Goal: Book appointment/travel/reservation

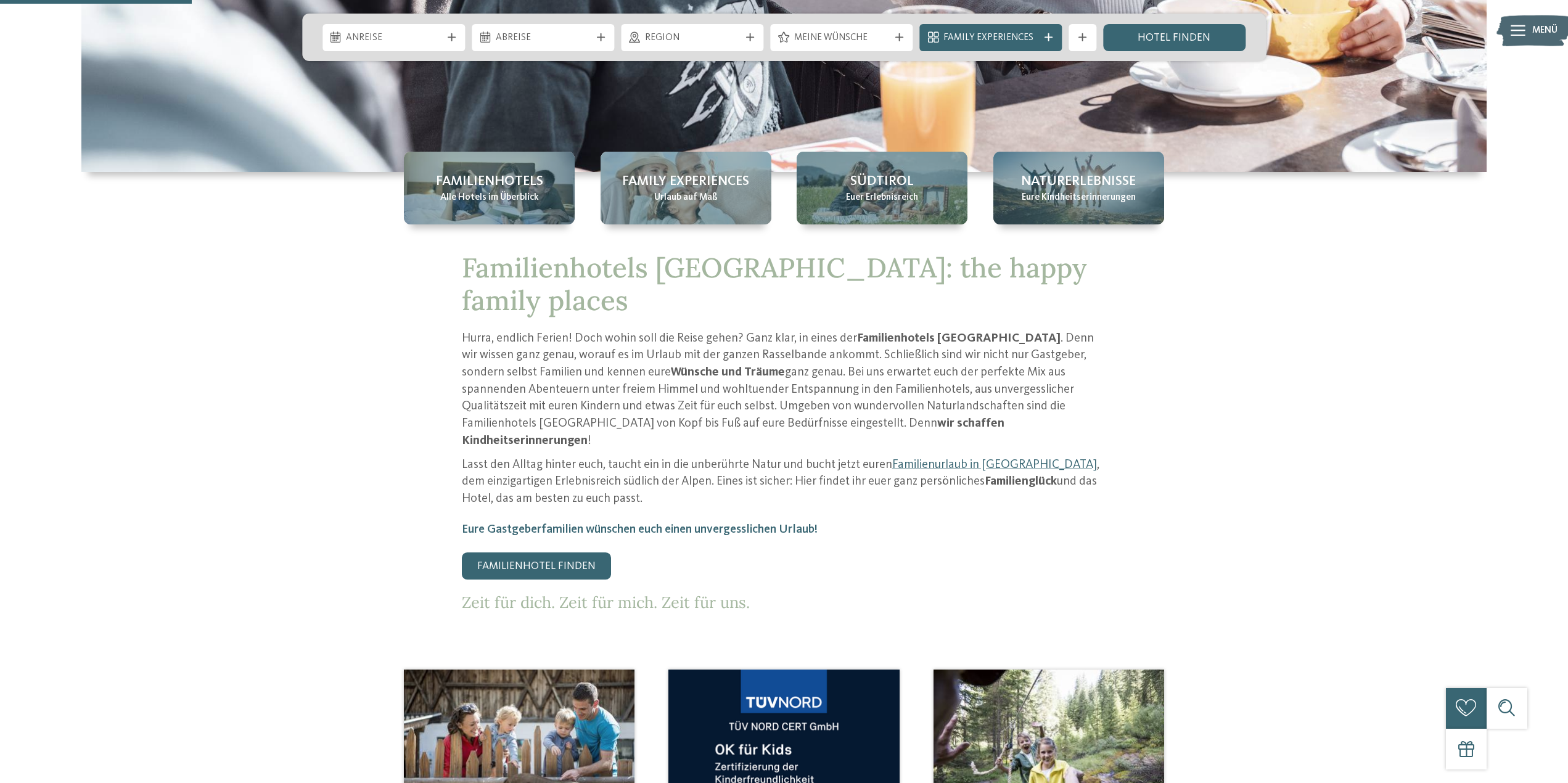
scroll to position [555, 0]
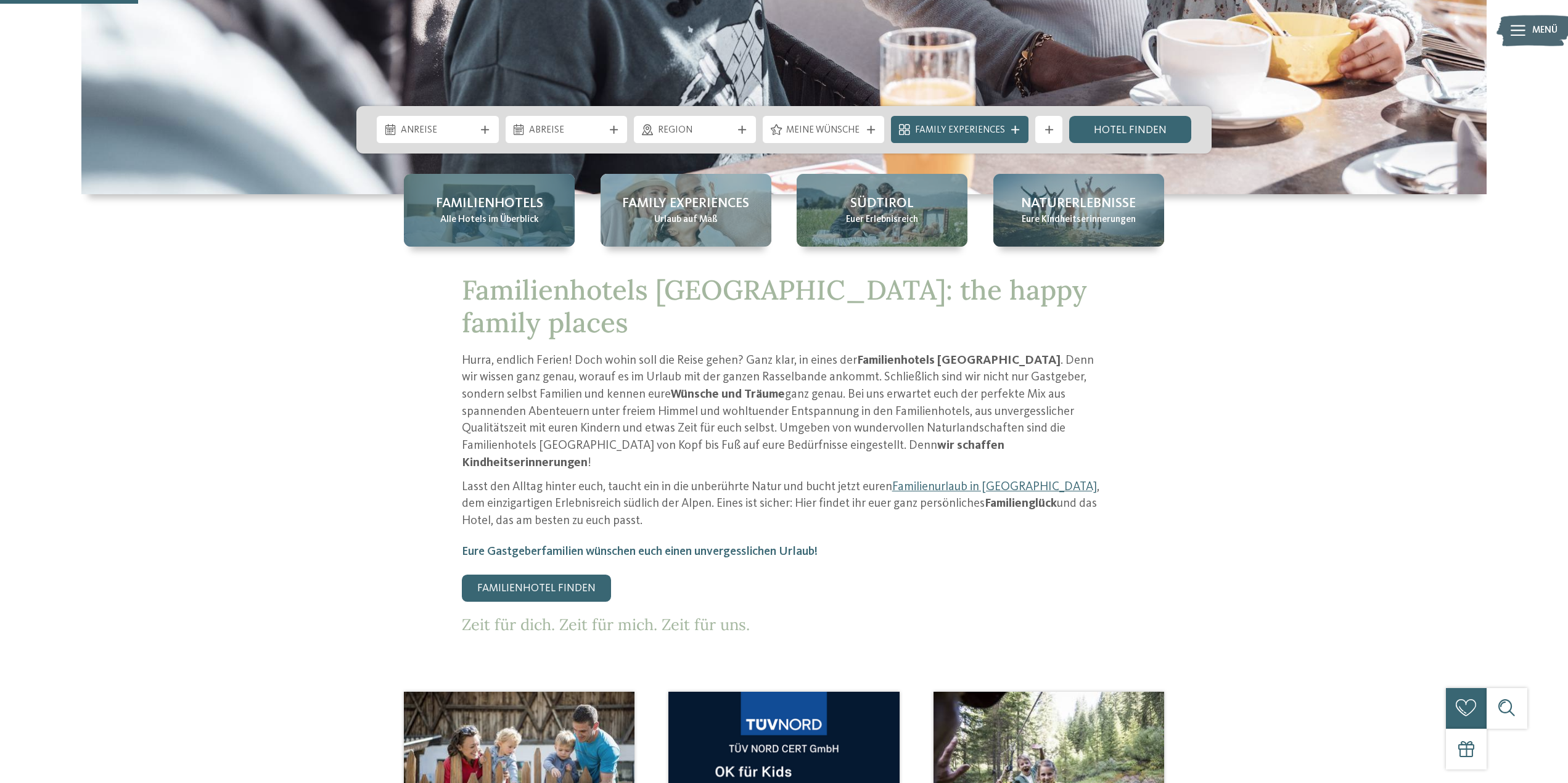
click at [501, 195] on span "Familienhotels" at bounding box center [489, 204] width 107 height 19
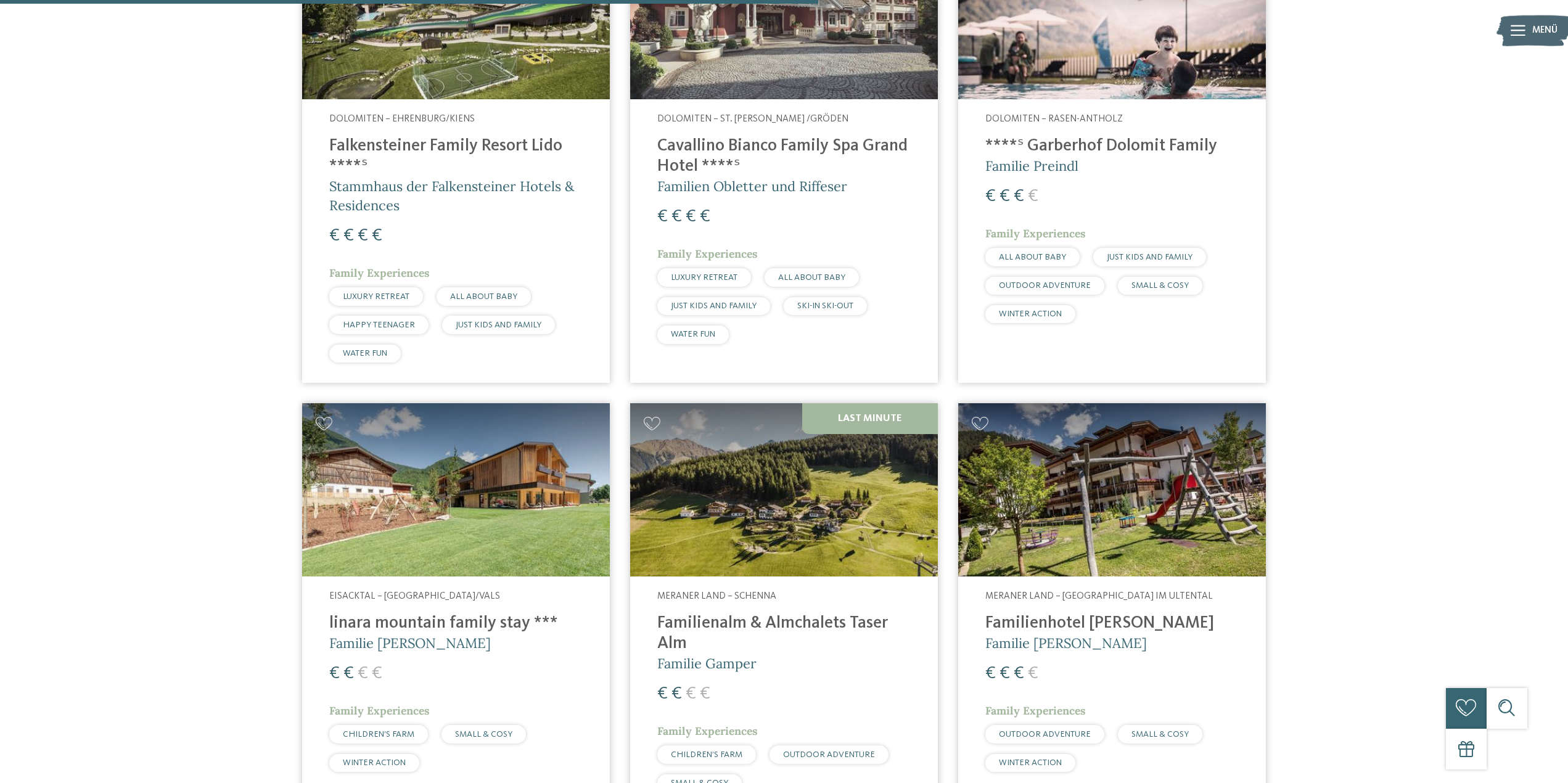
scroll to position [2281, 0]
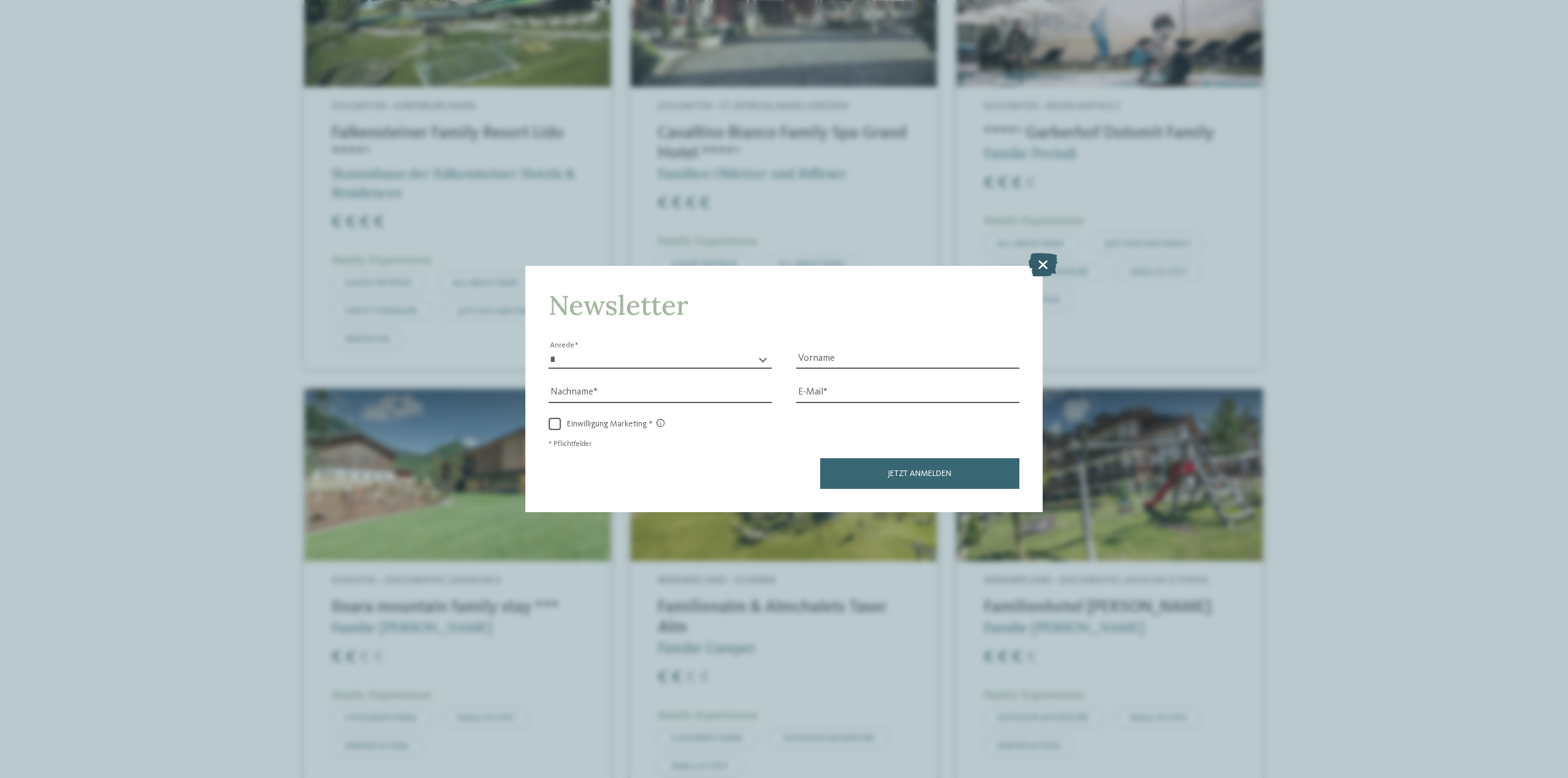
click at [1045, 263] on icon at bounding box center [1043, 264] width 29 height 23
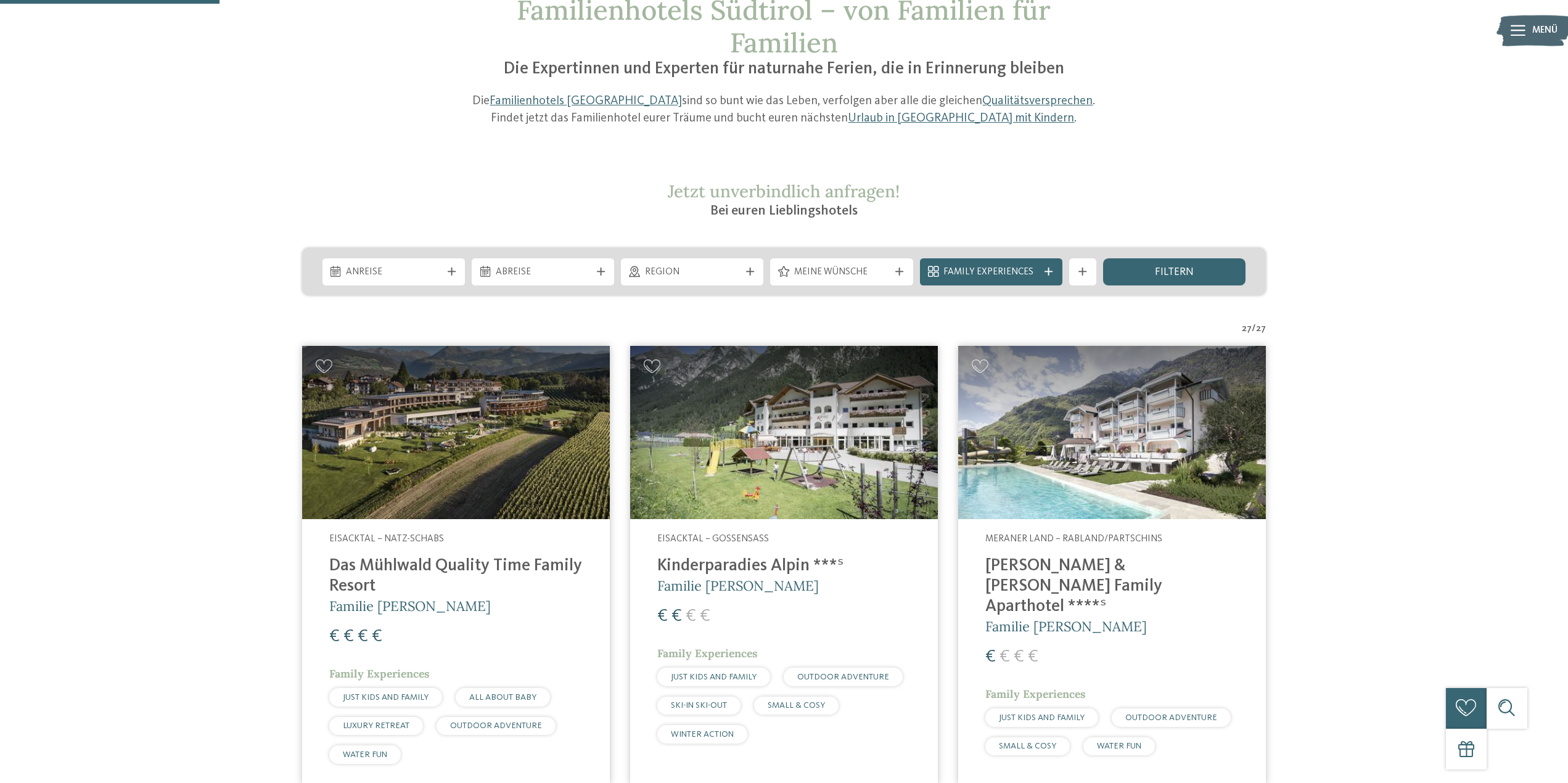
scroll to position [0, 0]
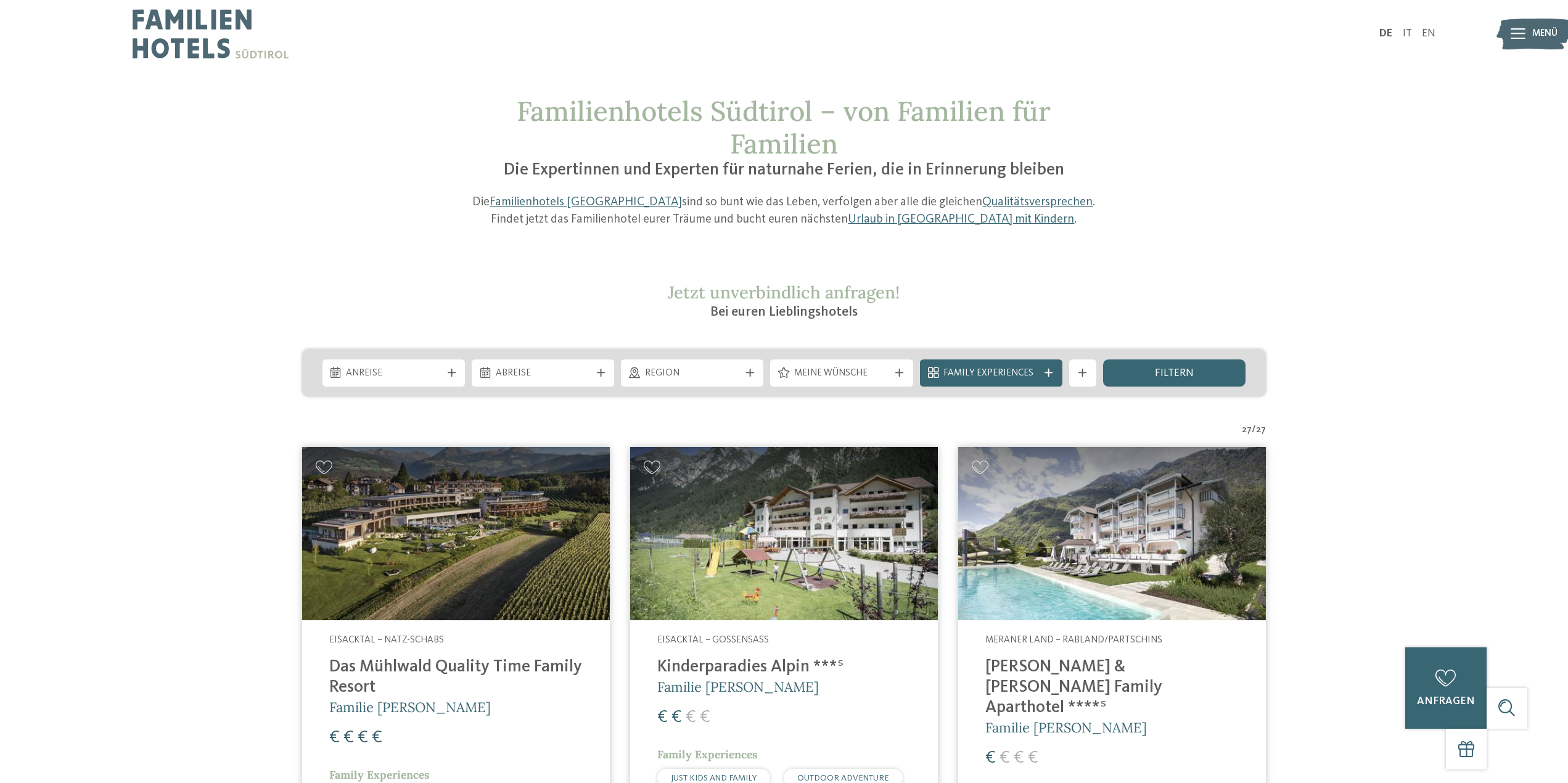
click at [404, 375] on span "Anreise" at bounding box center [393, 373] width 95 height 13
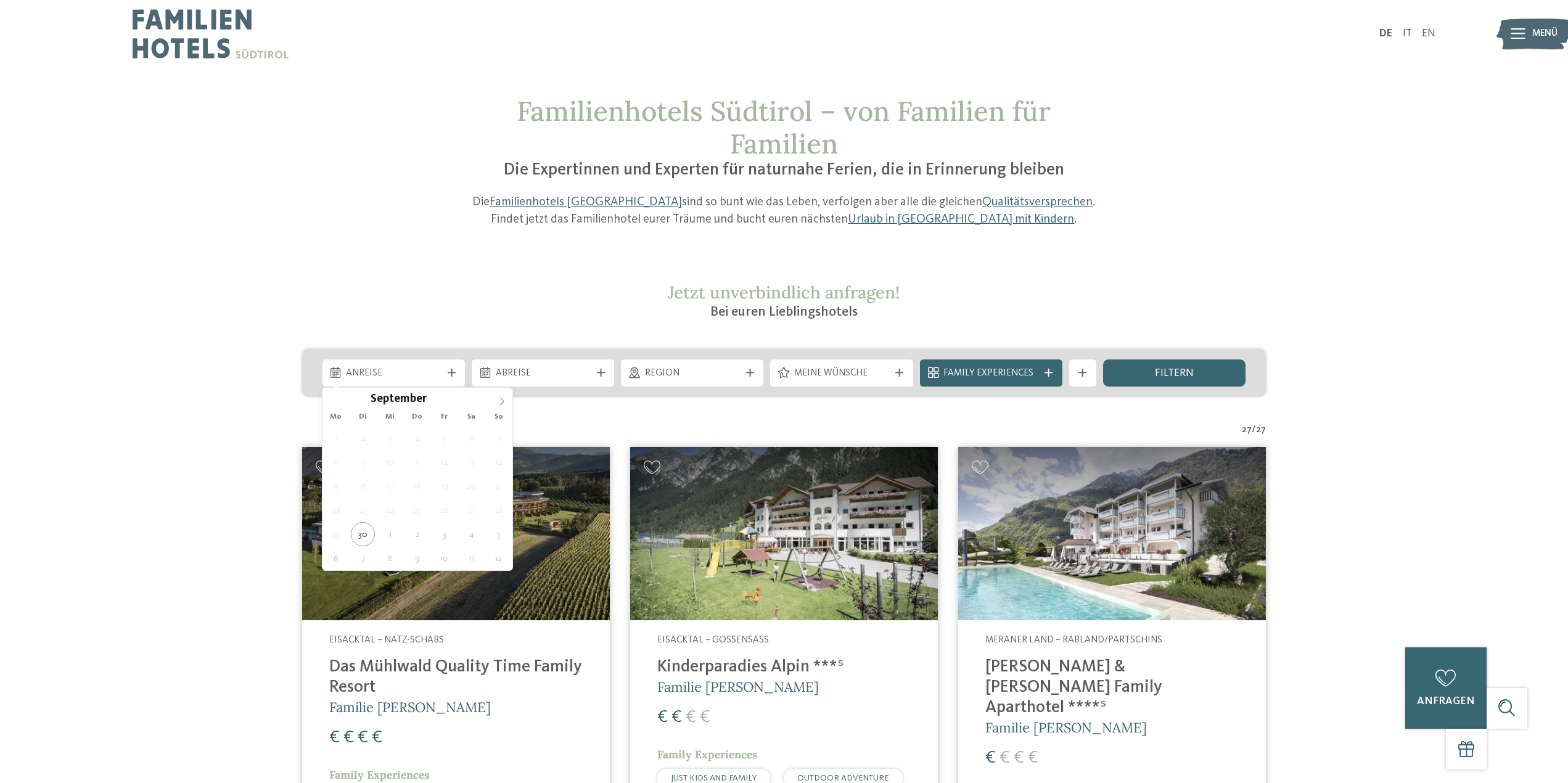
click at [503, 405] on icon at bounding box center [502, 401] width 8 height 8
type div "[DATE]"
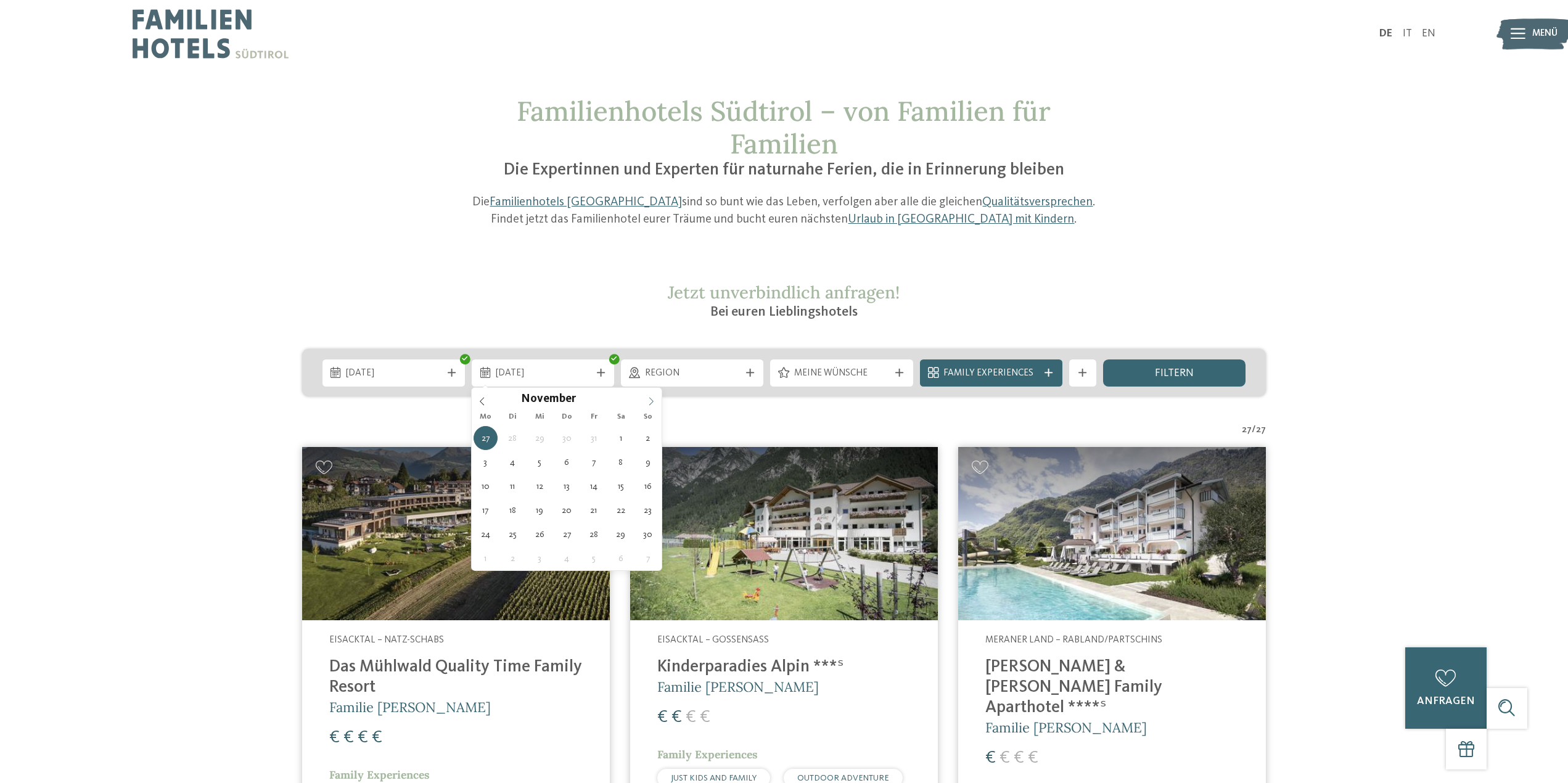
click at [647, 402] on span at bounding box center [651, 398] width 21 height 21
type div "02.11.2025"
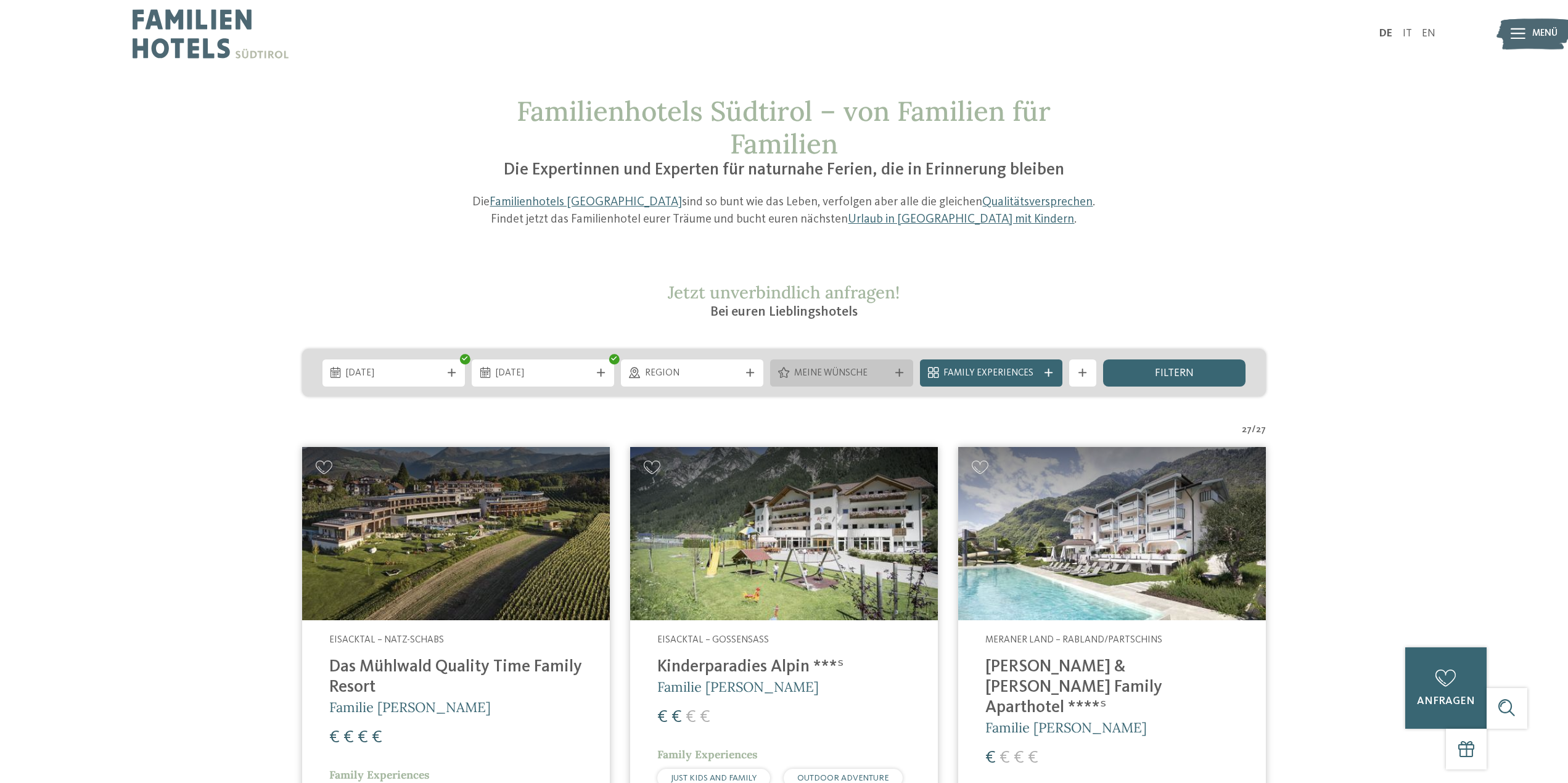
click at [865, 373] on span "Meine Wünsche" at bounding box center [842, 373] width 95 height 13
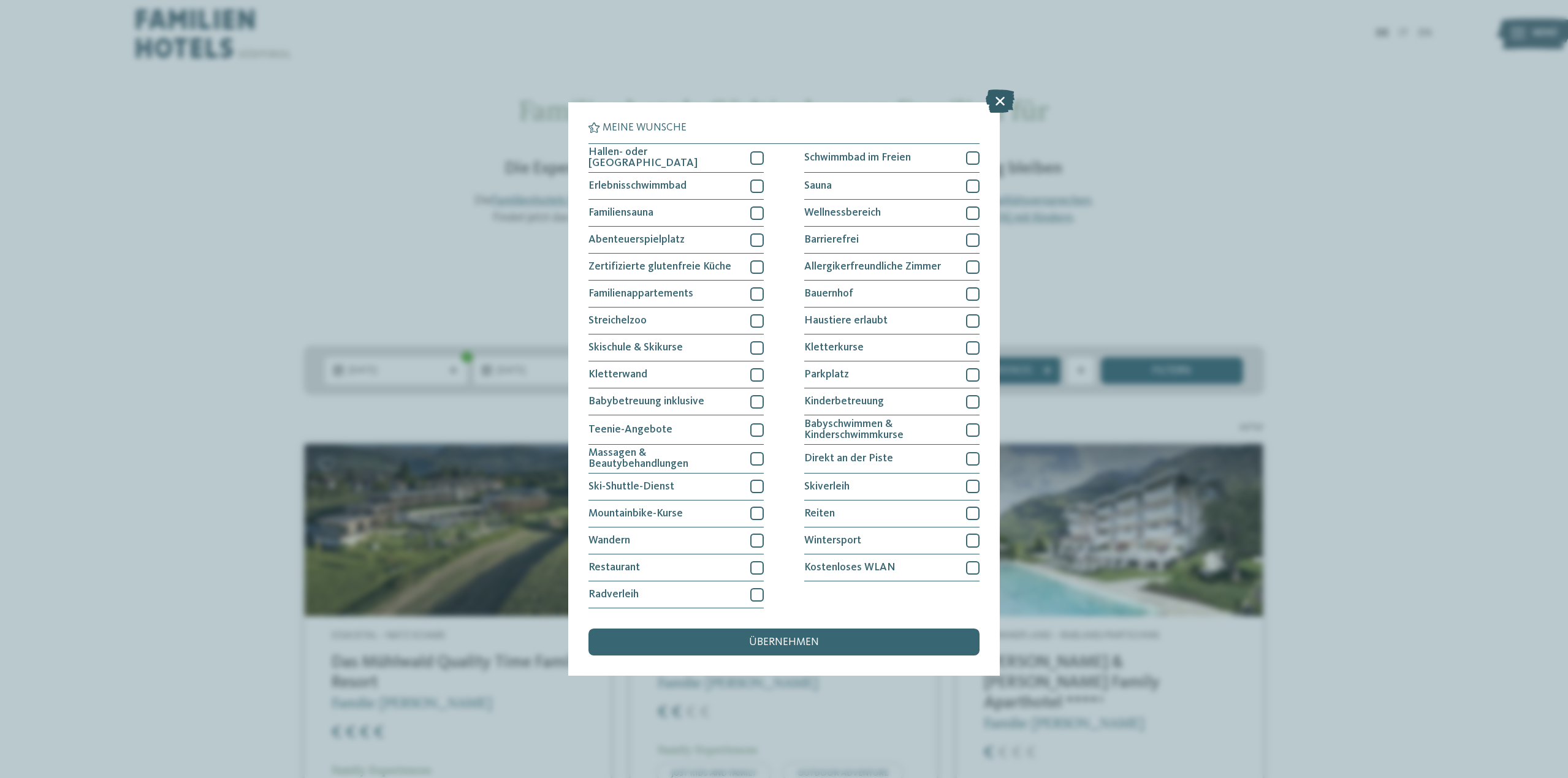
click at [1000, 108] on icon at bounding box center [1000, 101] width 29 height 23
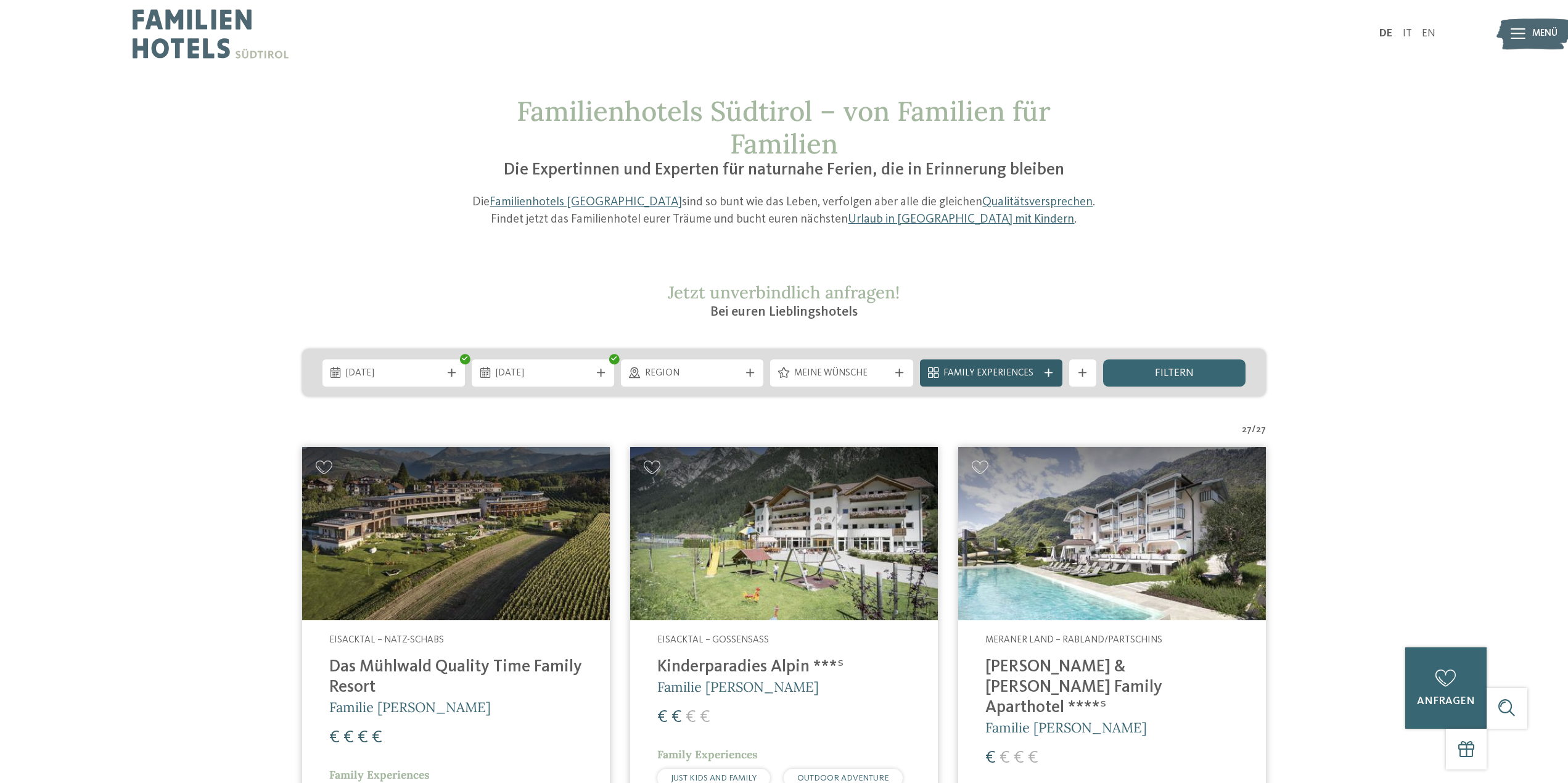
click at [964, 366] on div "Family Experiences" at bounding box center [991, 373] width 102 height 15
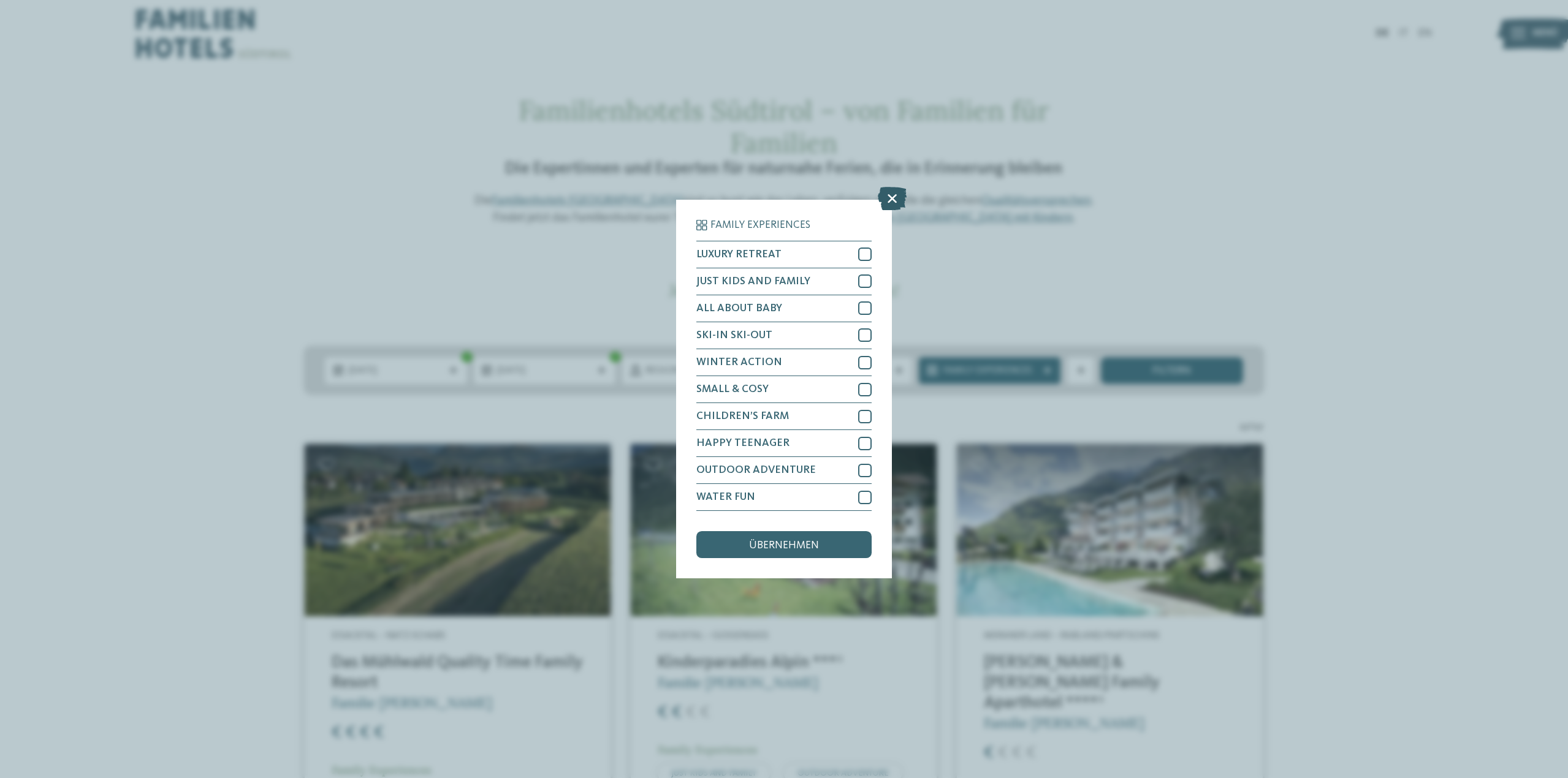
click at [891, 197] on icon at bounding box center [892, 198] width 29 height 23
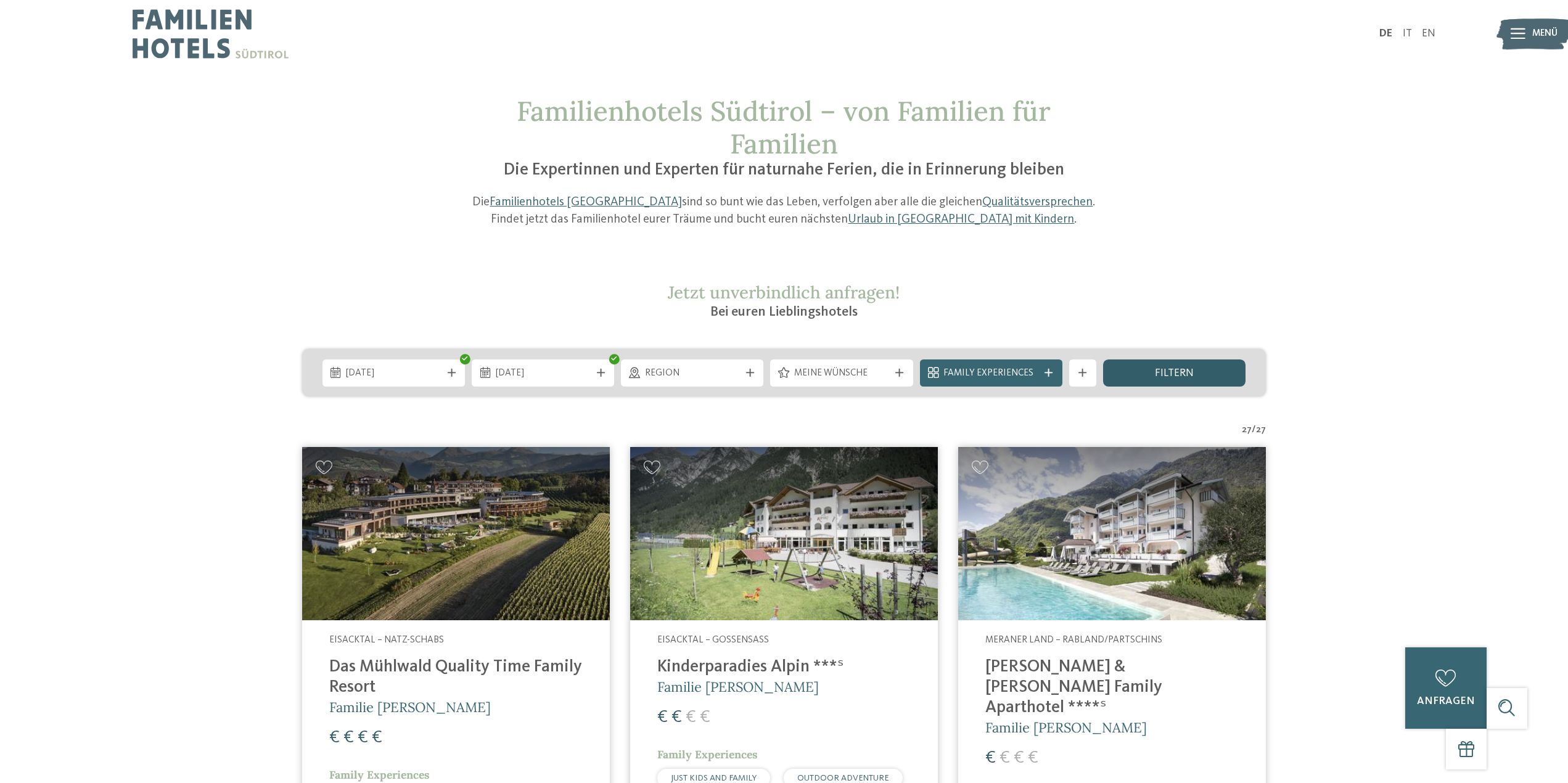
click at [1168, 369] on span "filtern" at bounding box center [1174, 374] width 39 height 11
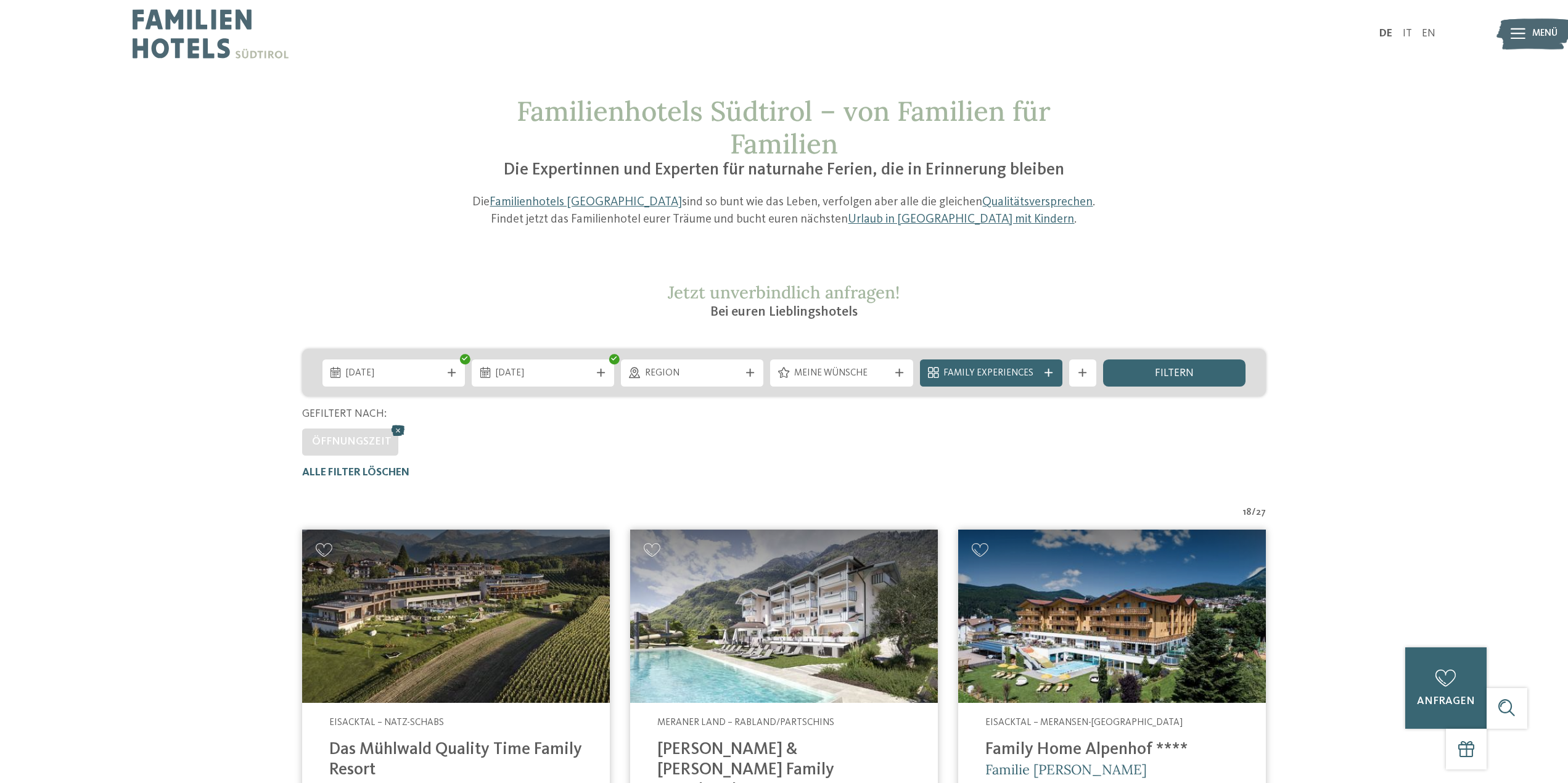
click at [392, 429] on icon at bounding box center [398, 430] width 20 height 18
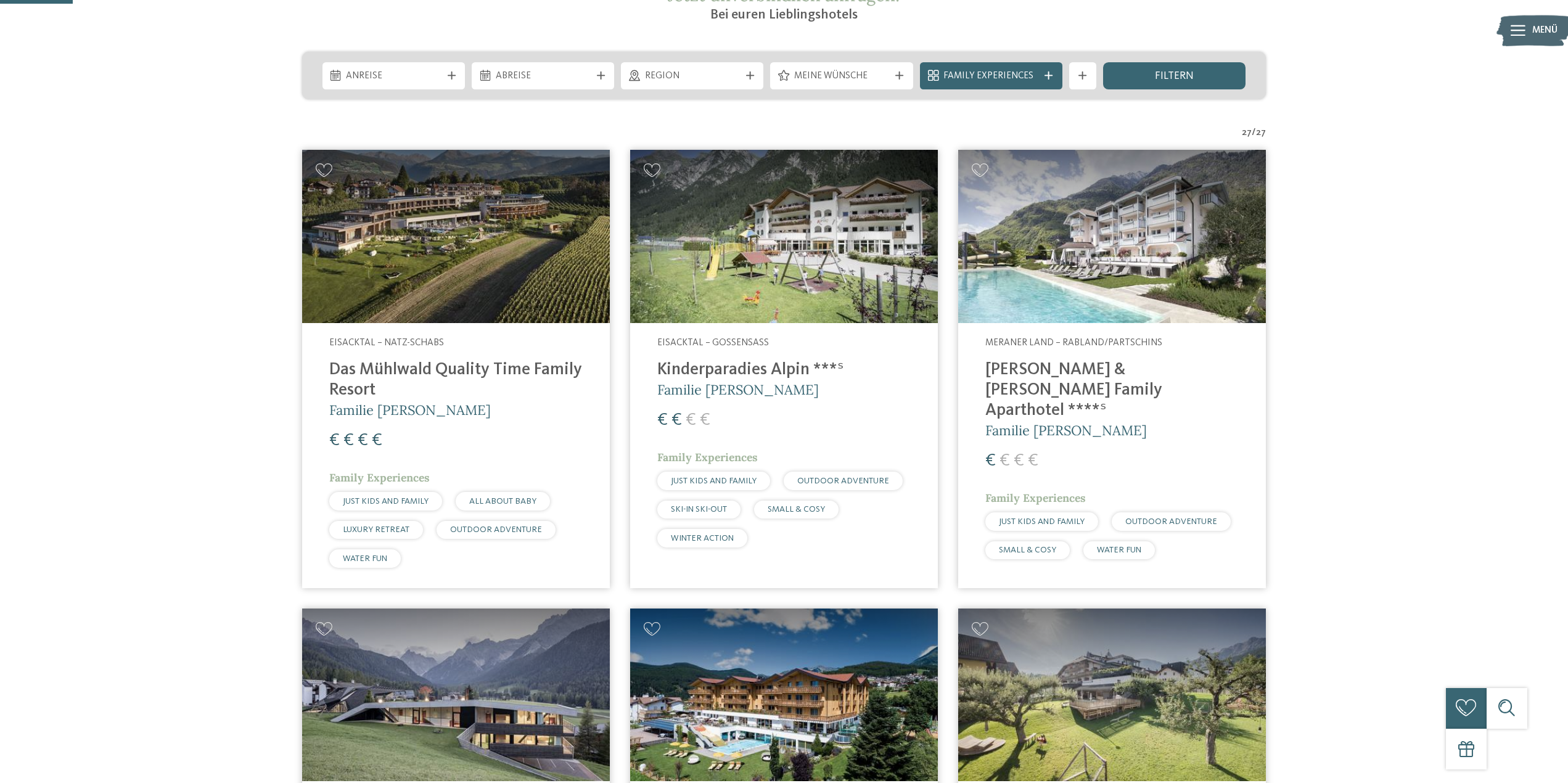
scroll to position [185, 0]
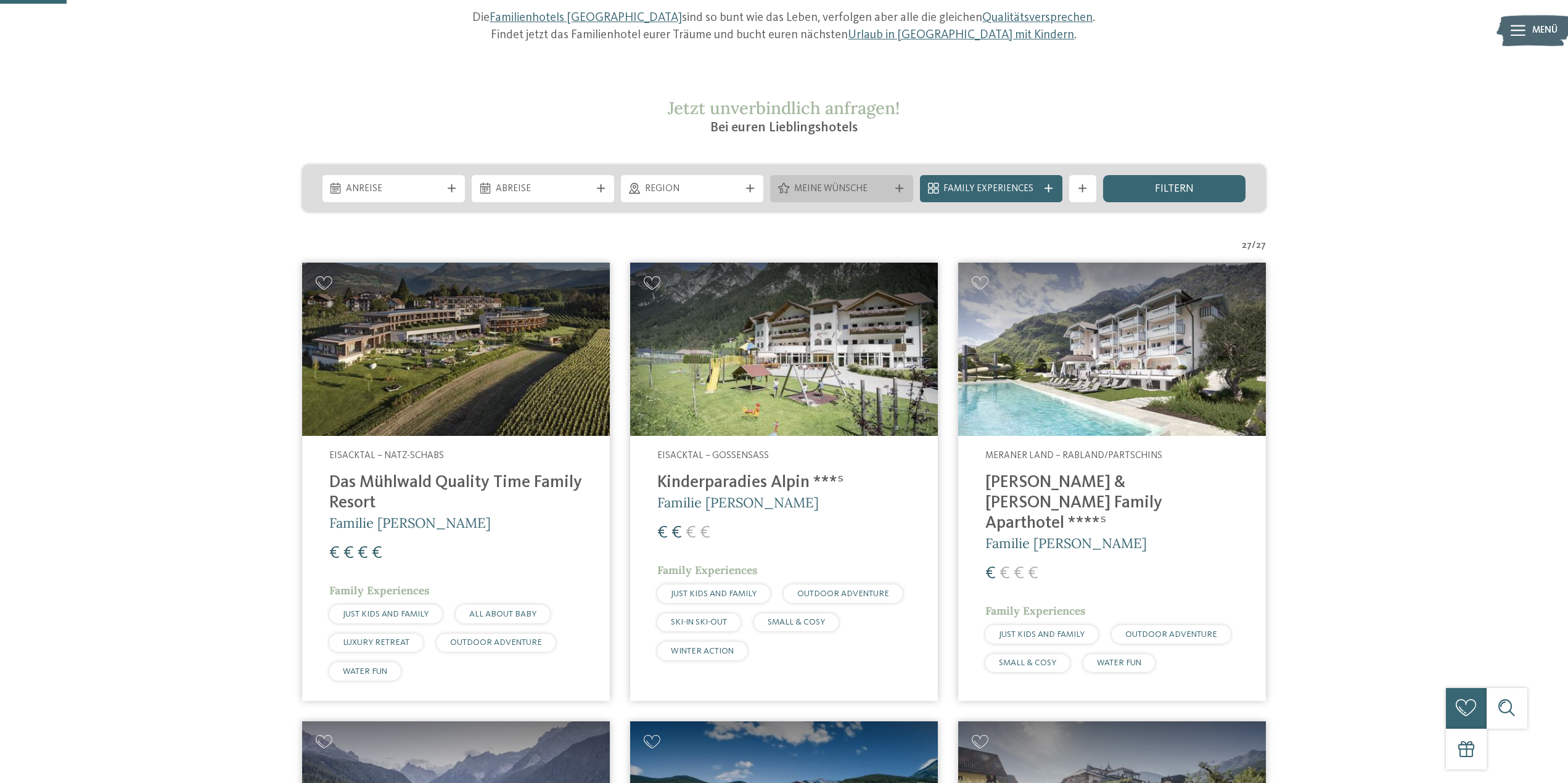
click at [859, 182] on div "Meine Wünsche" at bounding box center [841, 188] width 102 height 15
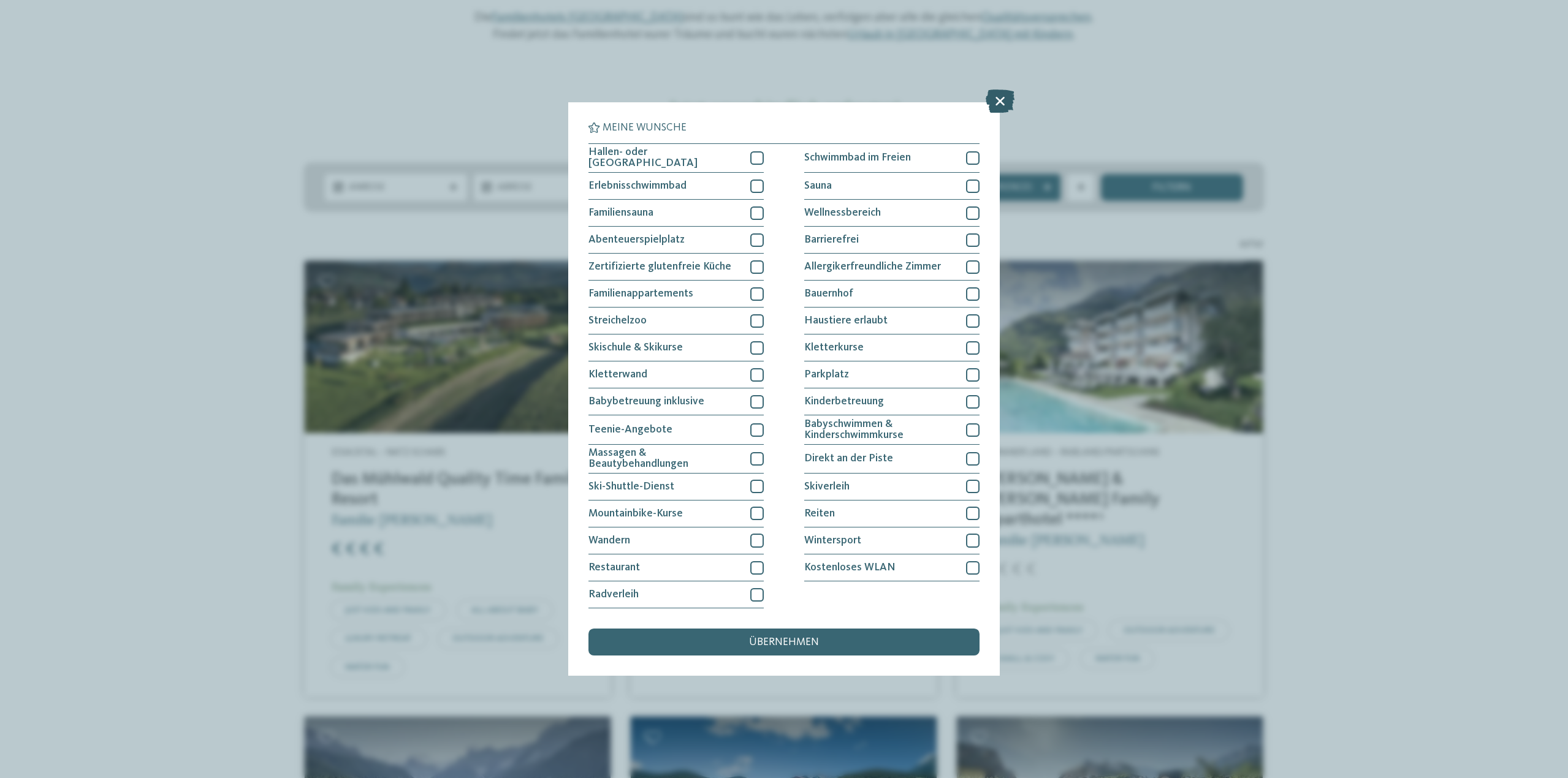
click at [996, 96] on icon at bounding box center [1000, 101] width 29 height 23
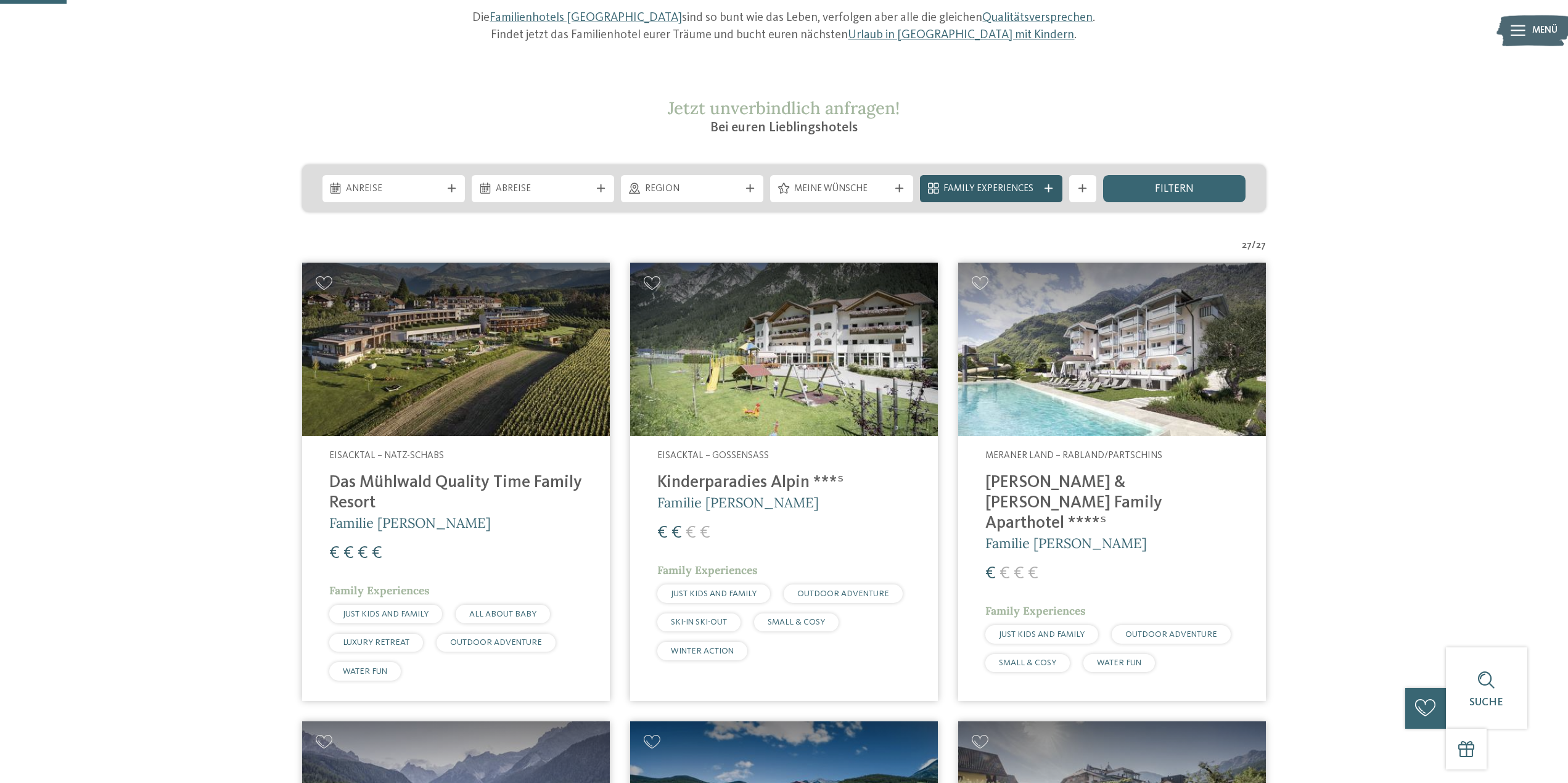
click at [1046, 187] on icon at bounding box center [1048, 188] width 8 height 8
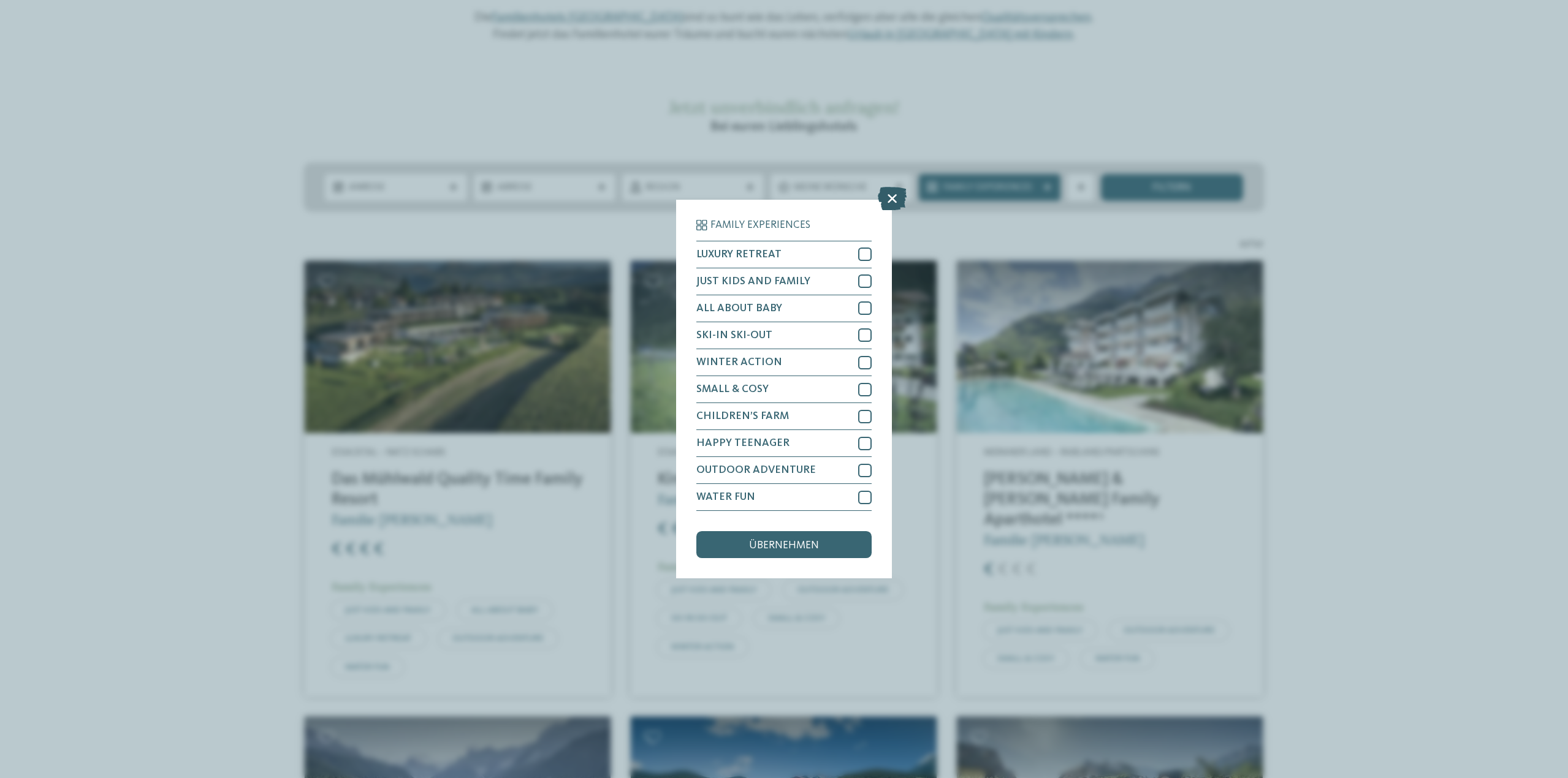
click at [890, 196] on icon at bounding box center [892, 198] width 29 height 23
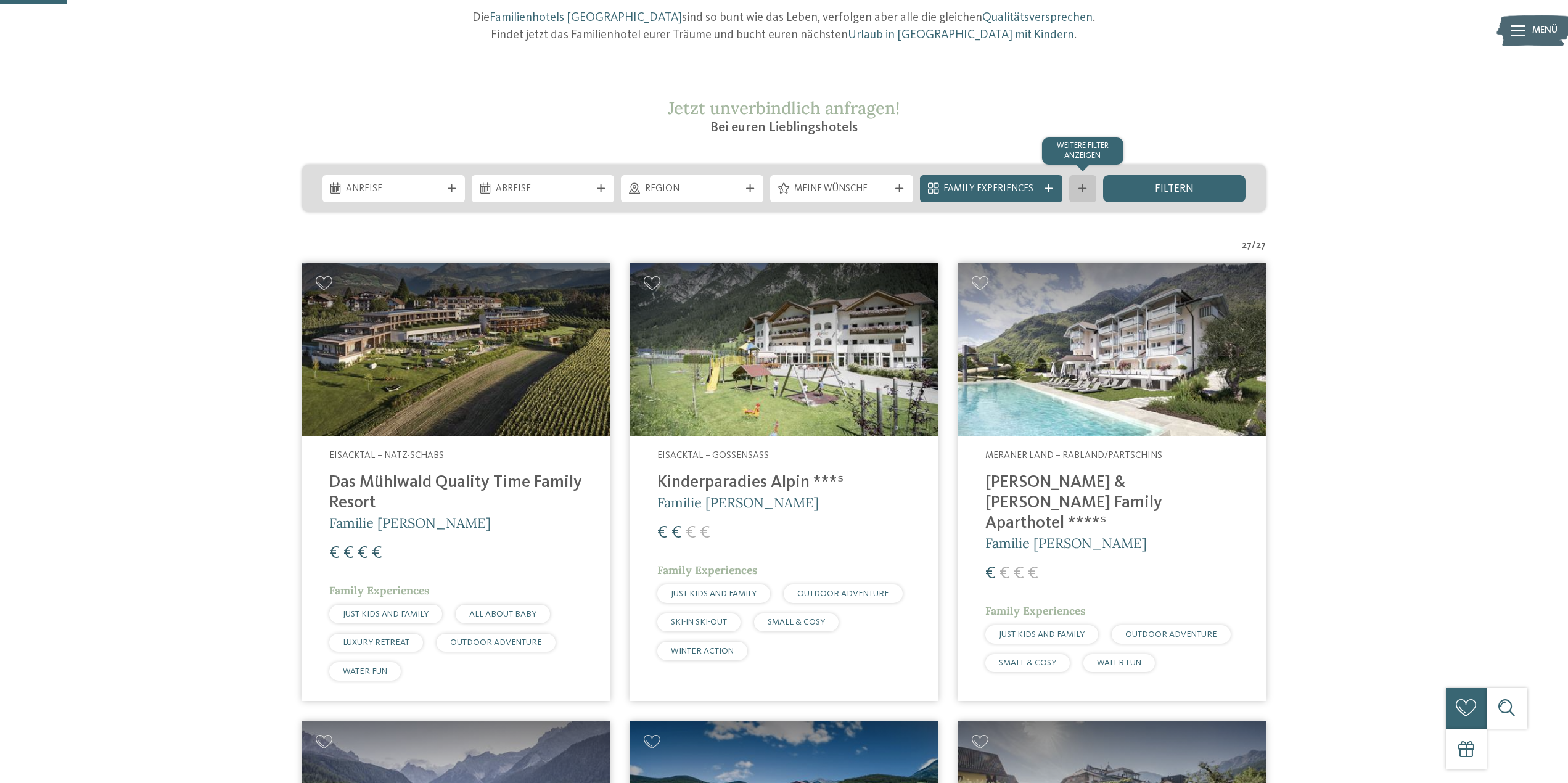
click at [1088, 187] on div at bounding box center [1082, 188] width 13 height 8
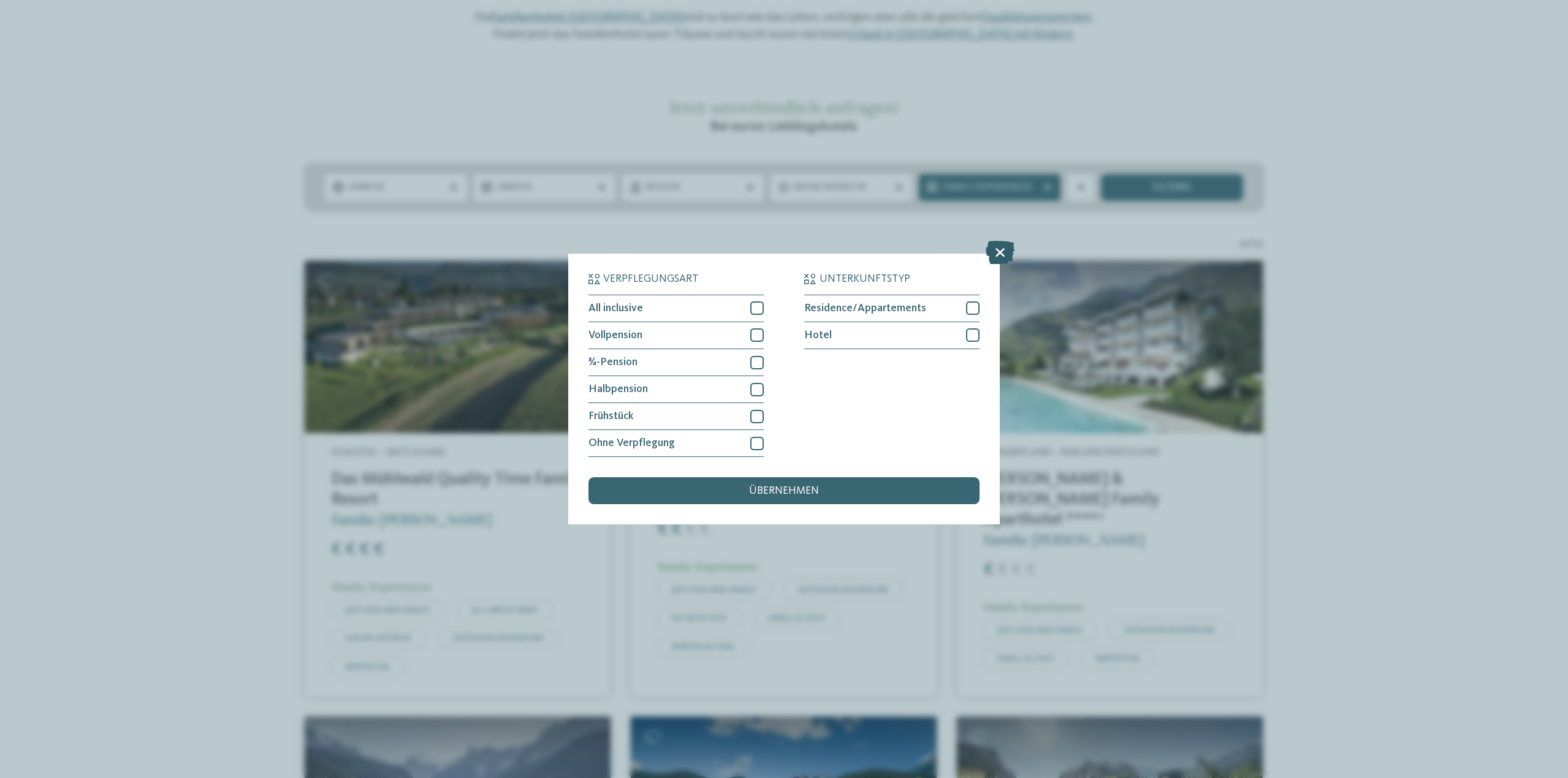
click at [1002, 247] on icon at bounding box center [1000, 252] width 29 height 23
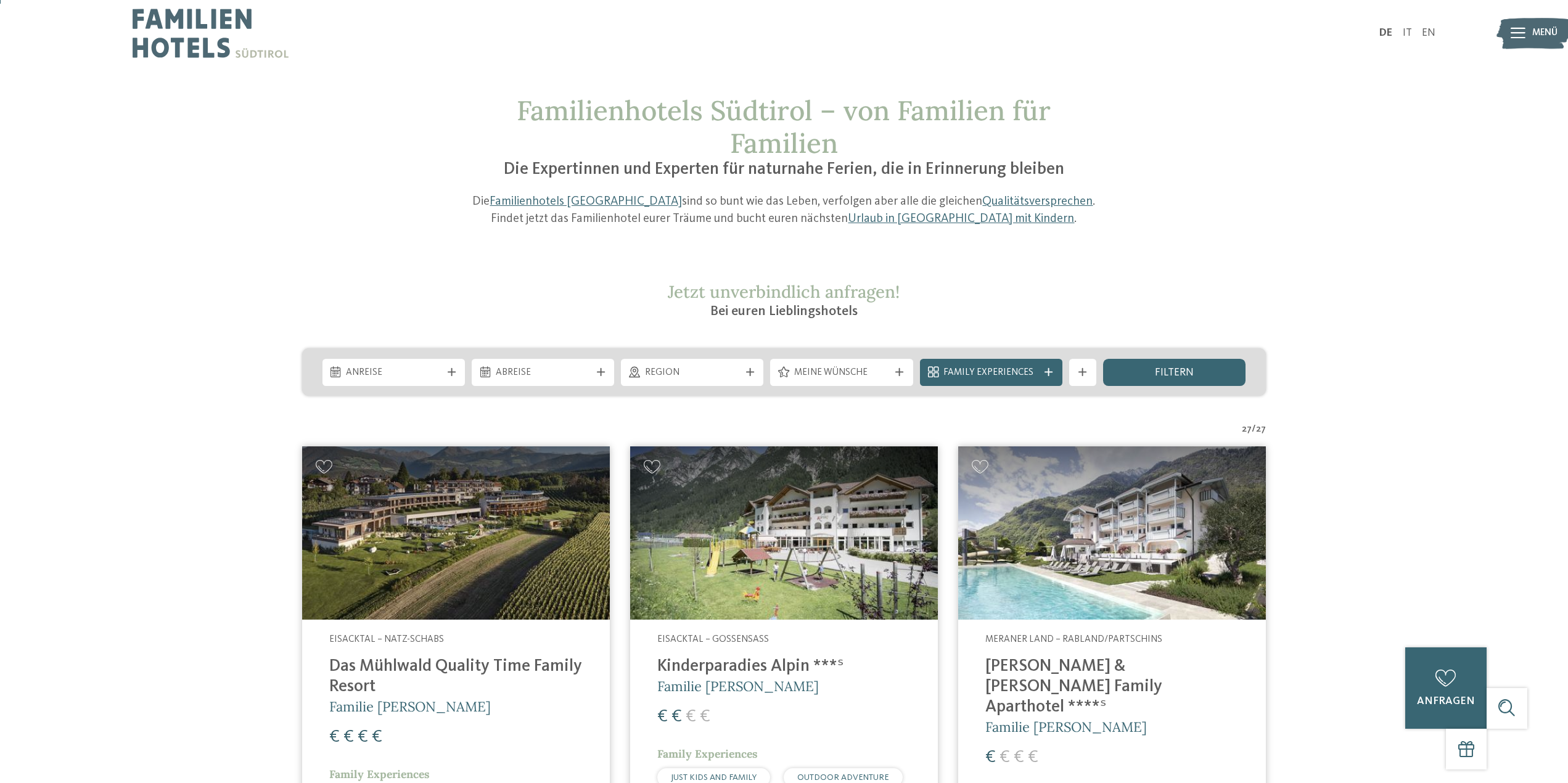
scroll to position [0, 0]
click at [216, 36] on img at bounding box center [210, 34] width 156 height 68
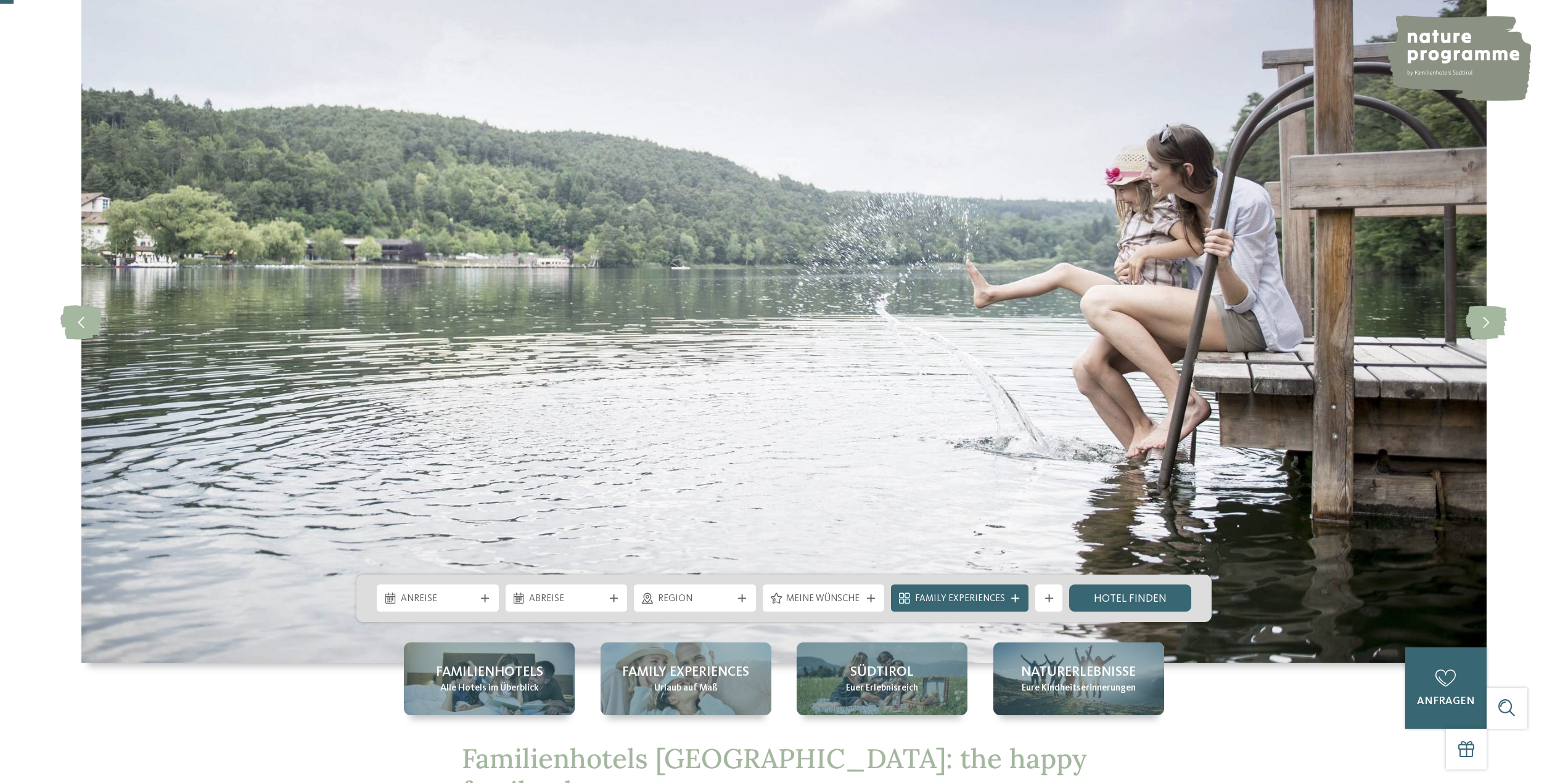
scroll to position [123, 0]
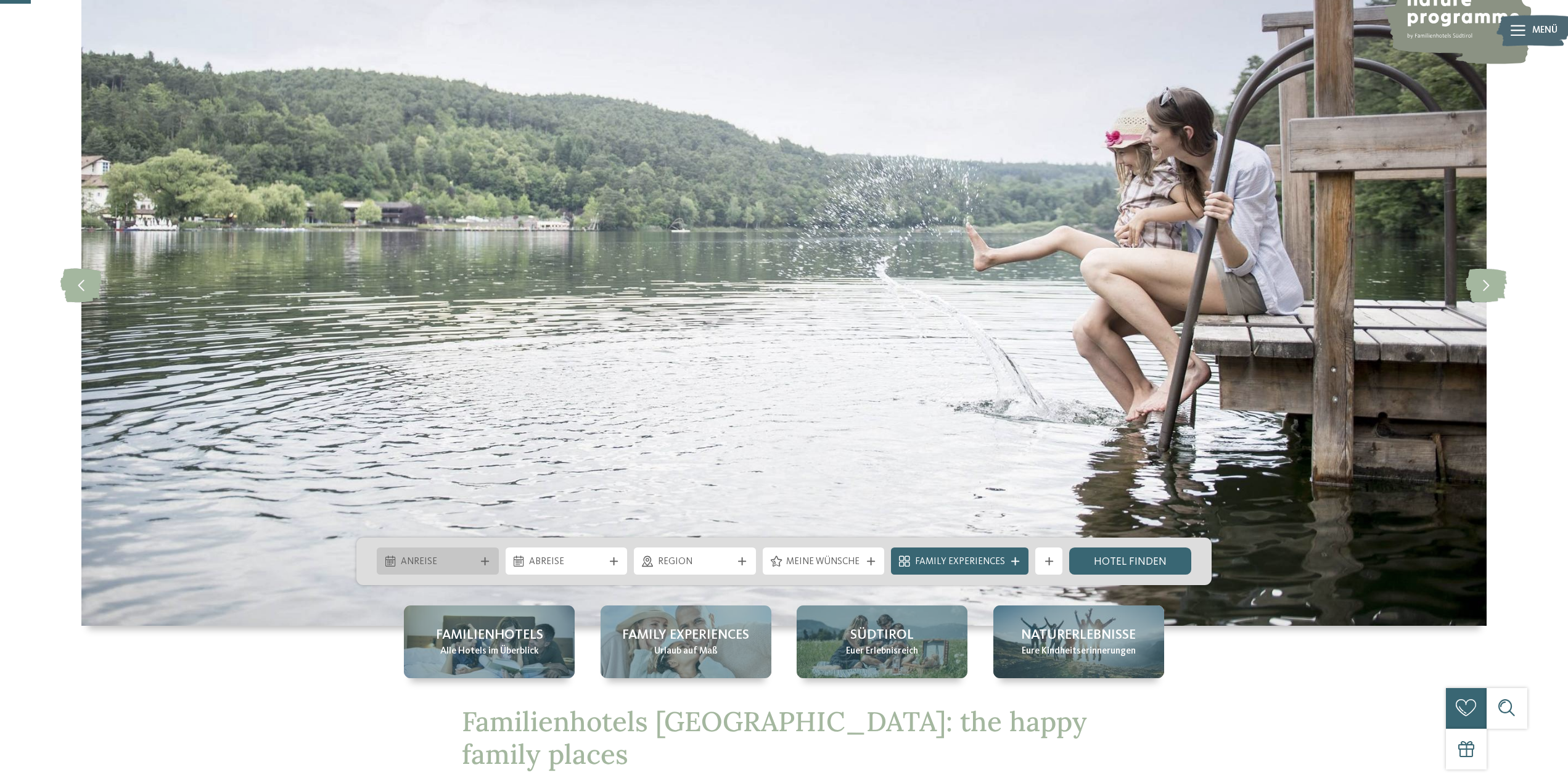
click at [479, 564] on div at bounding box center [485, 561] width 13 height 8
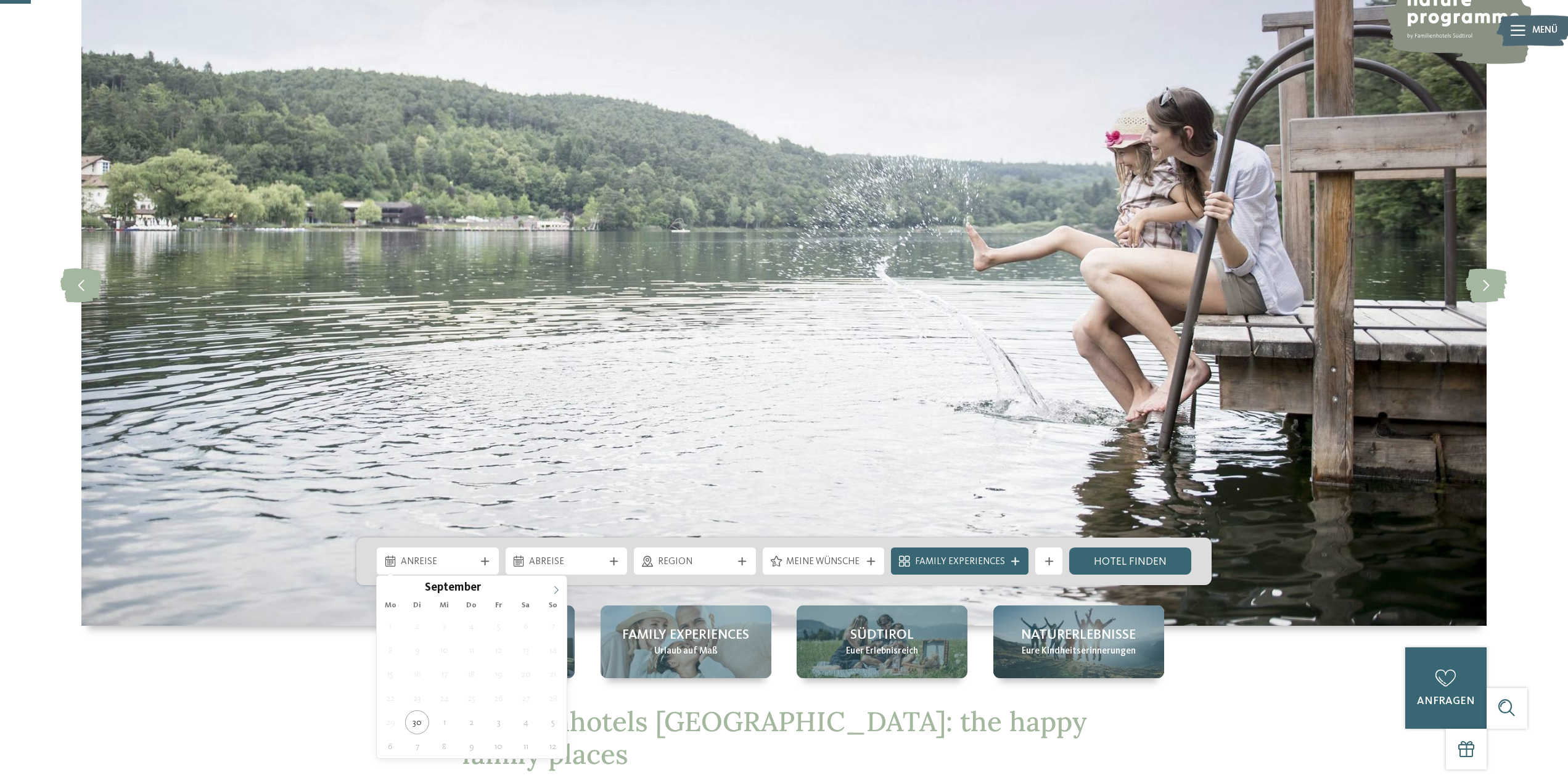
click at [556, 583] on span at bounding box center [556, 586] width 21 height 21
type div "[DATE]"
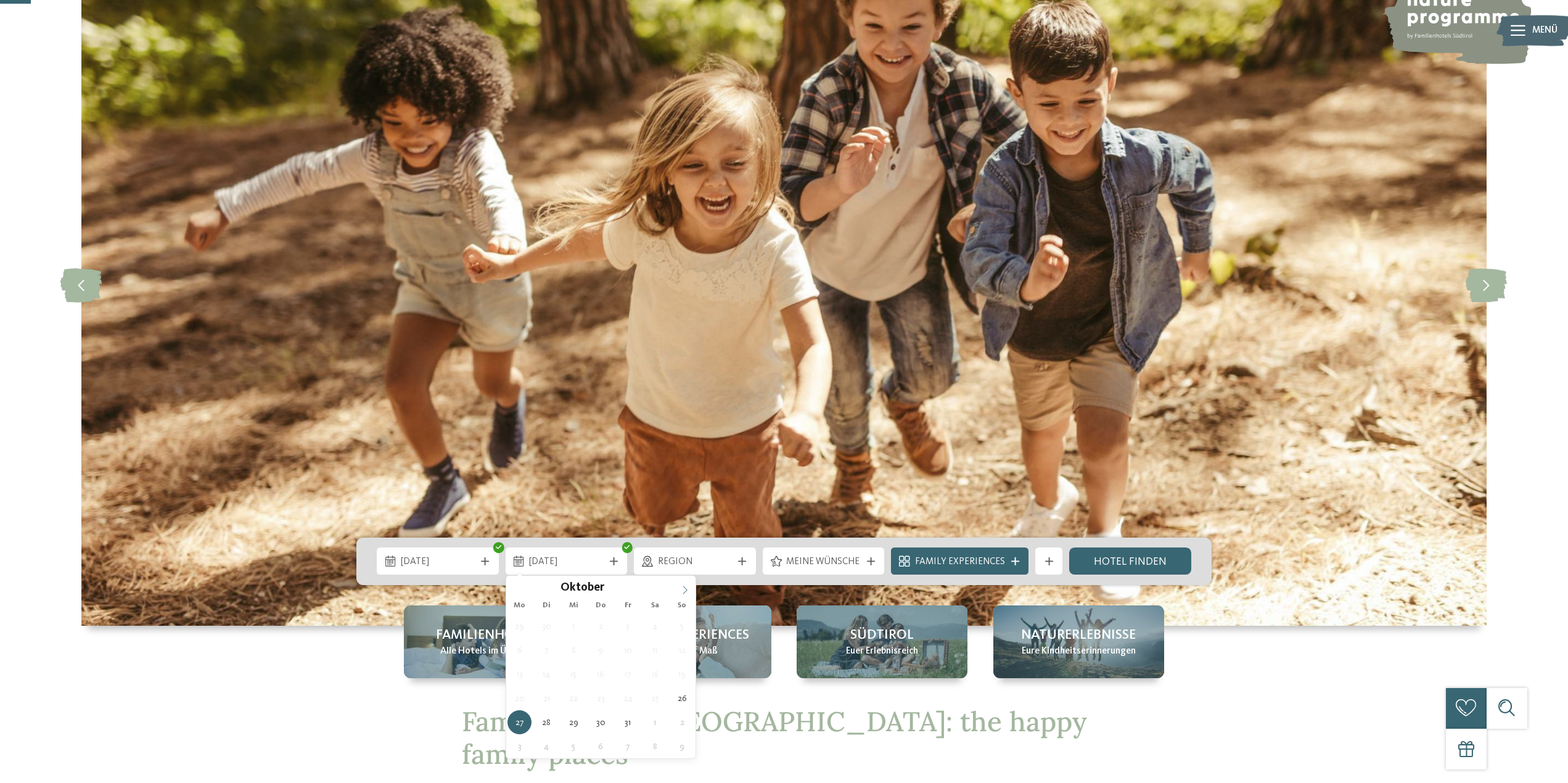
click at [690, 588] on icon at bounding box center [685, 590] width 8 height 8
type div "[DATE]"
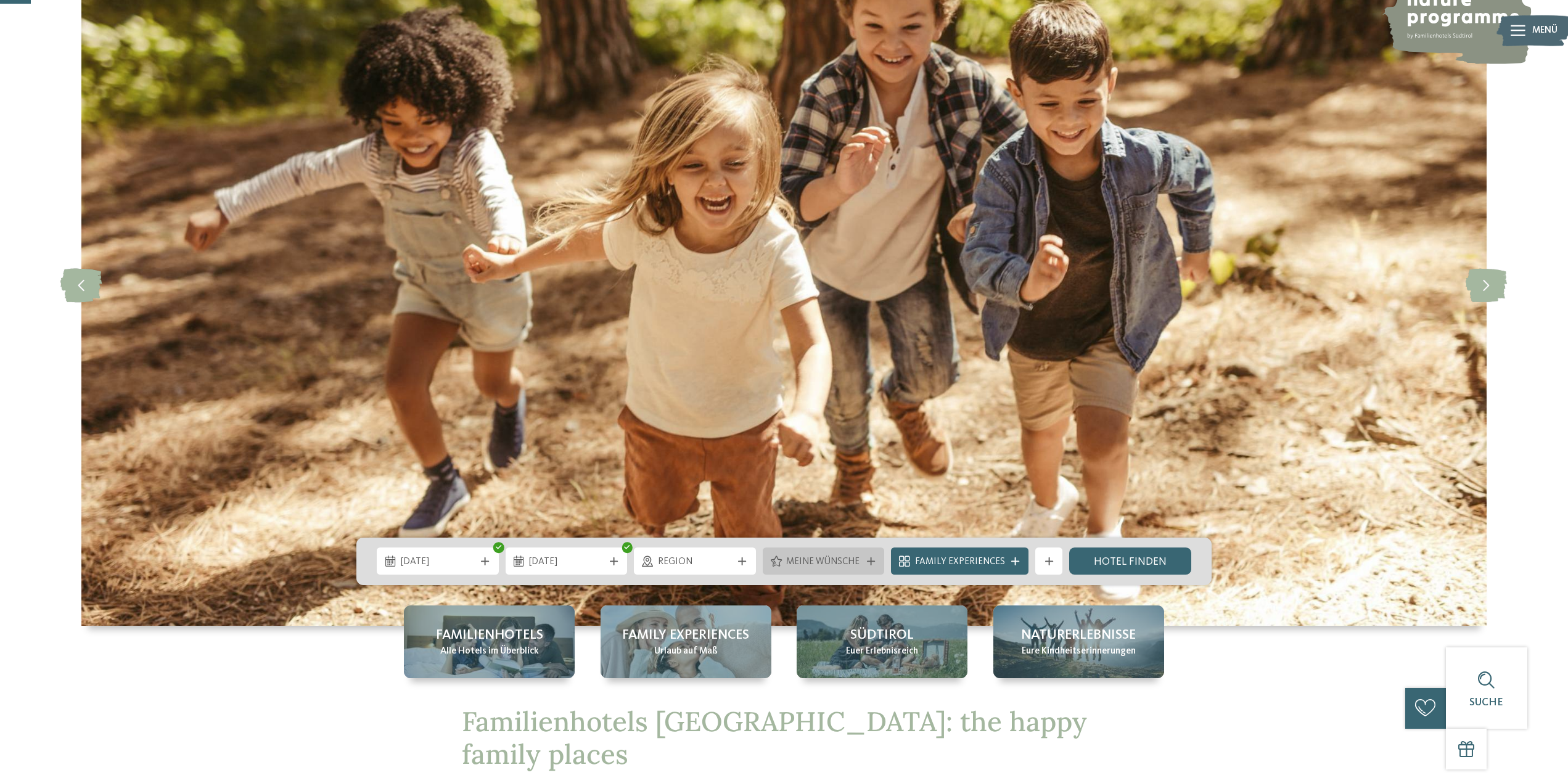
click at [875, 556] on div "Meine Wünsche" at bounding box center [823, 561] width 122 height 27
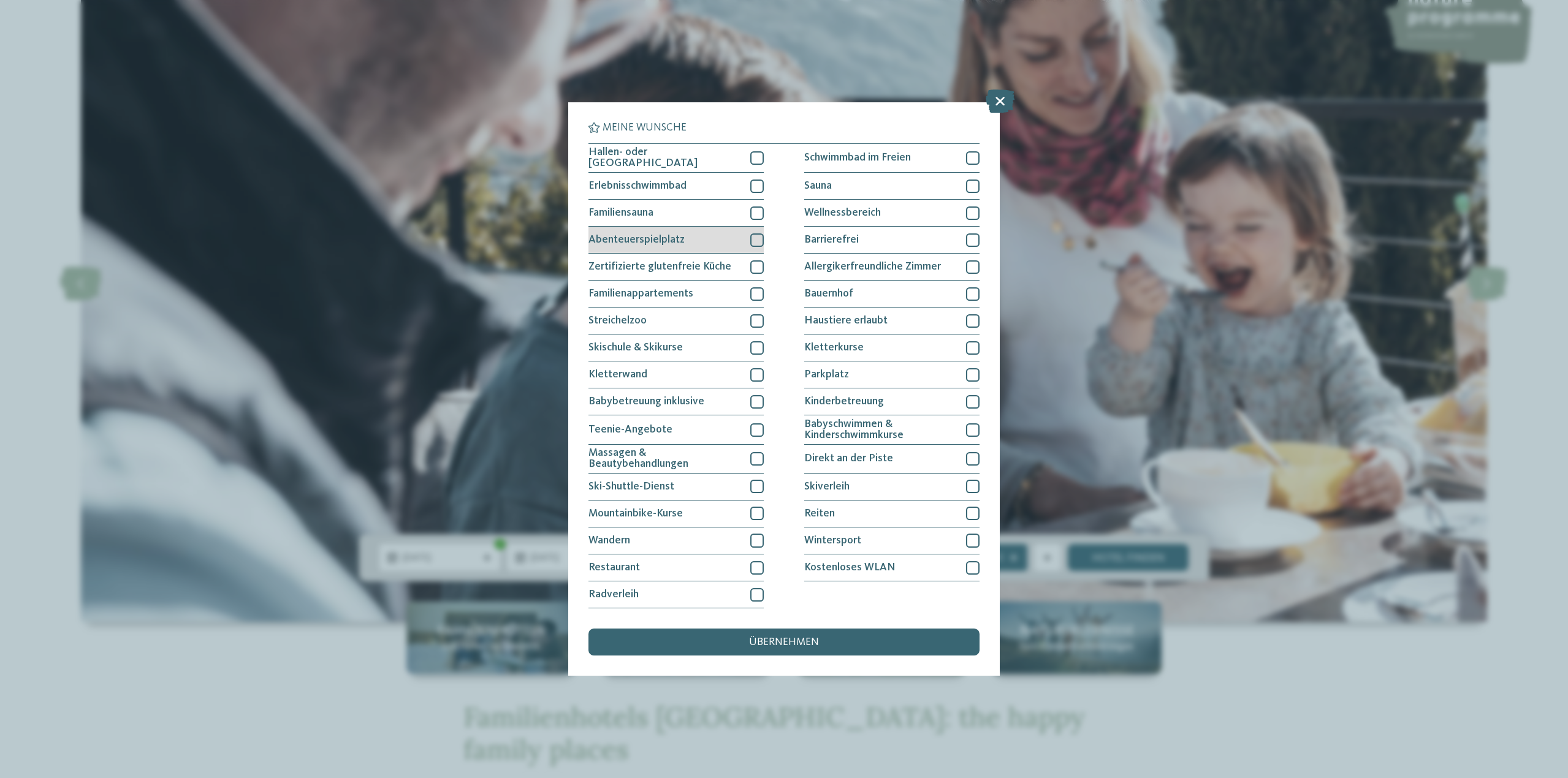
click at [757, 238] on div at bounding box center [757, 239] width 13 height 13
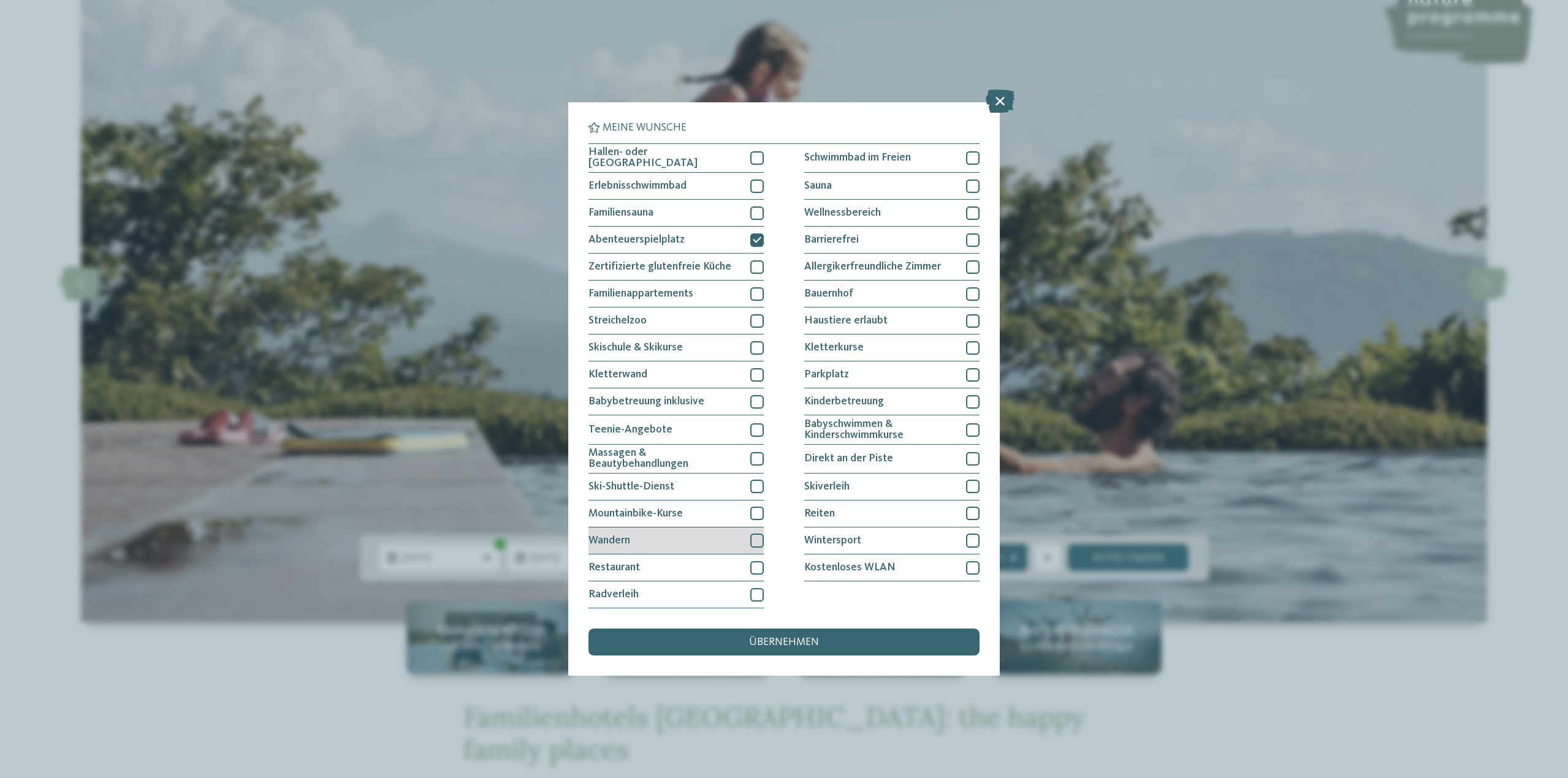
click at [755, 539] on div at bounding box center [757, 540] width 13 height 13
click at [975, 187] on div at bounding box center [972, 186] width 13 height 13
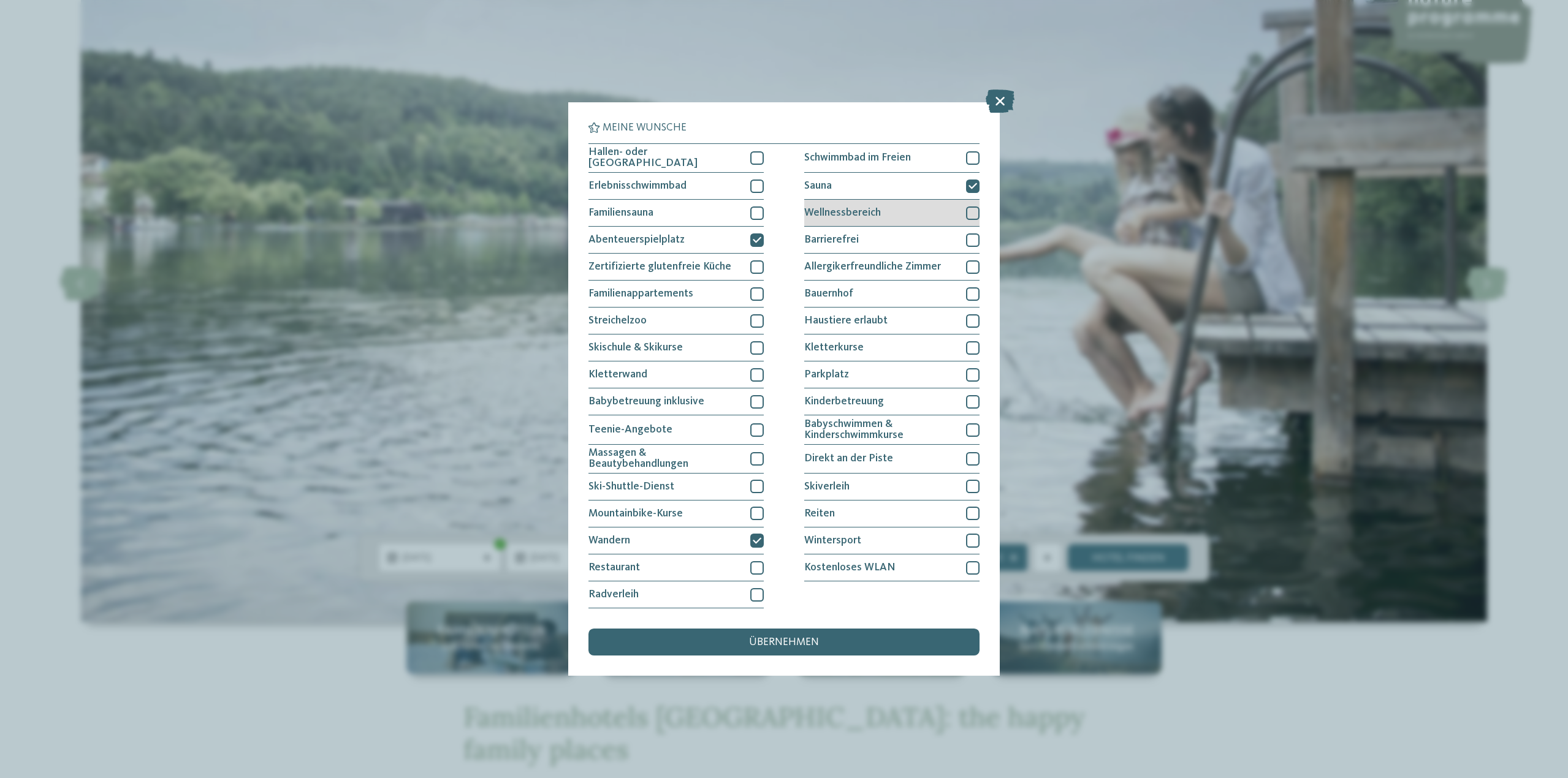
click at [973, 208] on div at bounding box center [972, 213] width 13 height 13
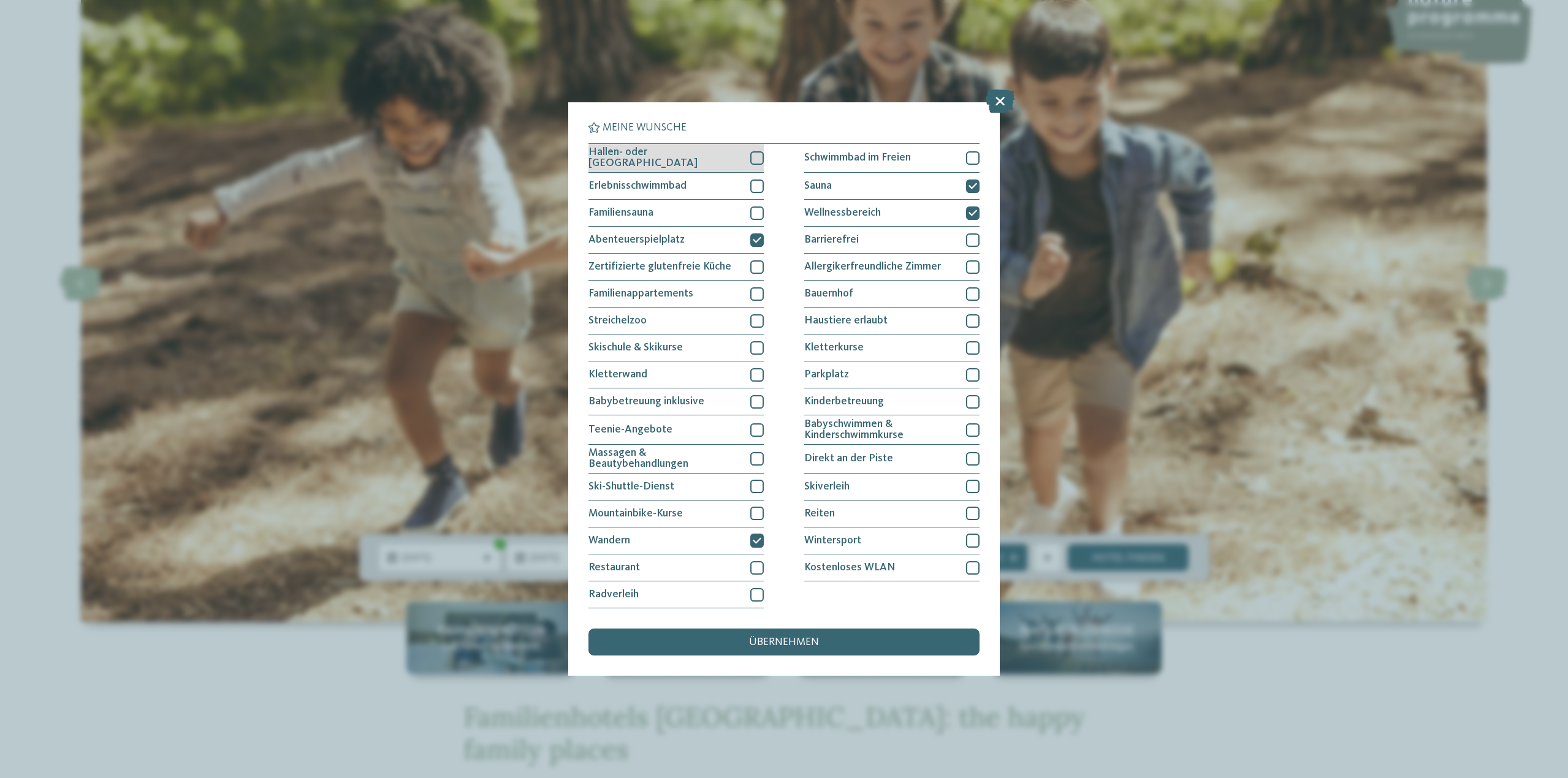
click at [759, 160] on div at bounding box center [757, 158] width 13 height 13
click at [760, 184] on div at bounding box center [757, 186] width 13 height 13
click at [790, 641] on span "übernehmen" at bounding box center [784, 643] width 70 height 11
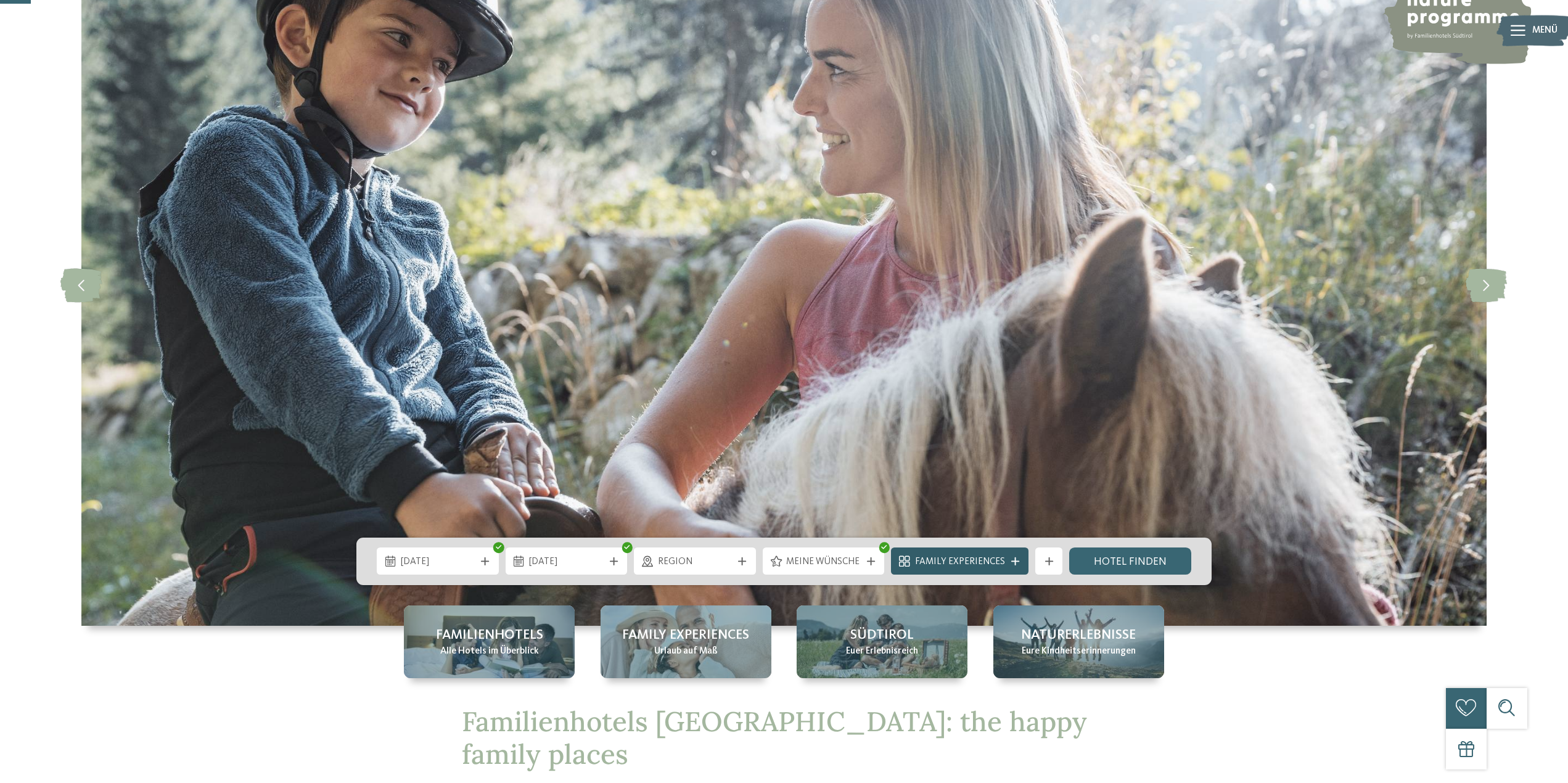
click at [991, 558] on span "Family Experiences" at bounding box center [960, 562] width 90 height 13
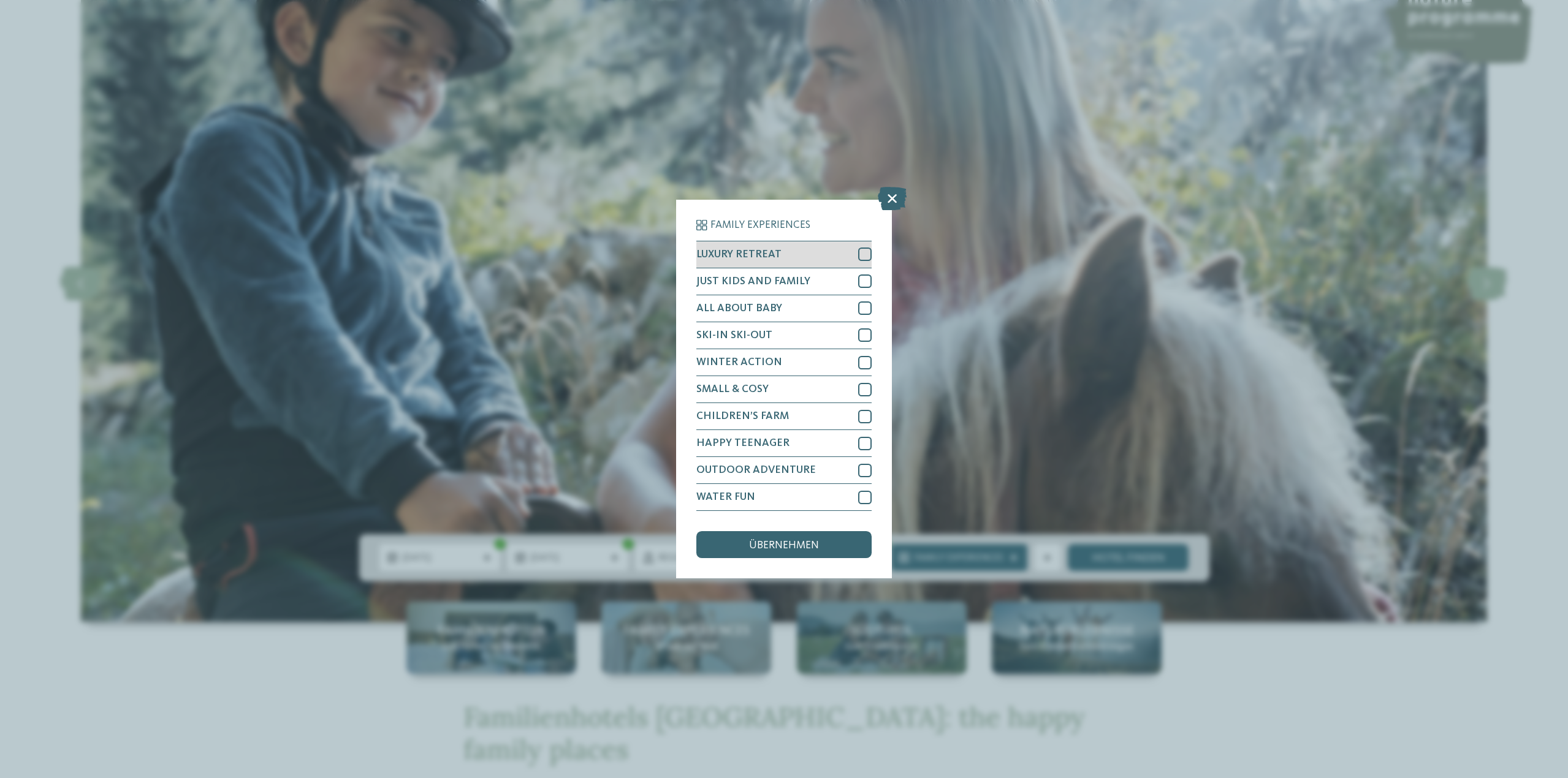
click at [863, 258] on div at bounding box center [865, 253] width 13 height 13
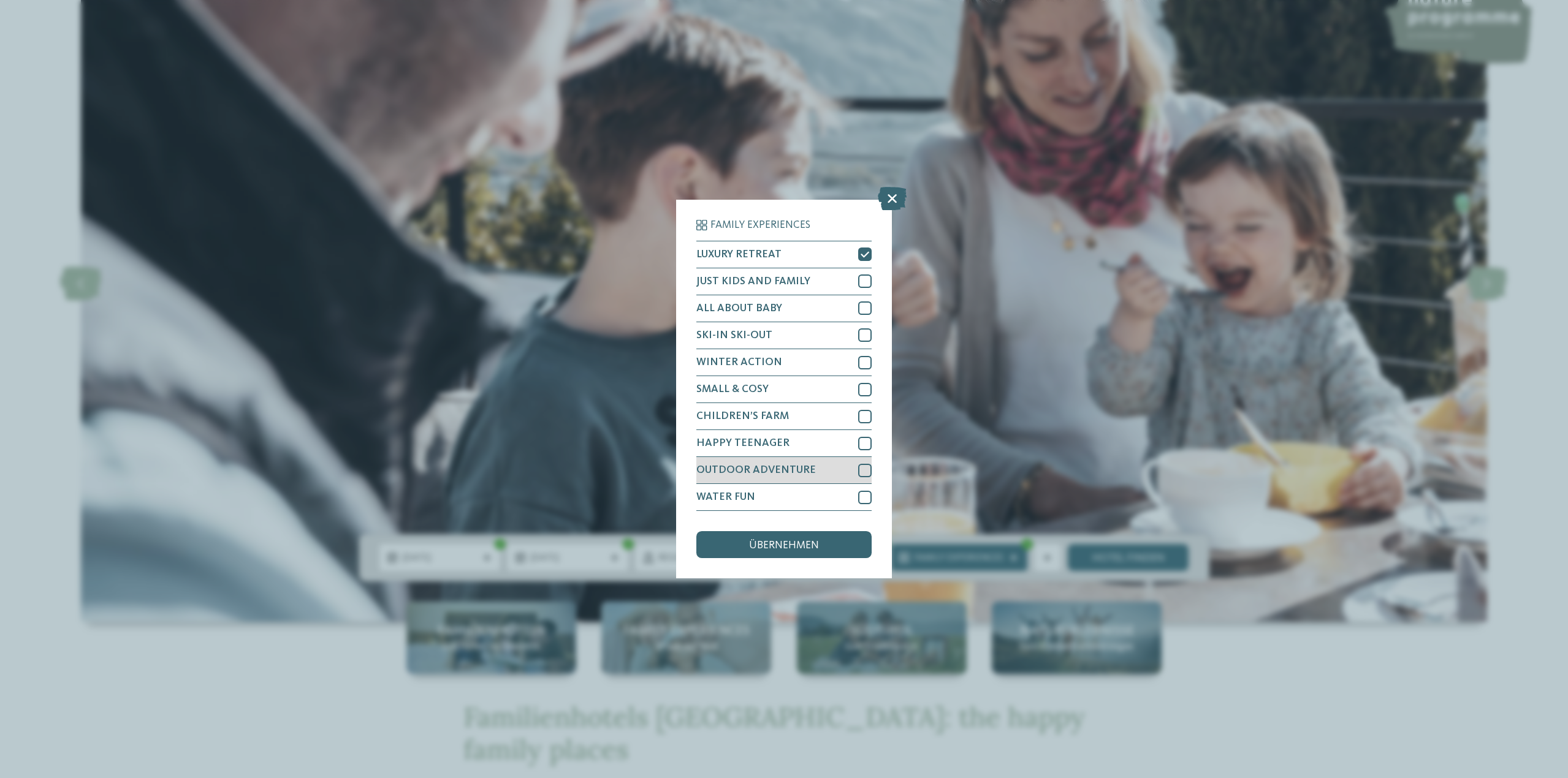
click at [861, 467] on div at bounding box center [865, 470] width 13 height 13
click at [810, 546] on span "übernehmen" at bounding box center [784, 546] width 70 height 11
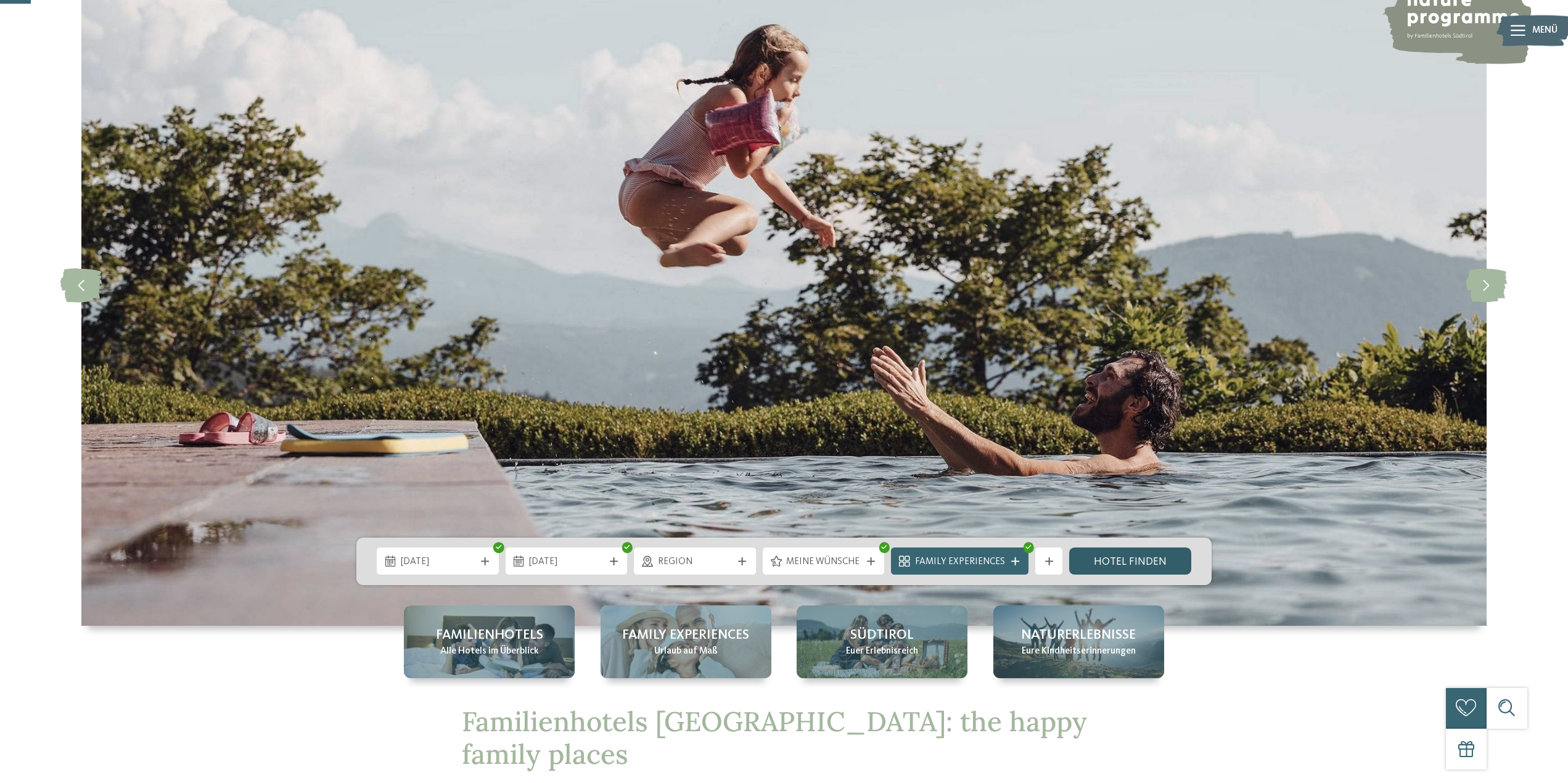
click at [1140, 560] on link "Hotel finden" at bounding box center [1130, 561] width 122 height 27
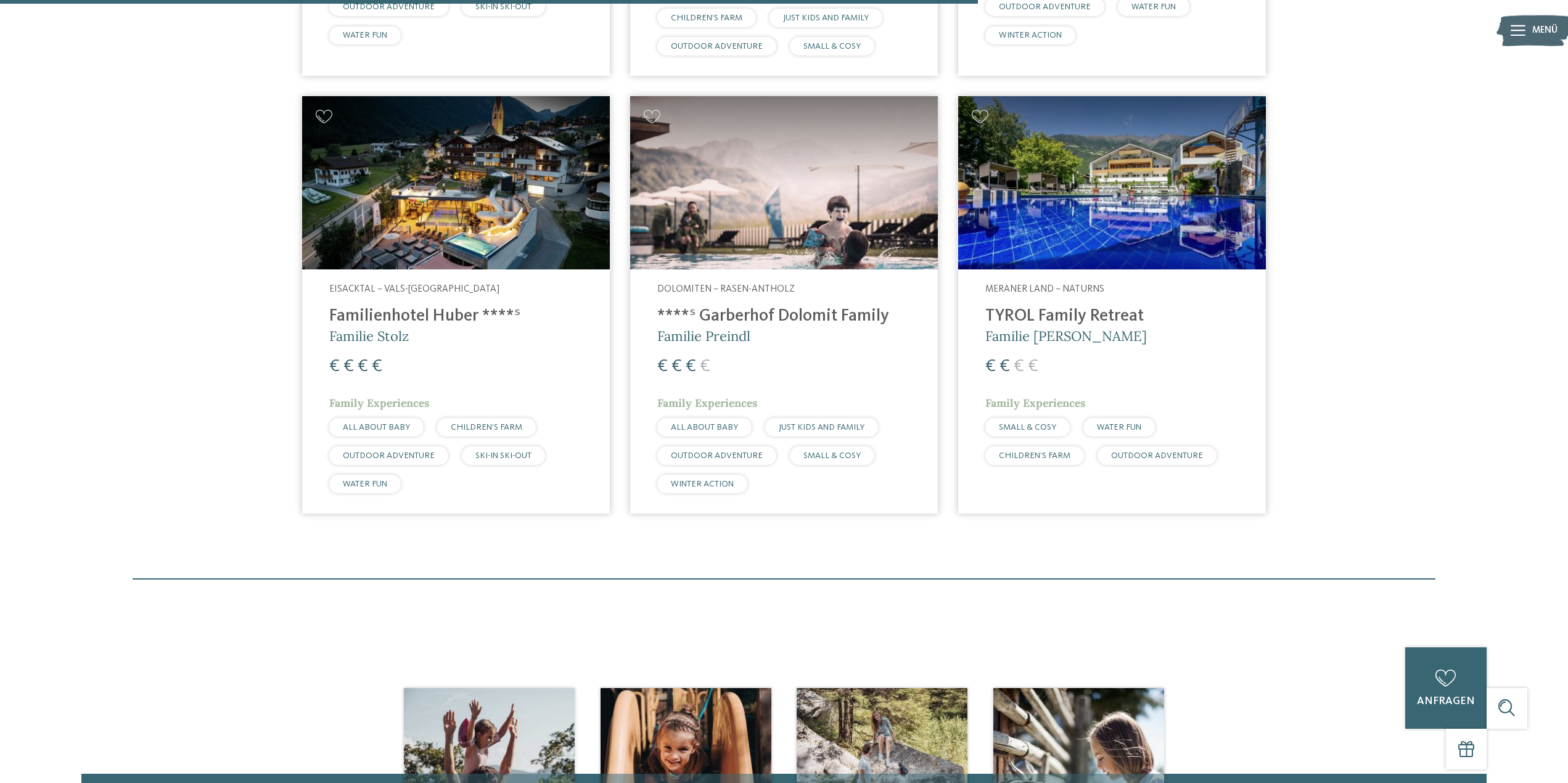
scroll to position [972, 0]
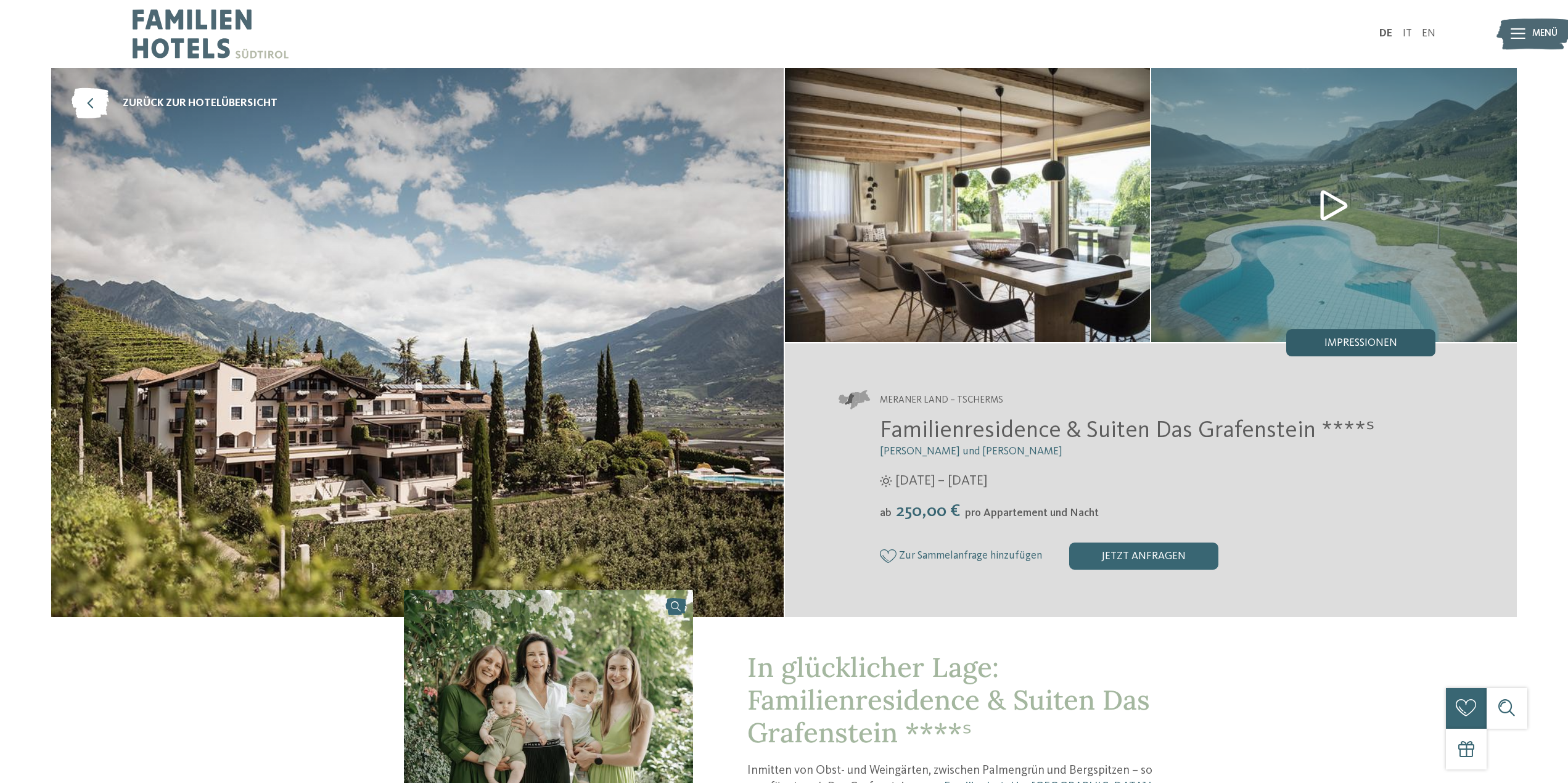
click at [1364, 339] on span "Impressionen" at bounding box center [1361, 343] width 73 height 11
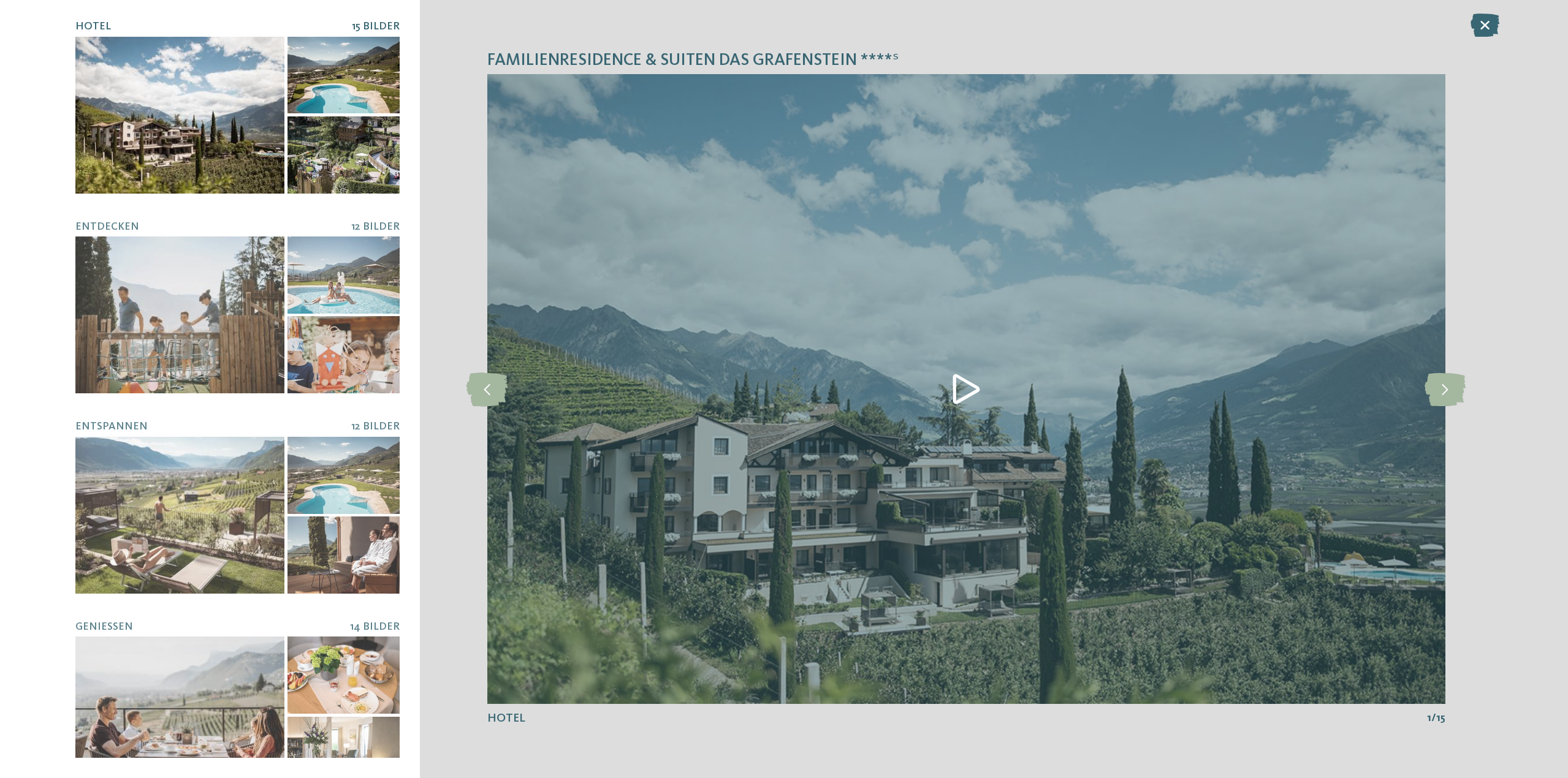
click at [153, 134] on div at bounding box center [180, 115] width 209 height 157
click at [1455, 384] on icon at bounding box center [1445, 389] width 41 height 34
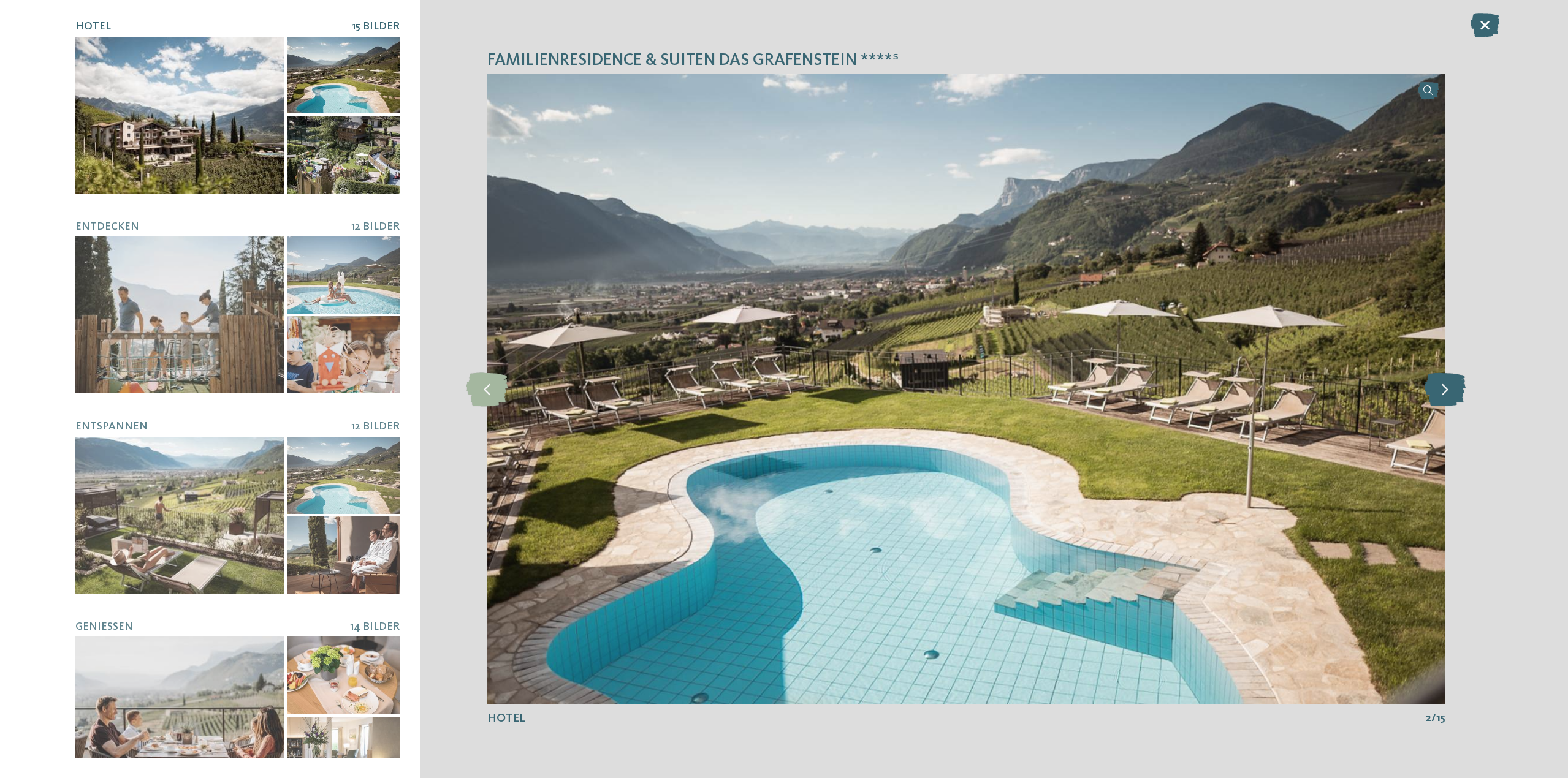
click at [1455, 384] on icon at bounding box center [1445, 389] width 41 height 34
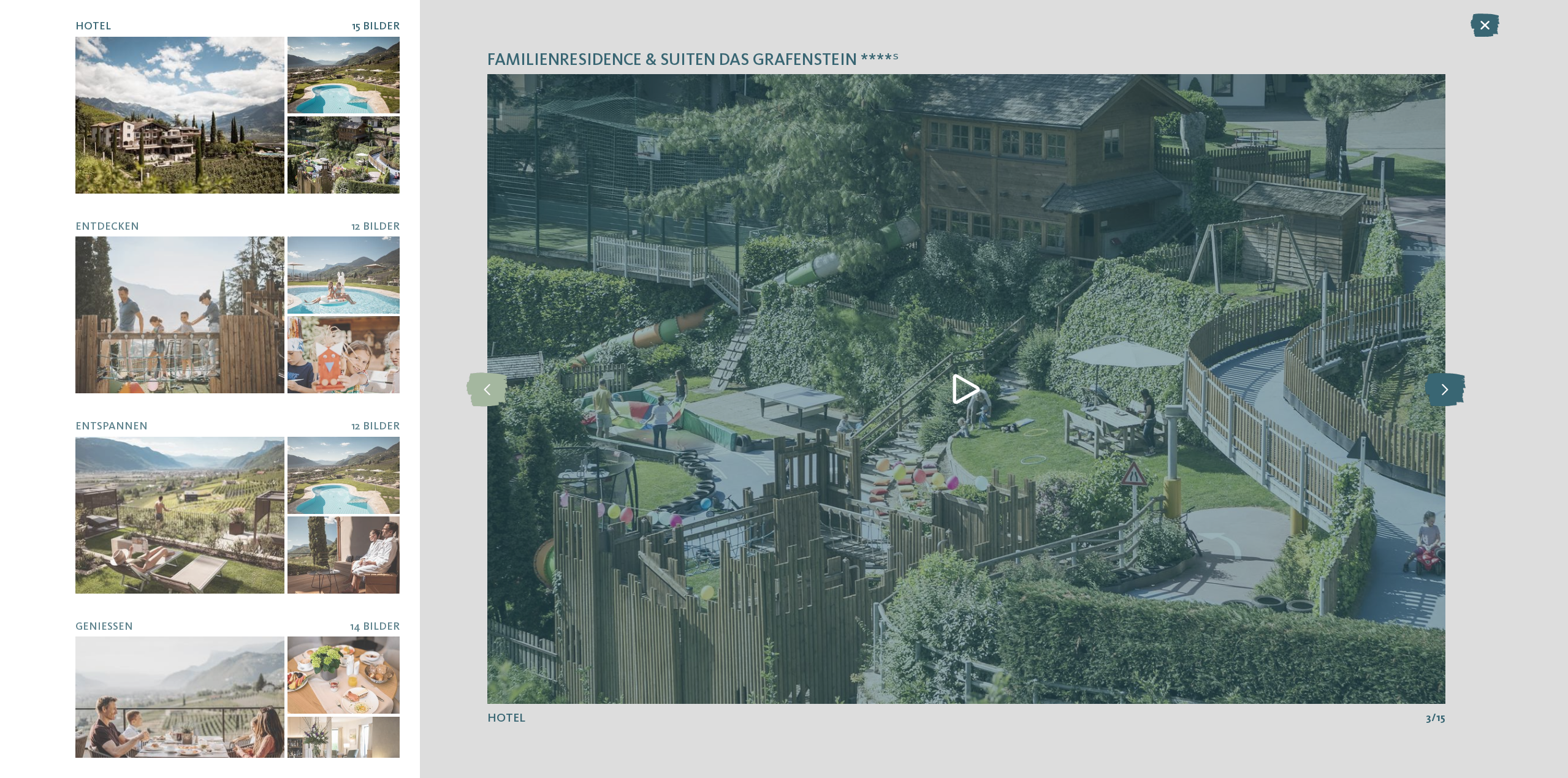
click at [1455, 384] on icon at bounding box center [1445, 389] width 41 height 34
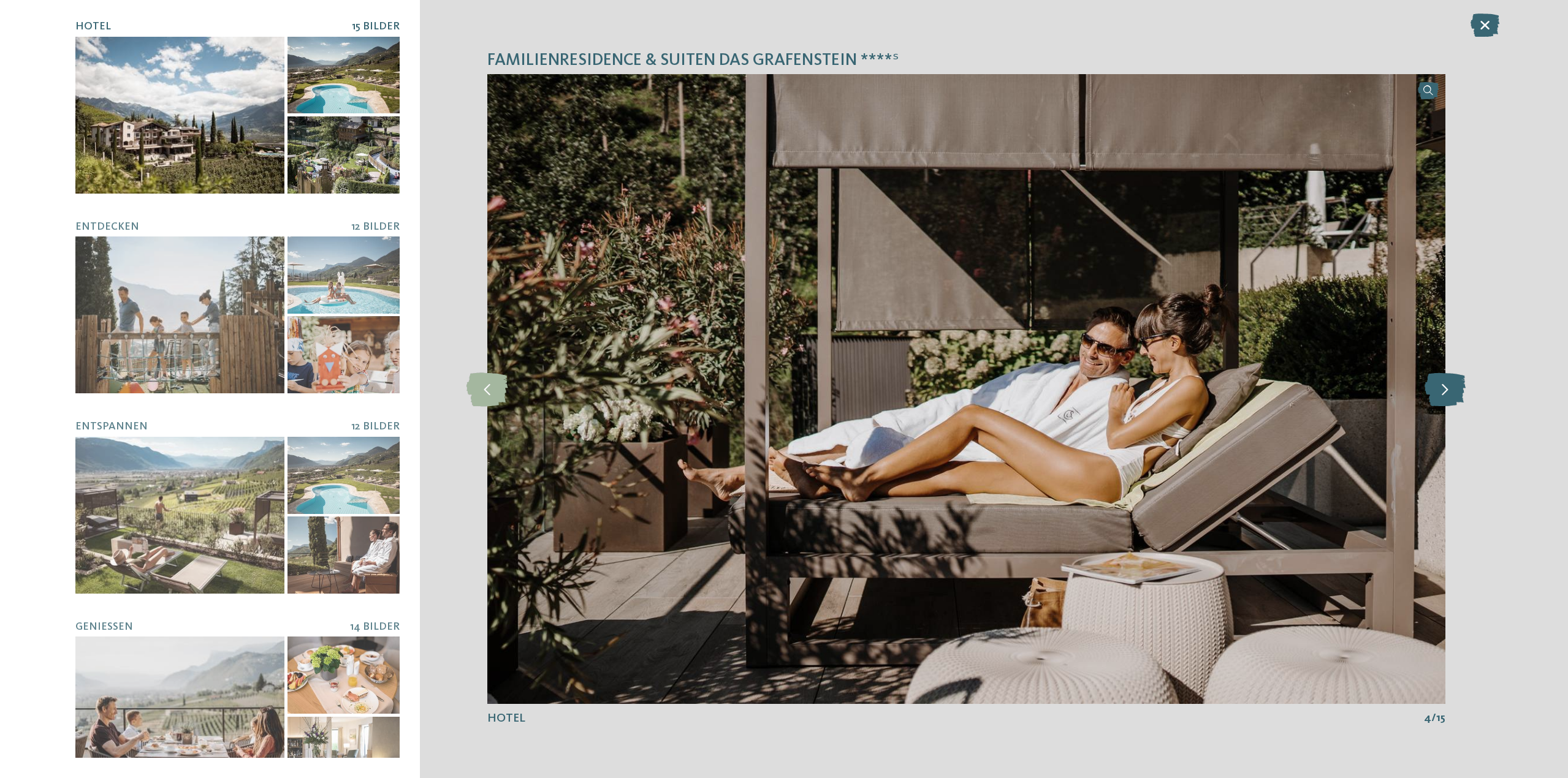
click at [1455, 384] on icon at bounding box center [1445, 389] width 41 height 34
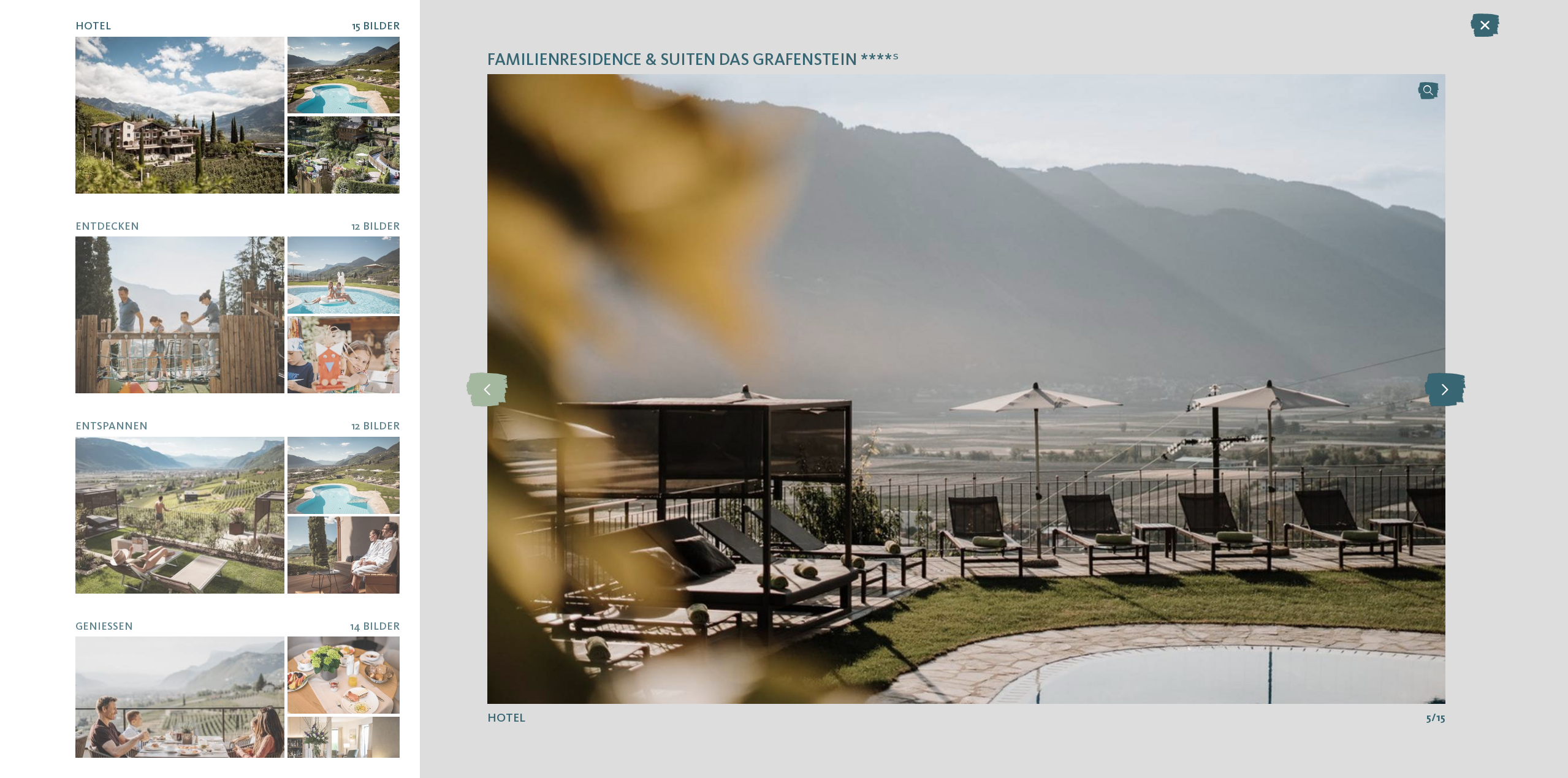
click at [1455, 384] on icon at bounding box center [1445, 389] width 41 height 34
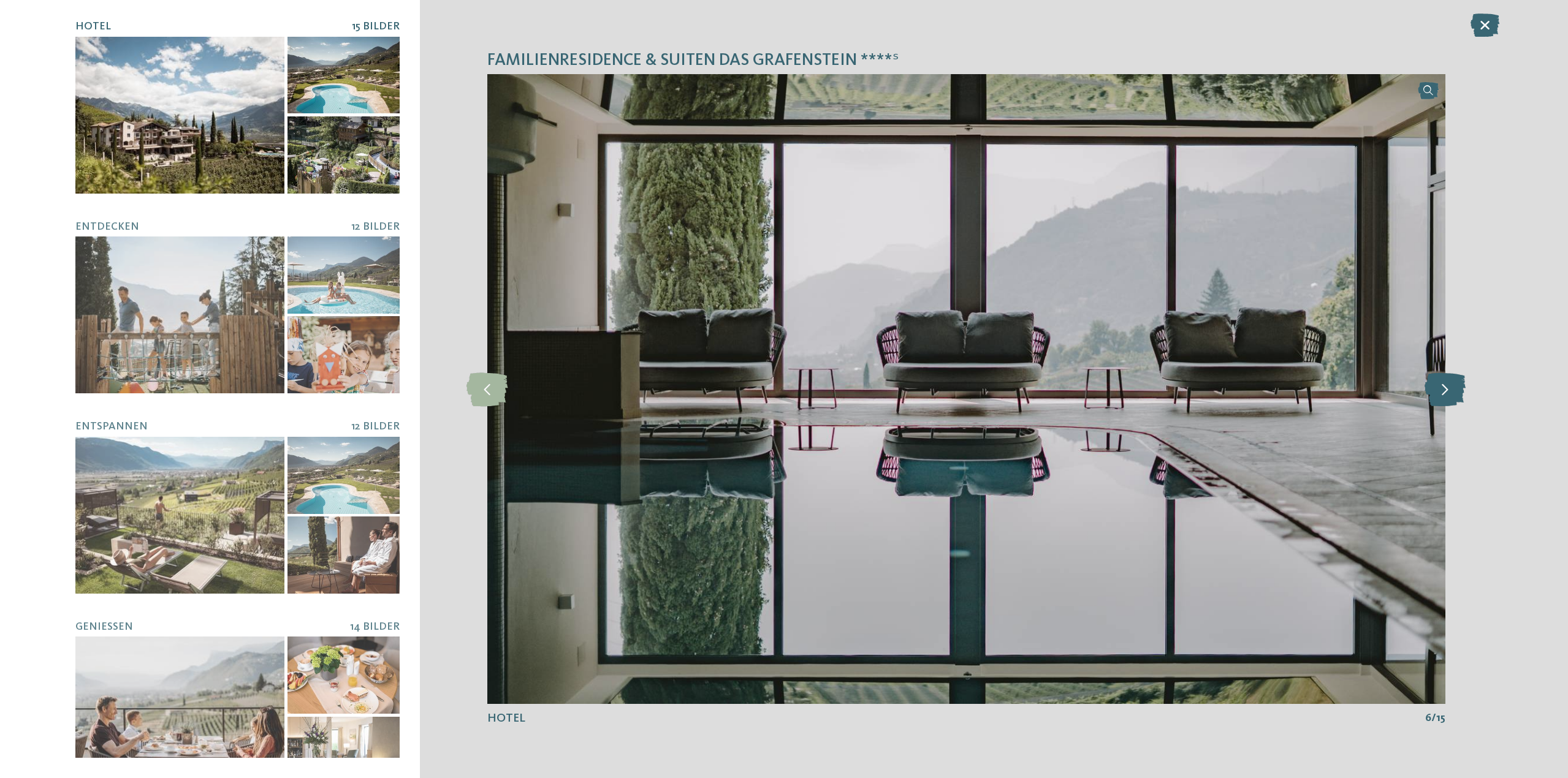
click at [1455, 384] on icon at bounding box center [1445, 389] width 41 height 34
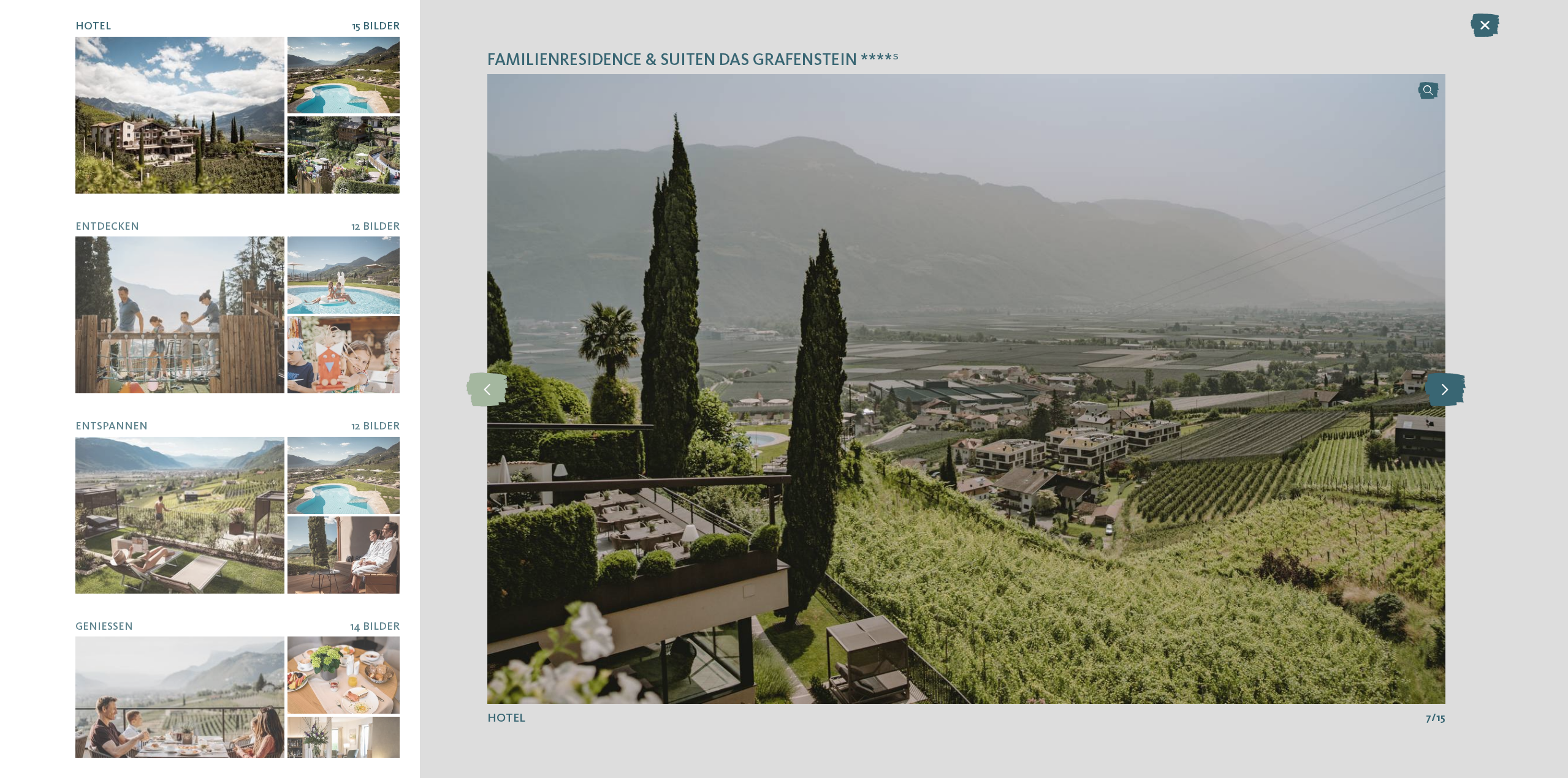
click at [1455, 384] on icon at bounding box center [1445, 389] width 41 height 34
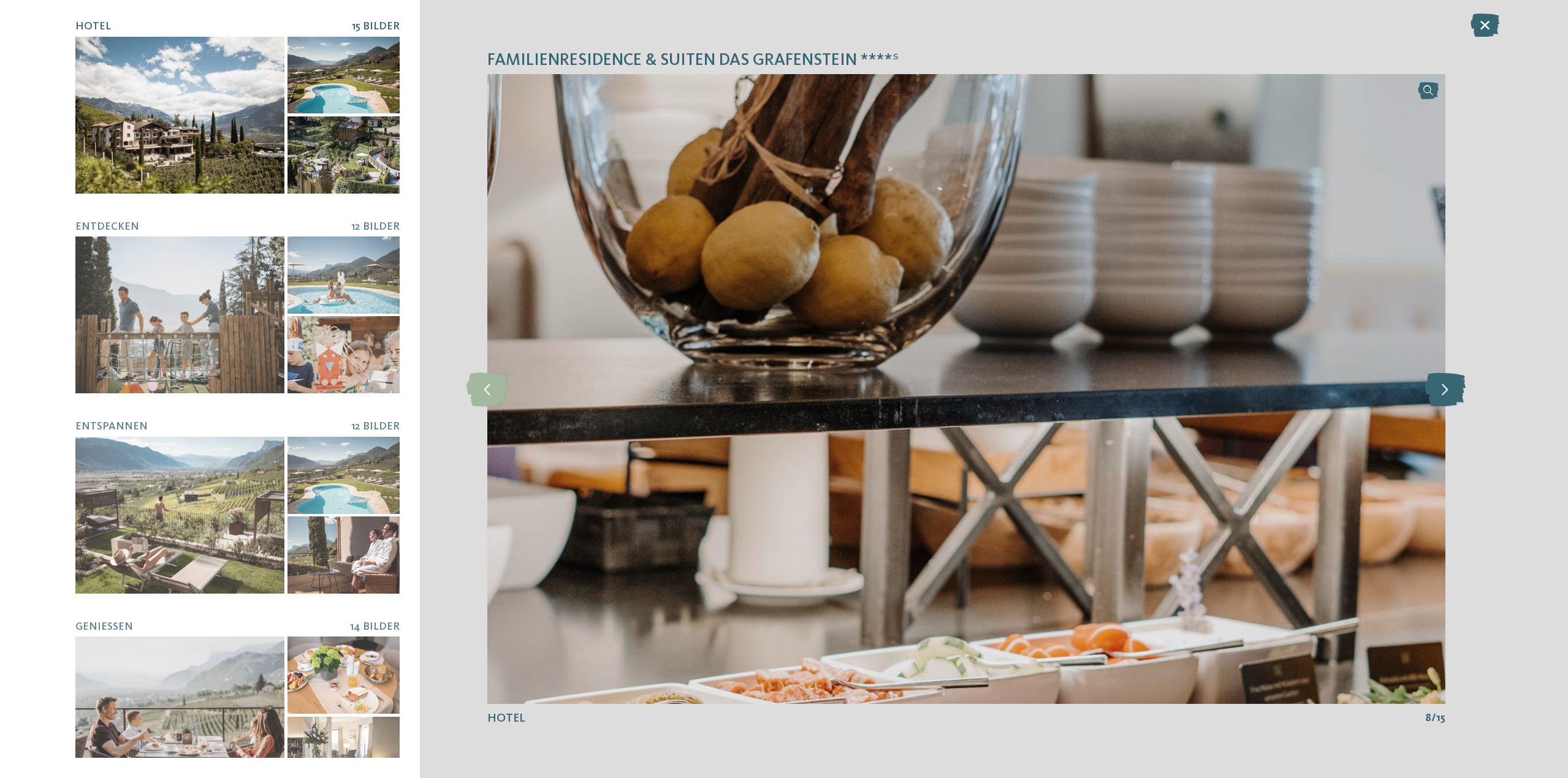
click at [1455, 384] on icon at bounding box center [1445, 389] width 41 height 34
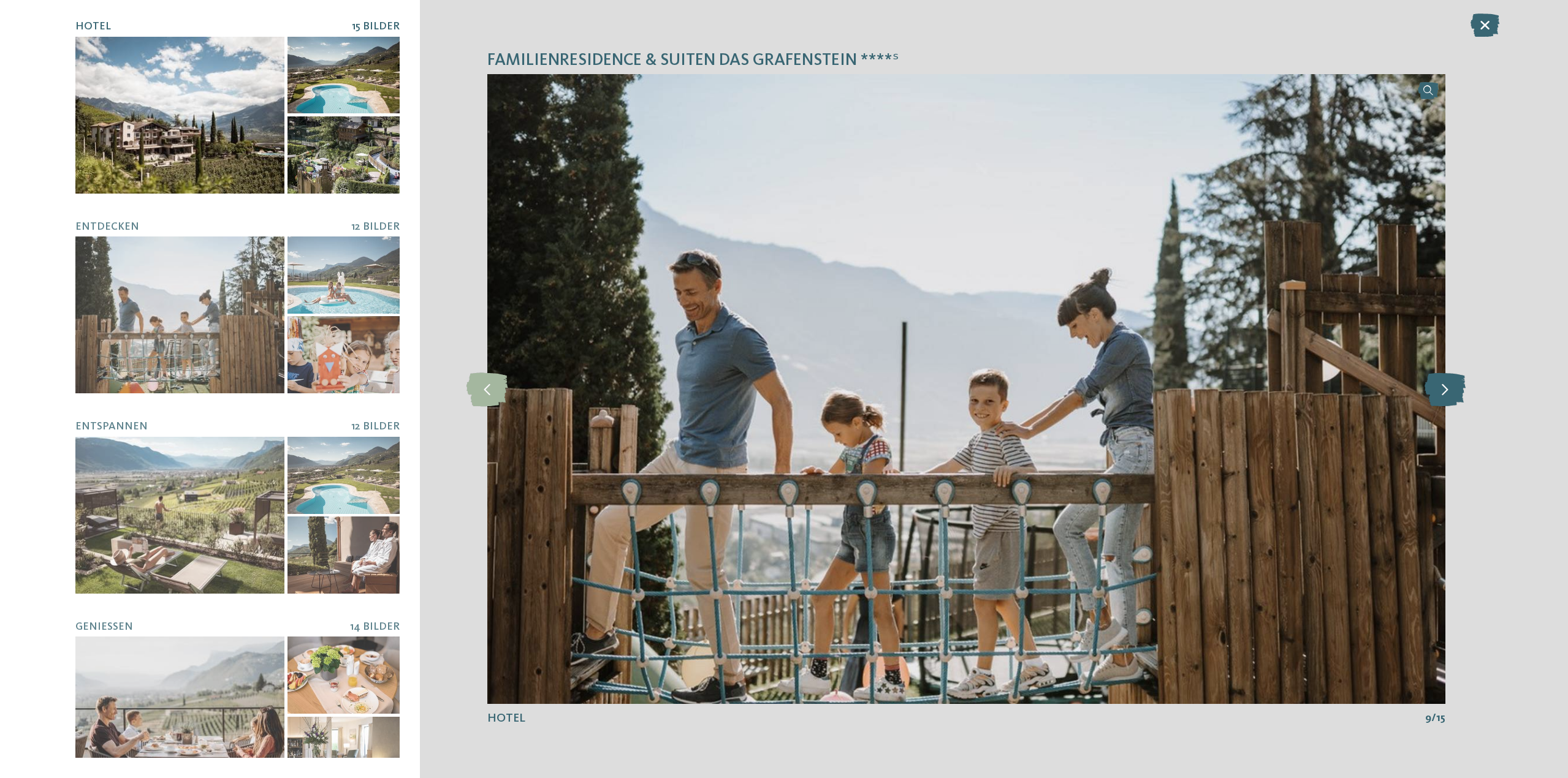
click at [1455, 384] on icon at bounding box center [1445, 389] width 41 height 34
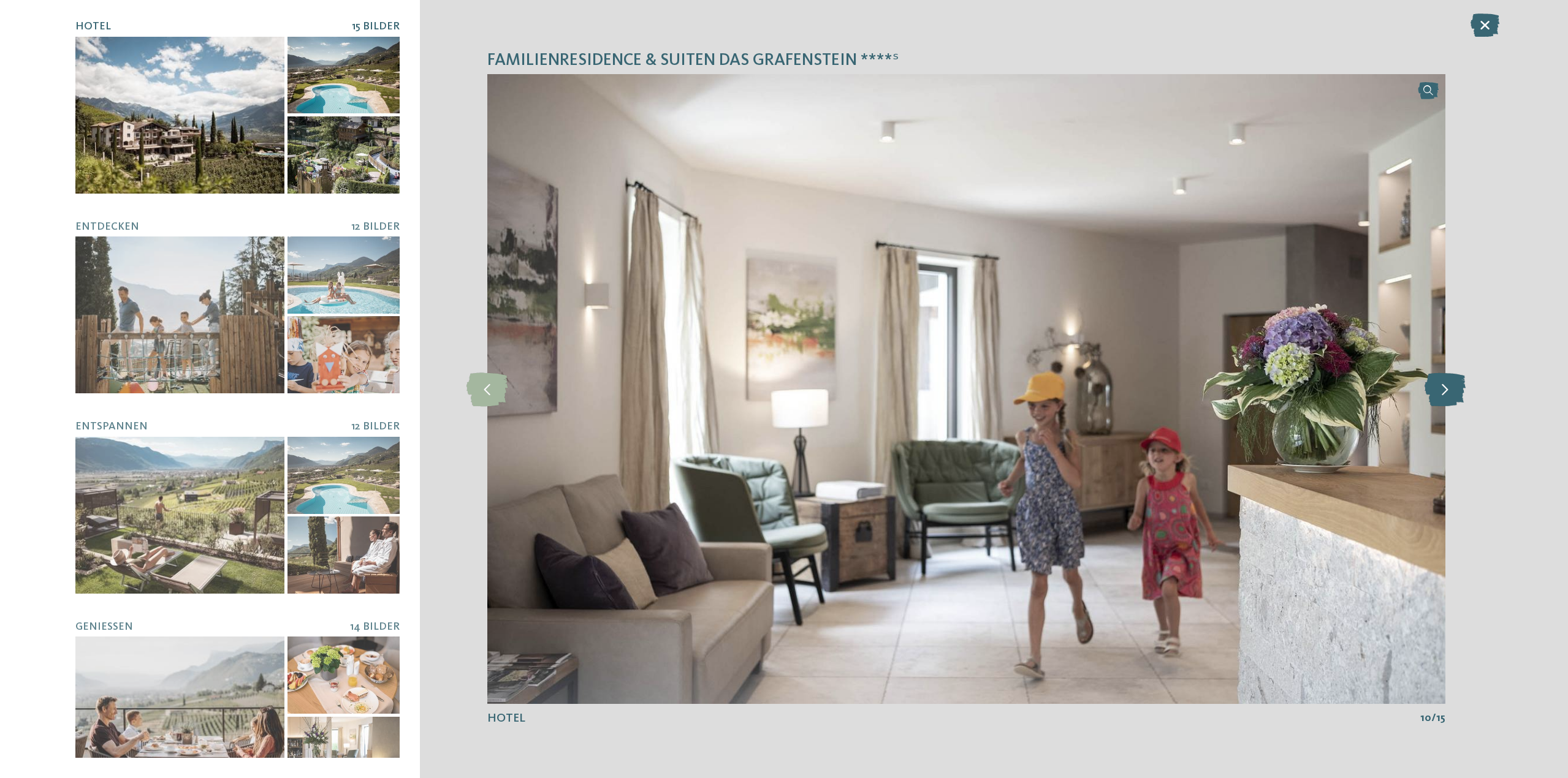
click at [1455, 384] on icon at bounding box center [1445, 389] width 41 height 34
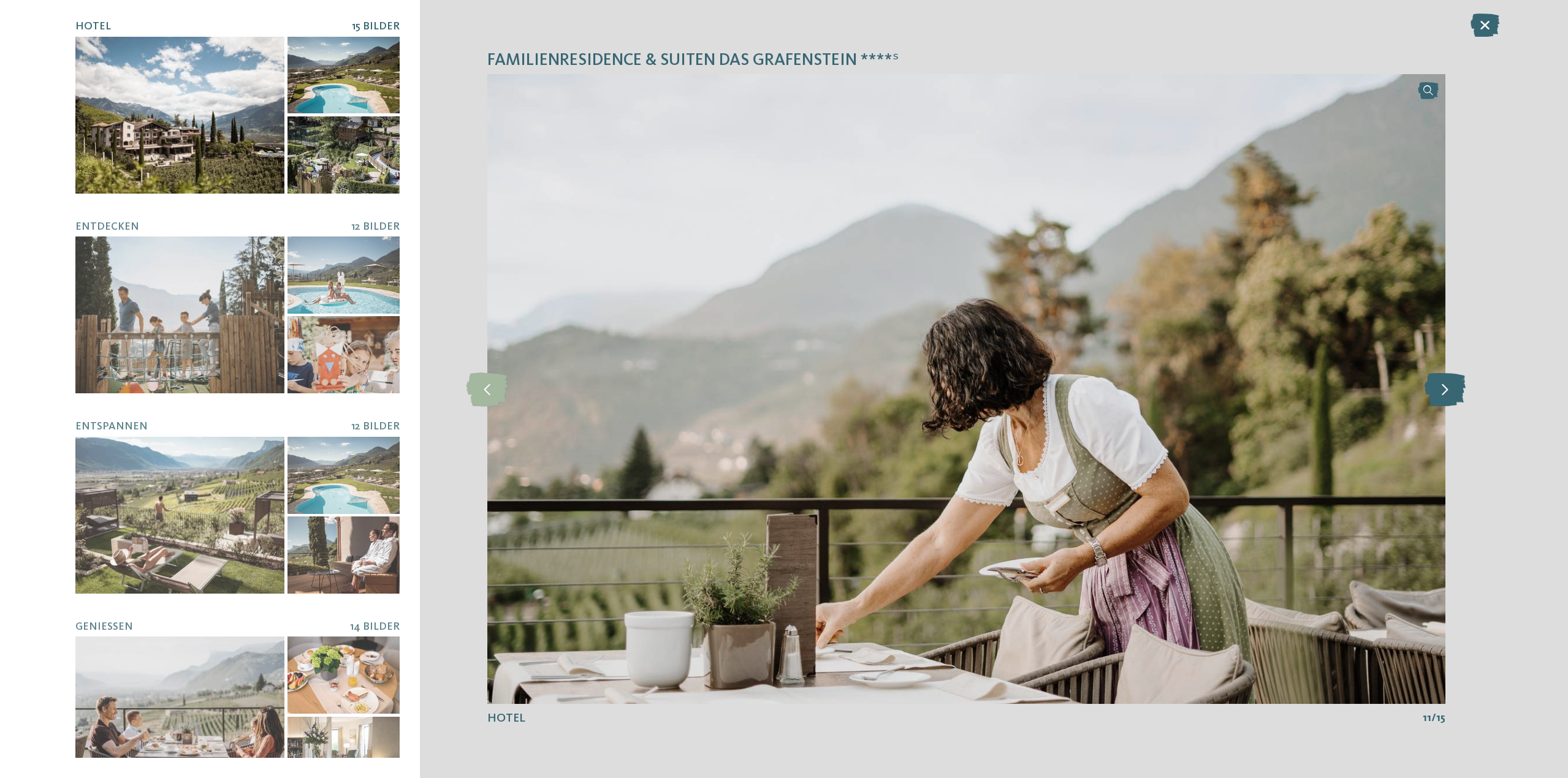
click at [1455, 384] on icon at bounding box center [1445, 389] width 41 height 34
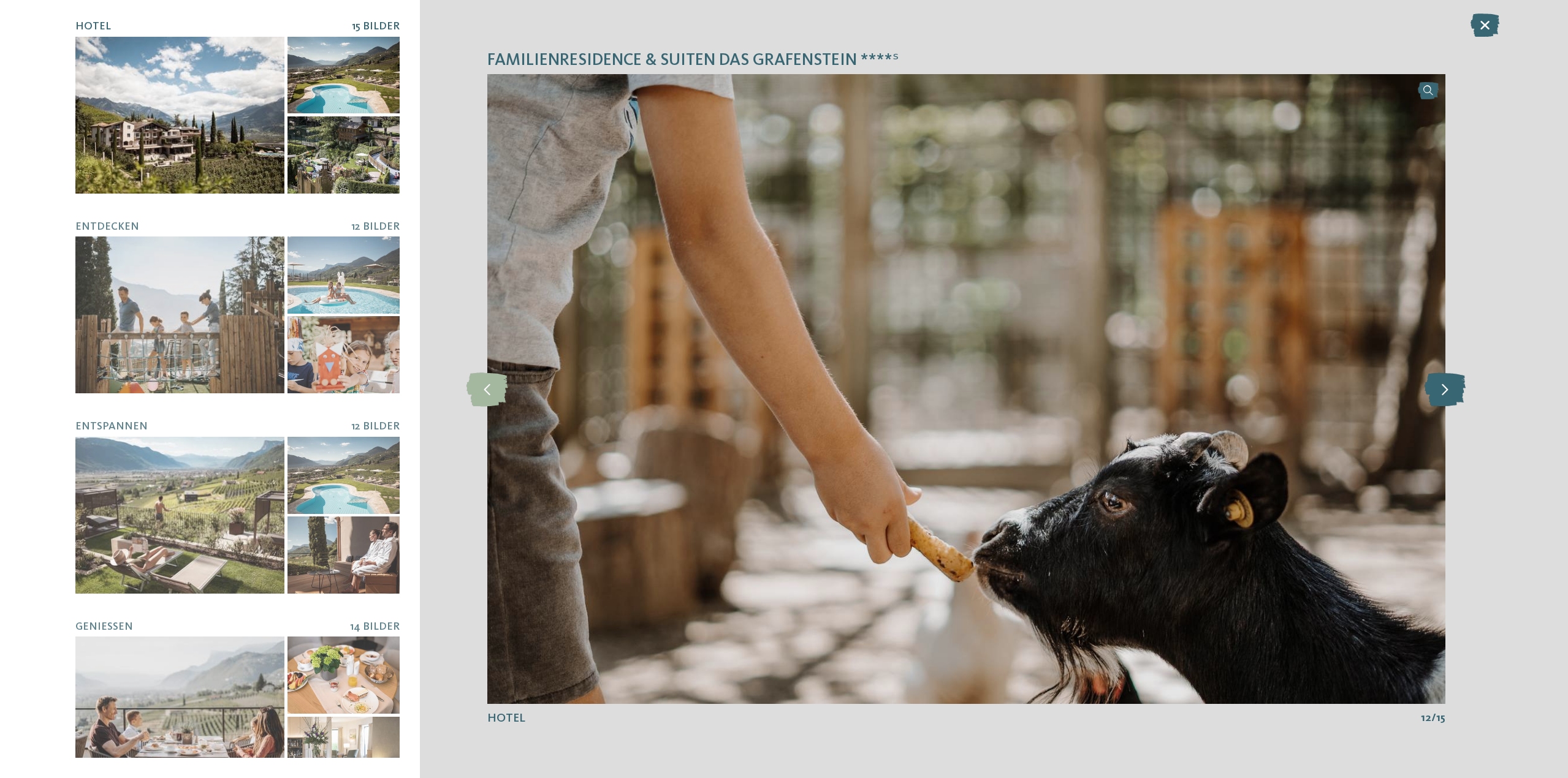
click at [1455, 384] on icon at bounding box center [1445, 389] width 41 height 34
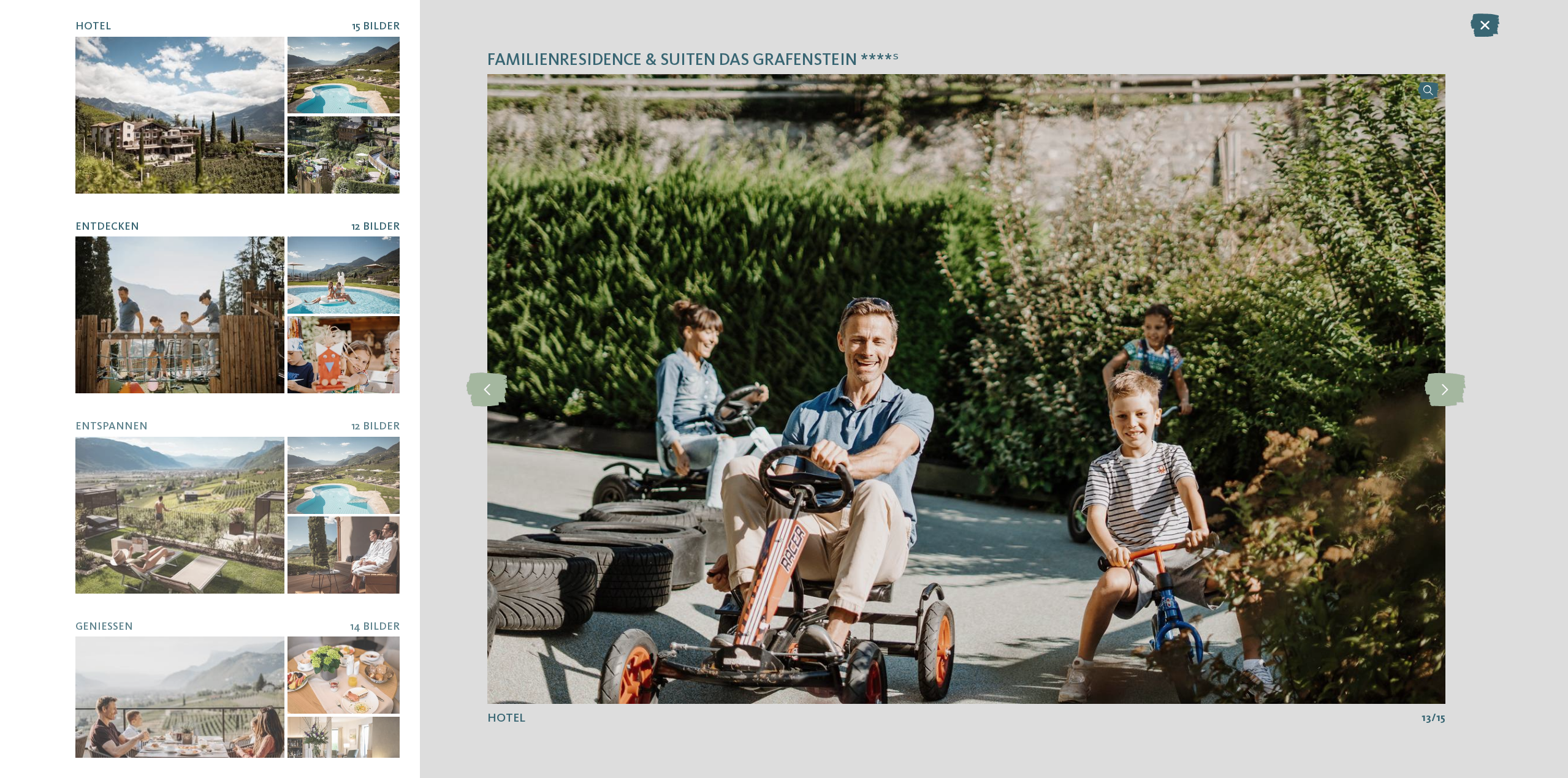
click at [191, 275] on div at bounding box center [180, 315] width 209 height 157
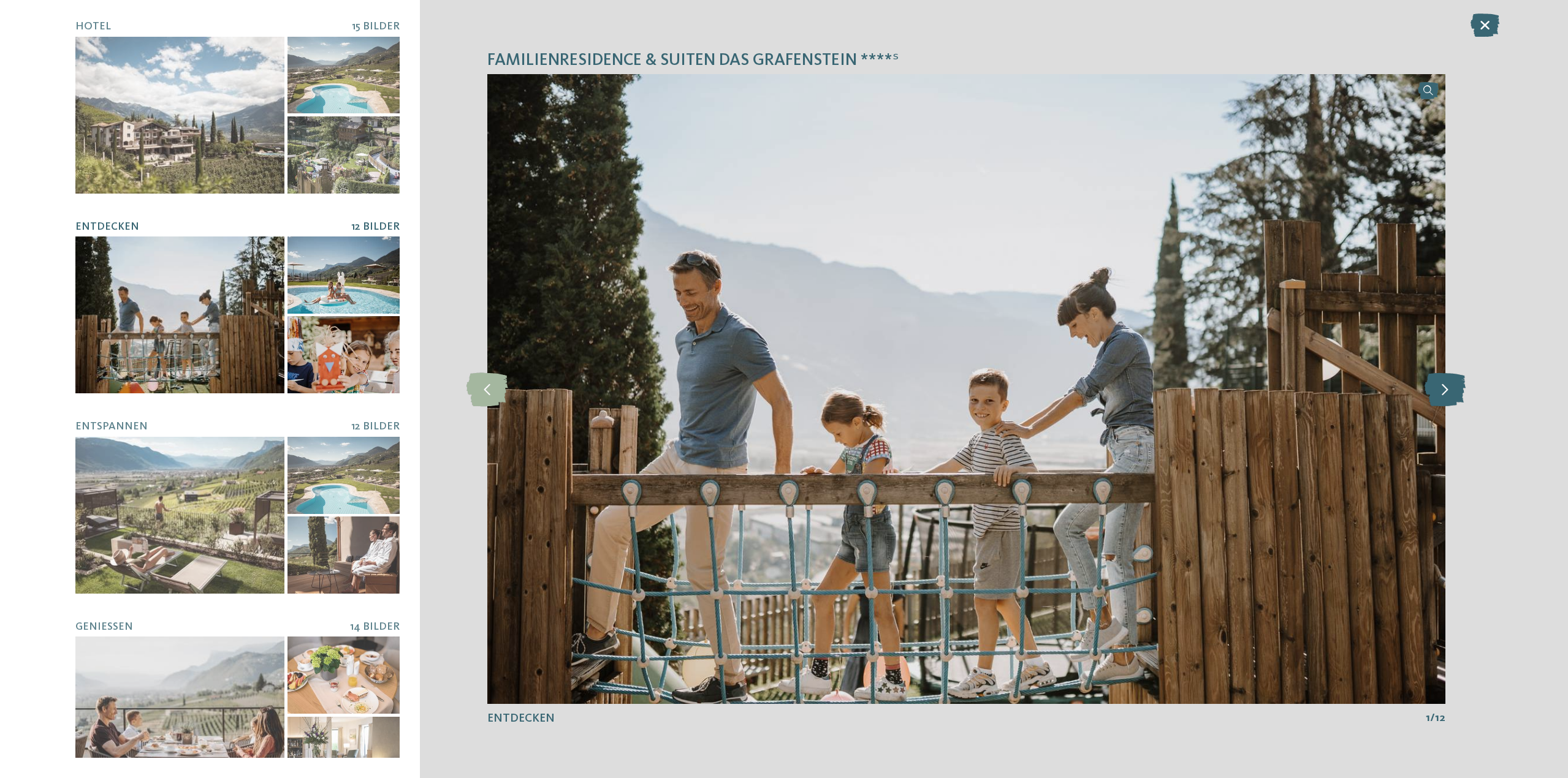
click at [1445, 394] on icon at bounding box center [1445, 389] width 41 height 34
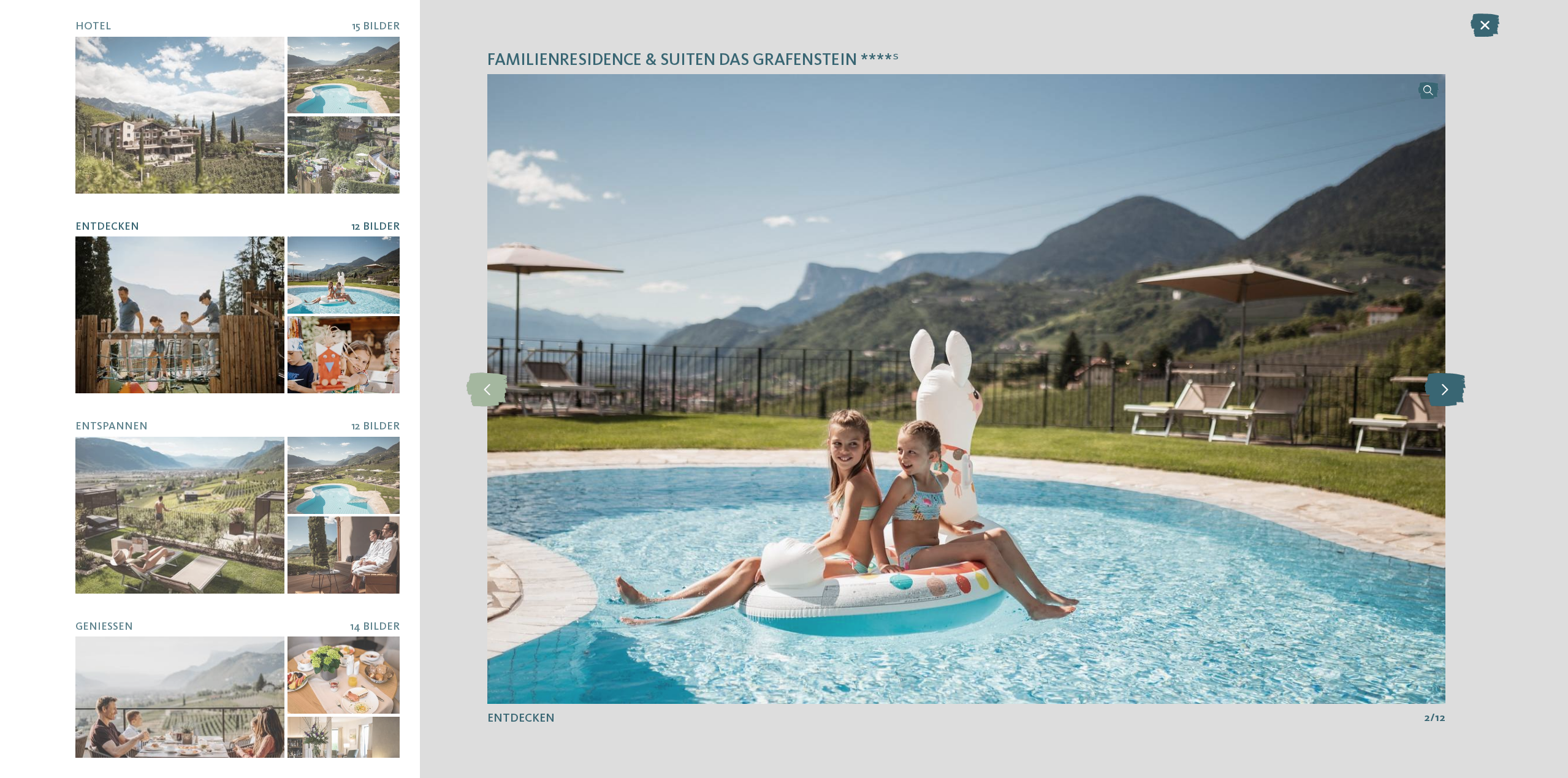
click at [1445, 394] on icon at bounding box center [1445, 389] width 41 height 34
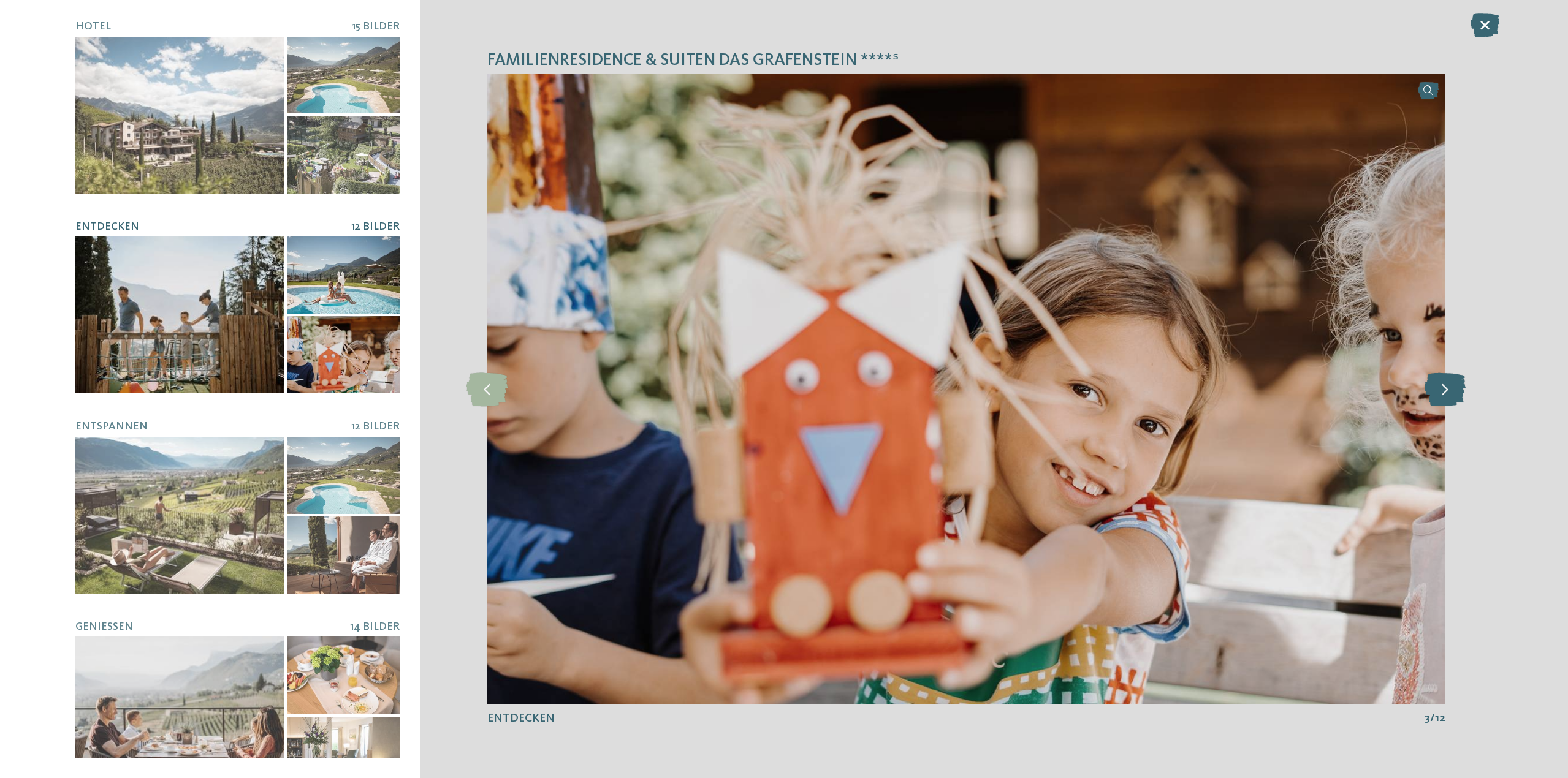
click at [1445, 394] on icon at bounding box center [1445, 389] width 41 height 34
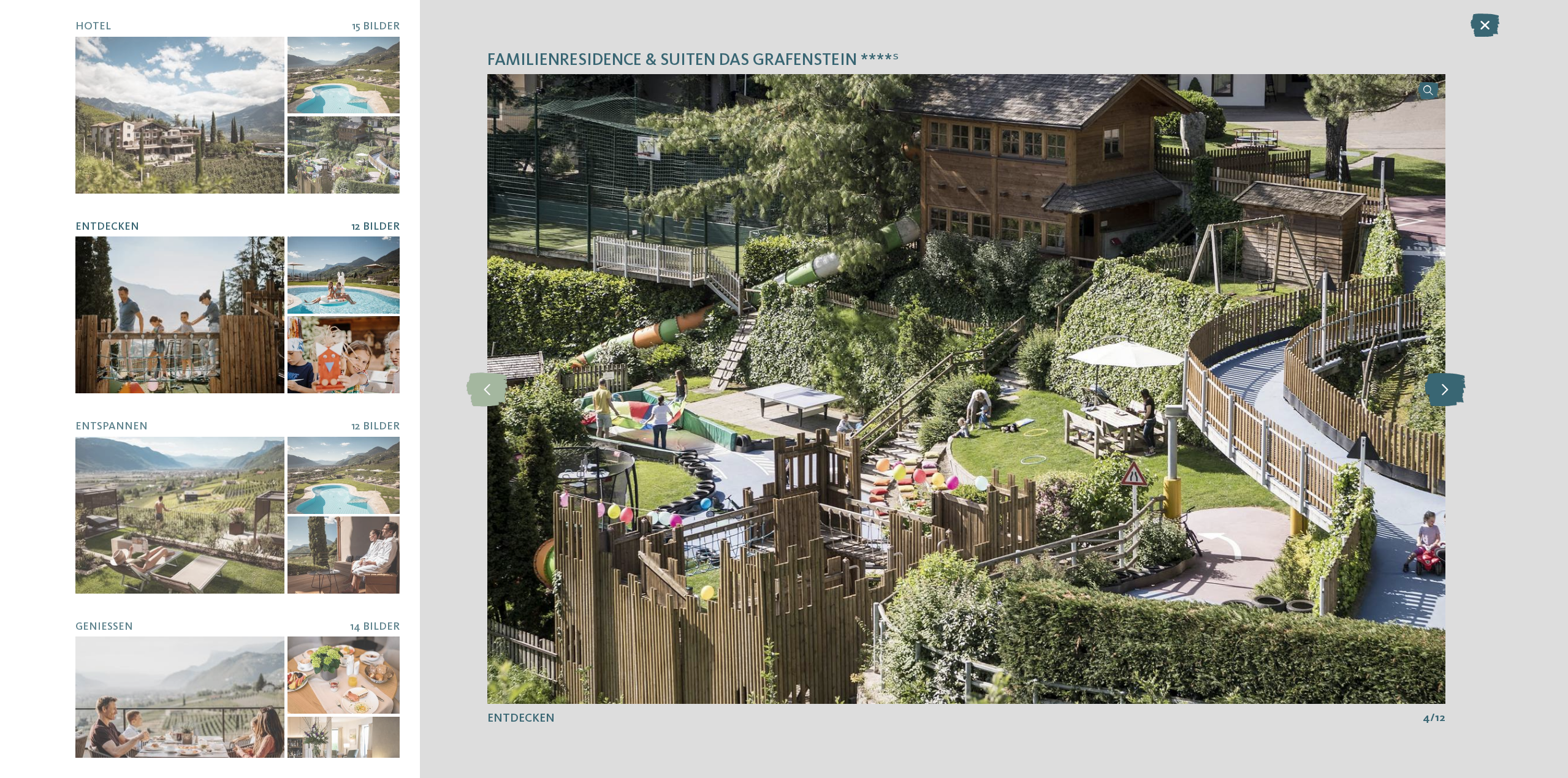
click at [1445, 394] on icon at bounding box center [1445, 389] width 41 height 34
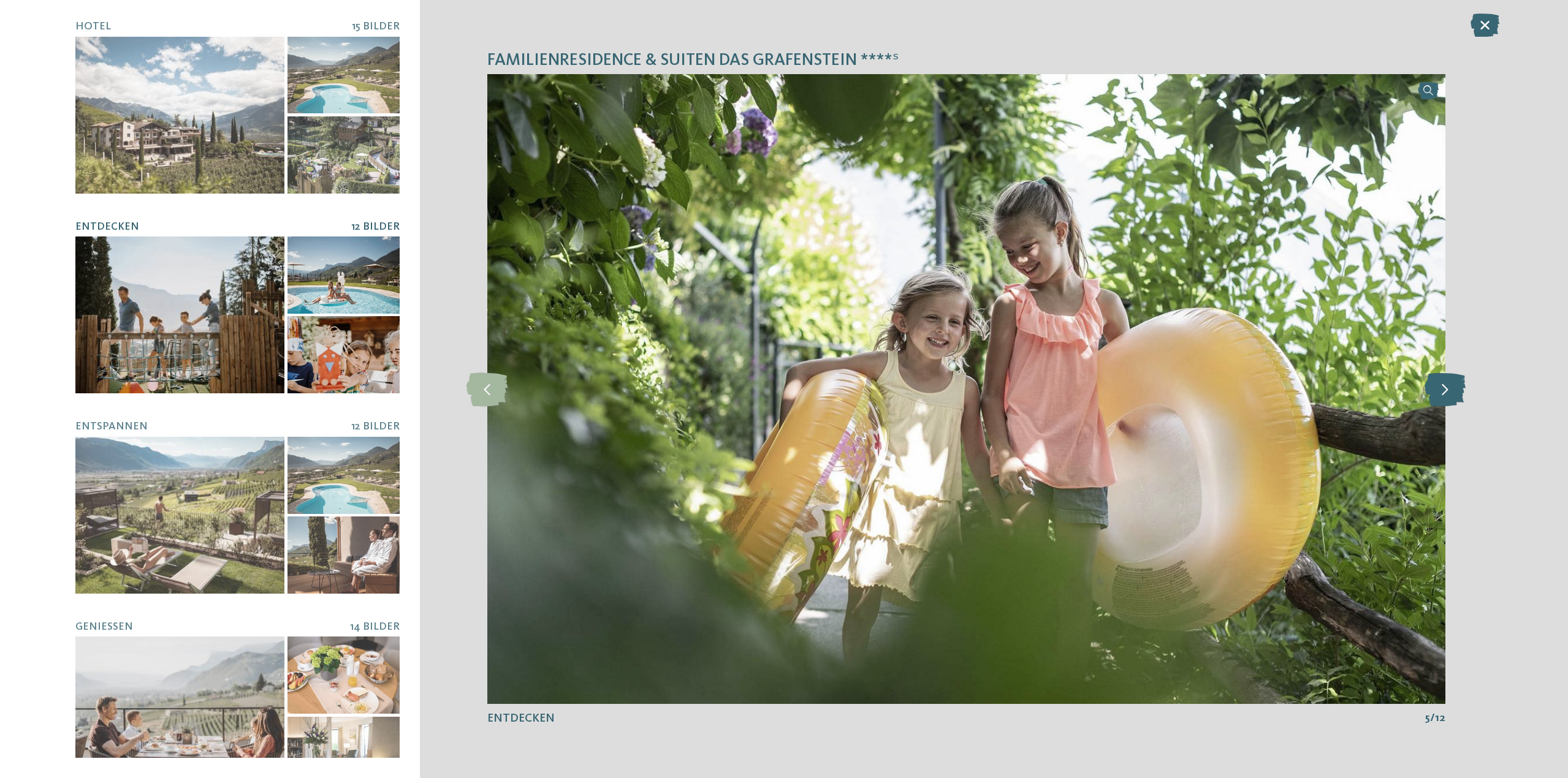
click at [1445, 394] on icon at bounding box center [1445, 389] width 41 height 34
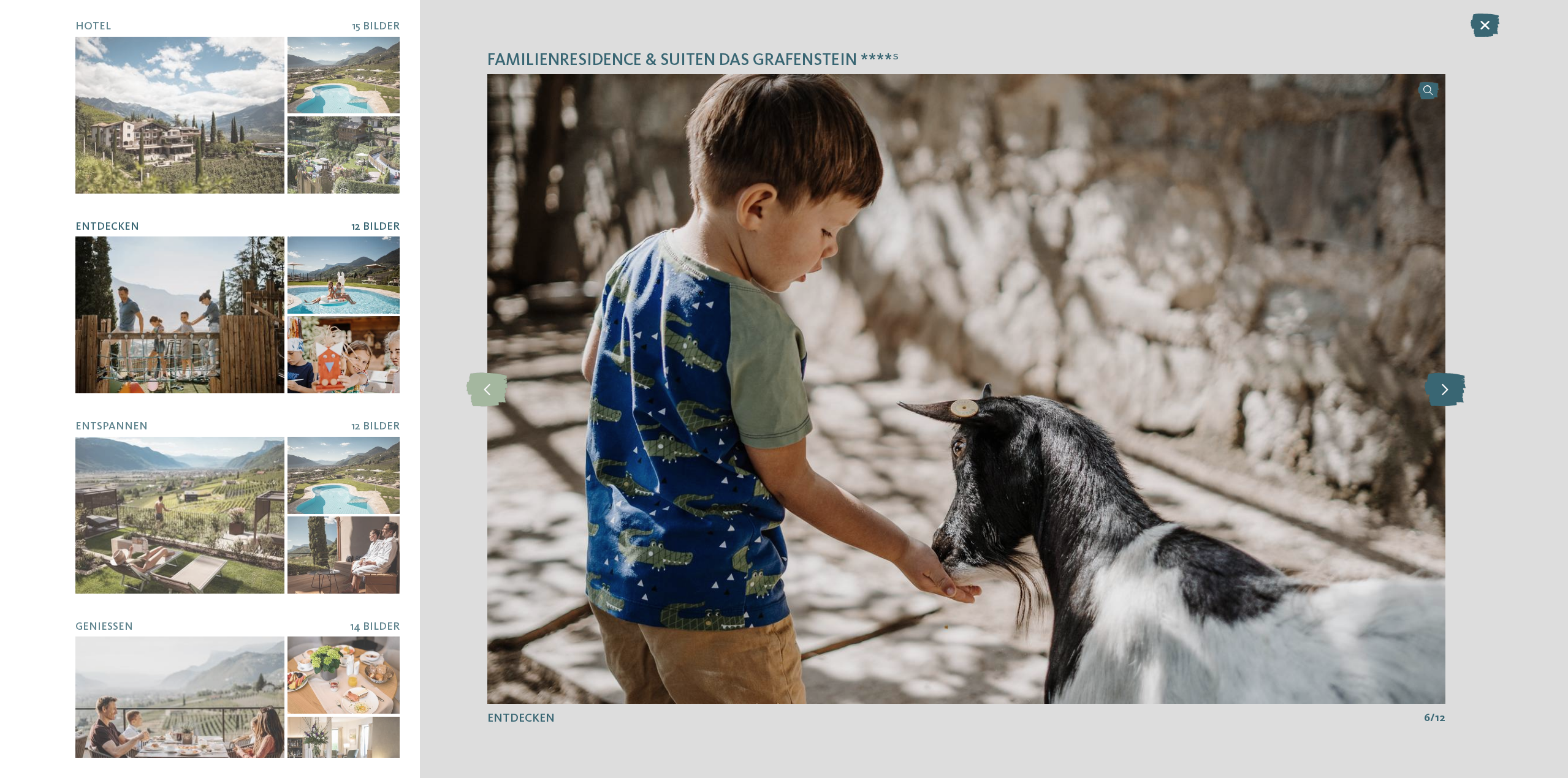
click at [1445, 394] on icon at bounding box center [1445, 389] width 41 height 34
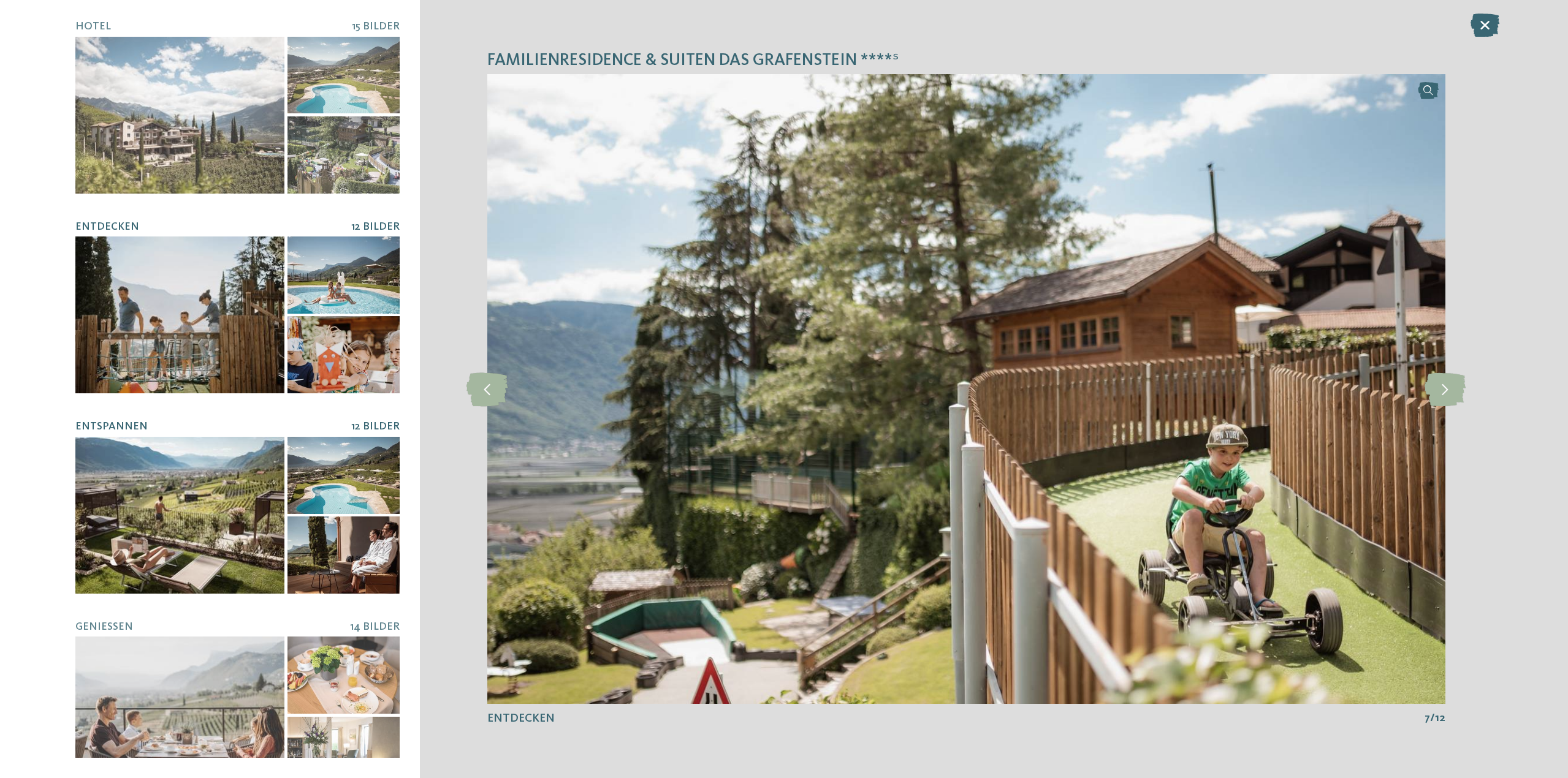
click at [119, 513] on div at bounding box center [180, 515] width 209 height 157
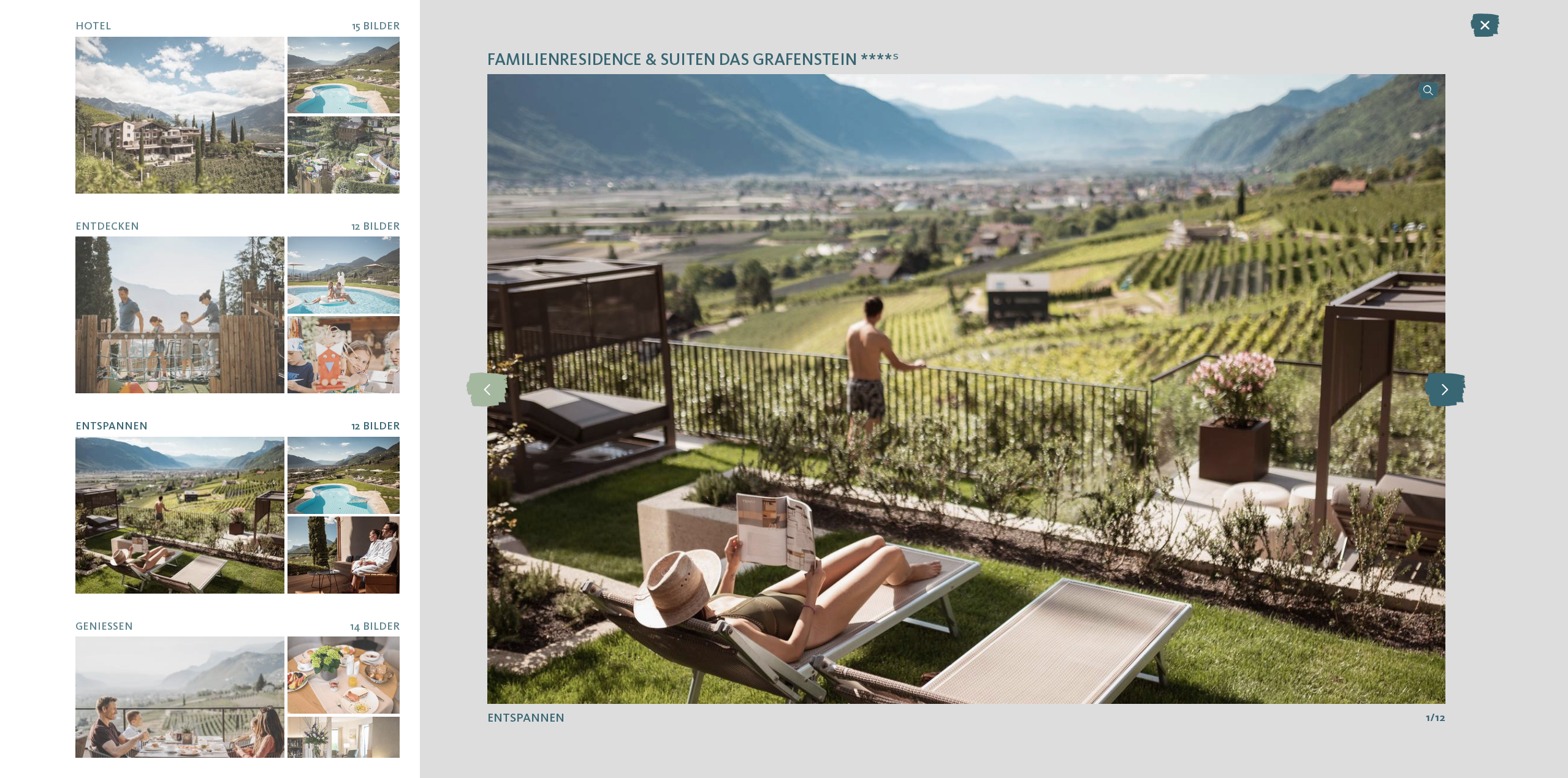
click at [1450, 384] on icon at bounding box center [1445, 389] width 41 height 34
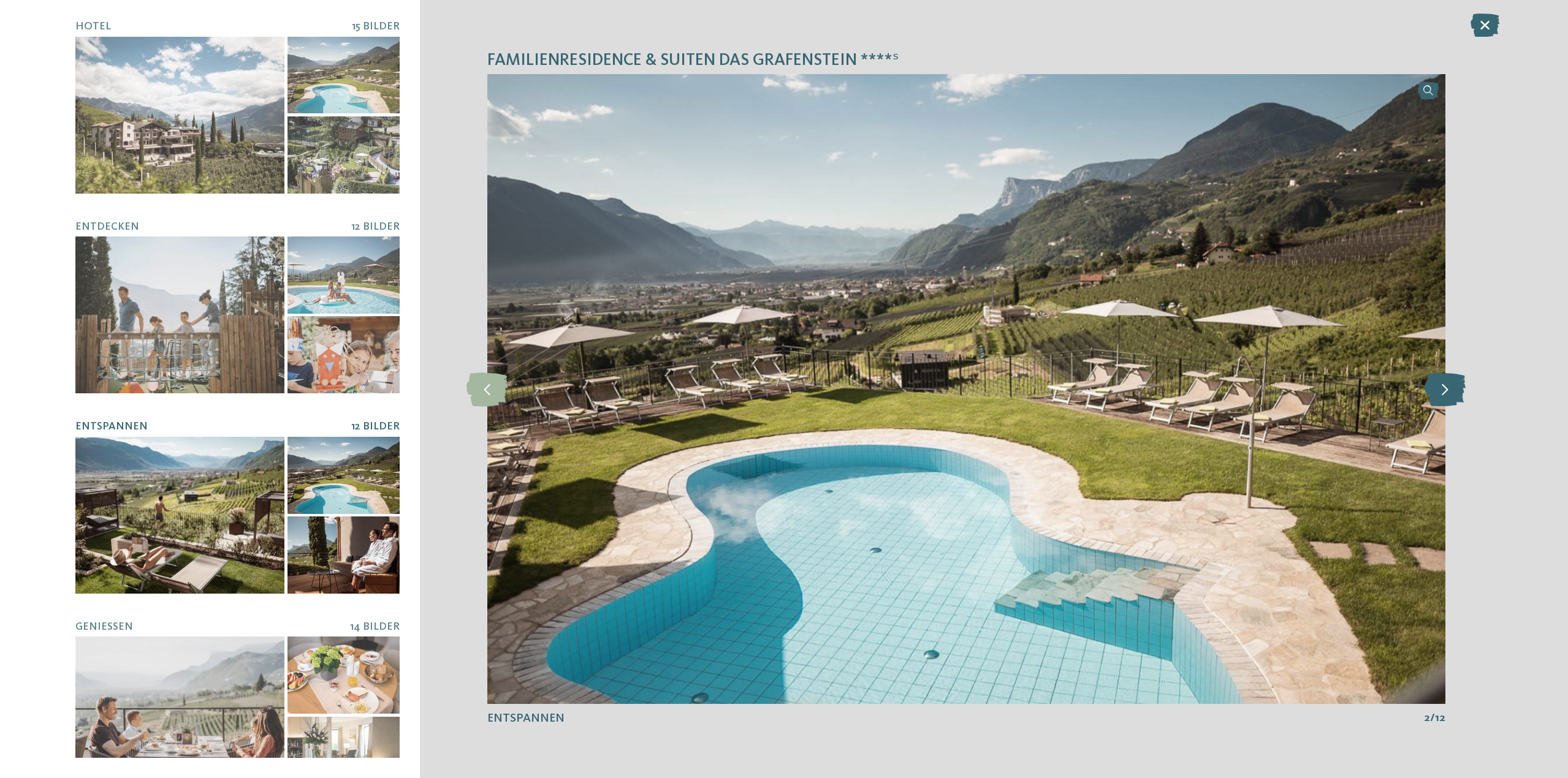
click at [1450, 384] on icon at bounding box center [1445, 389] width 41 height 34
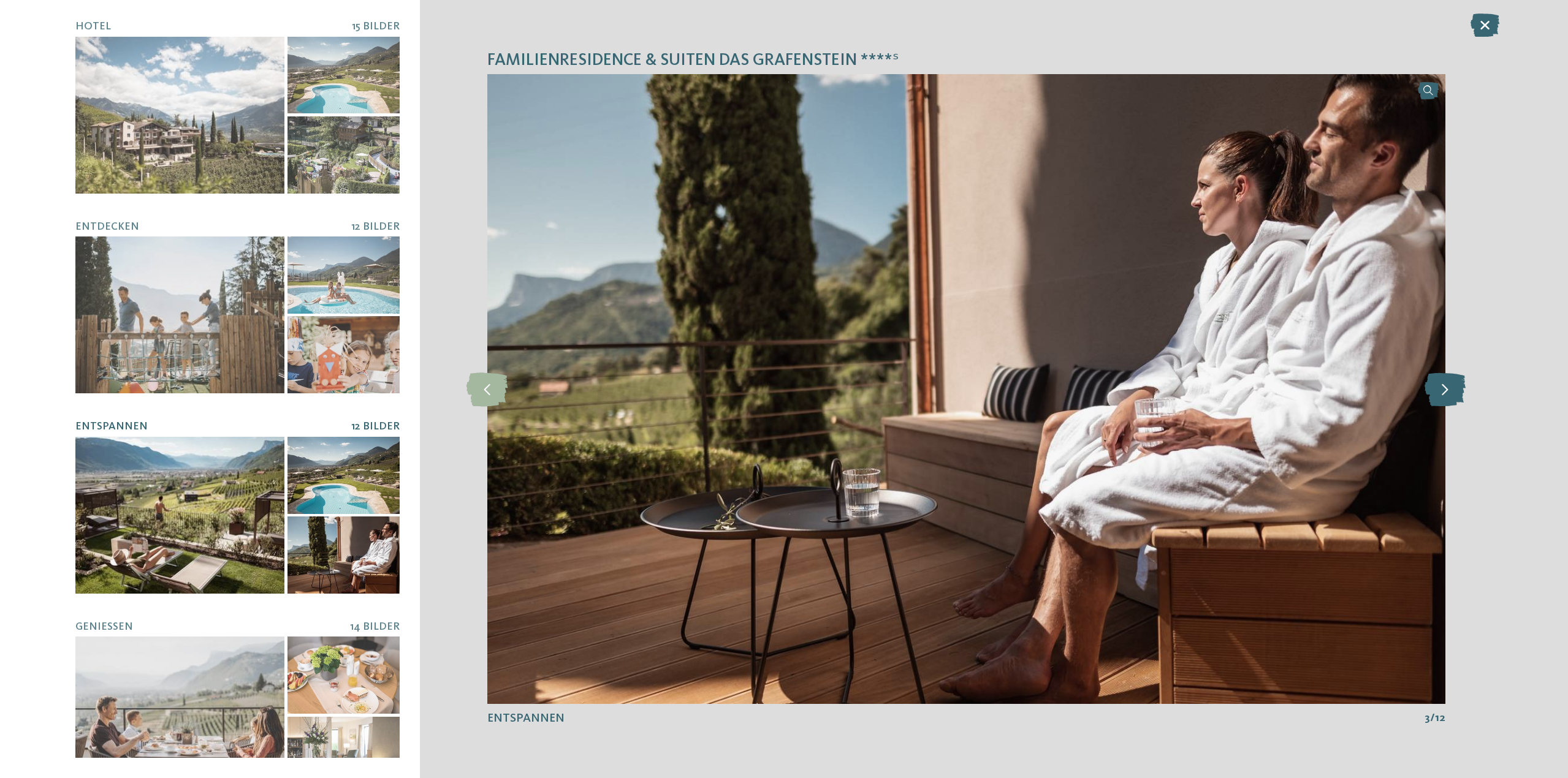
click at [1450, 384] on icon at bounding box center [1445, 389] width 41 height 34
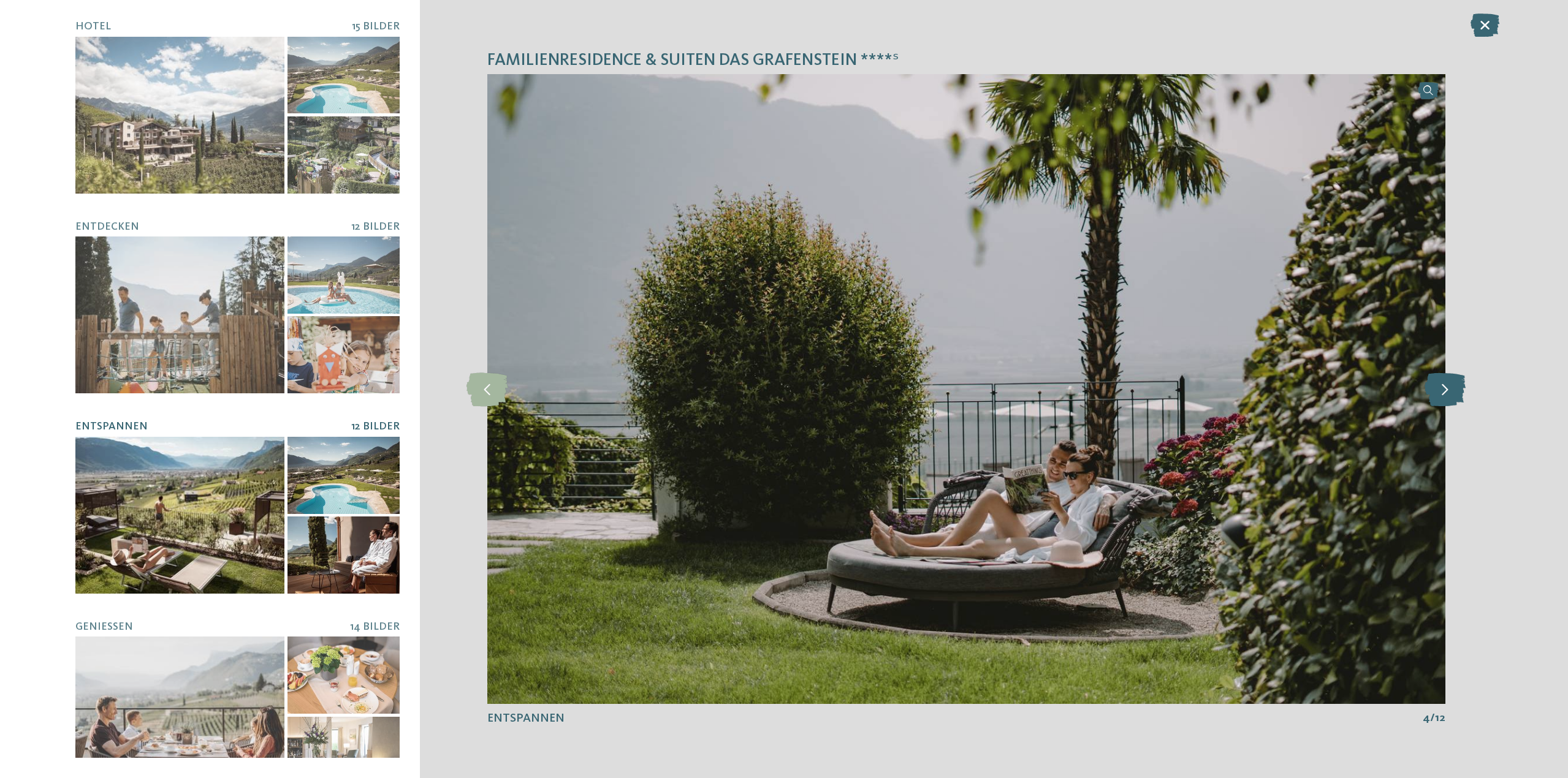
click at [1450, 384] on icon at bounding box center [1445, 389] width 41 height 34
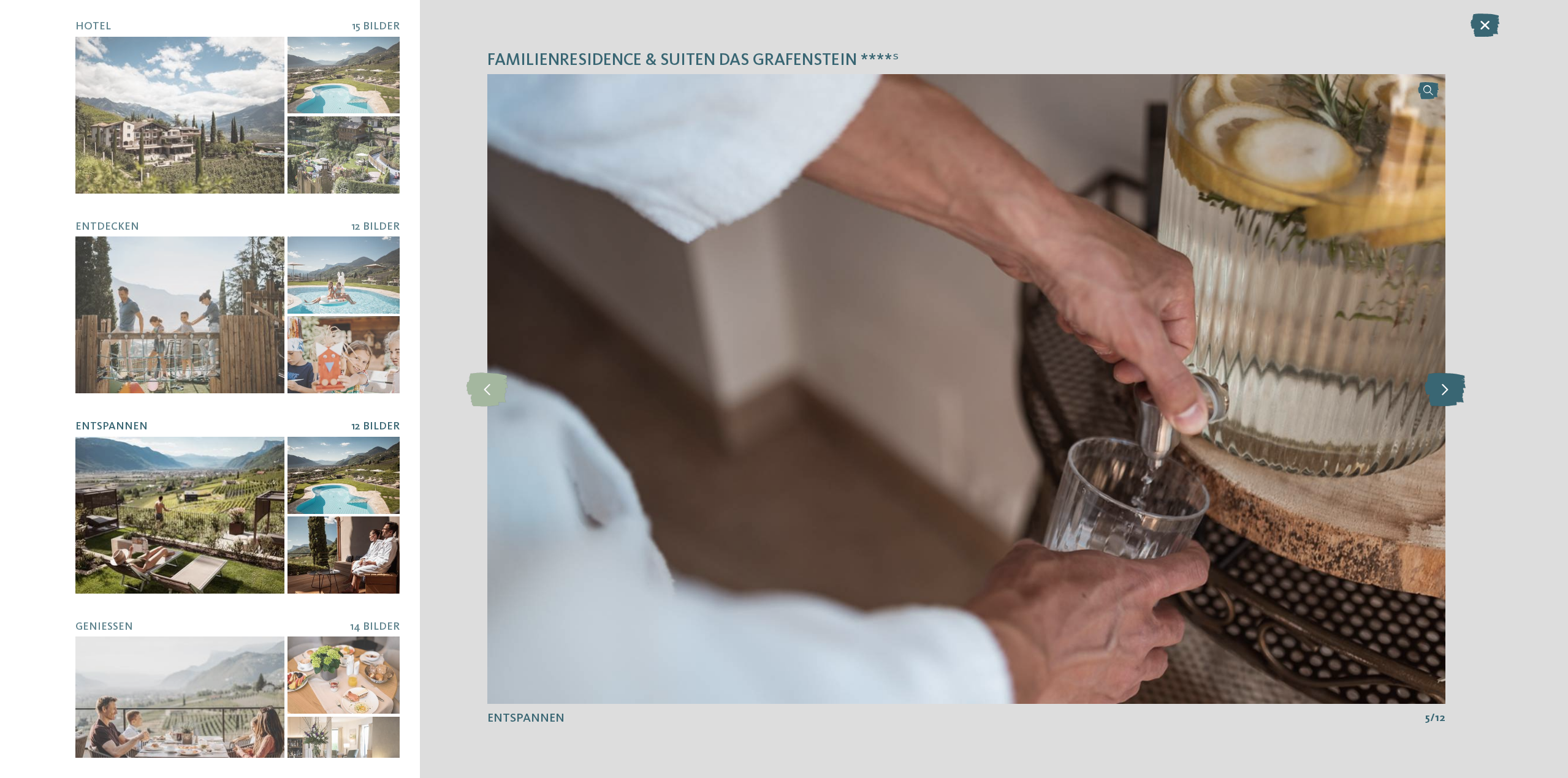
click at [1450, 384] on icon at bounding box center [1445, 389] width 41 height 34
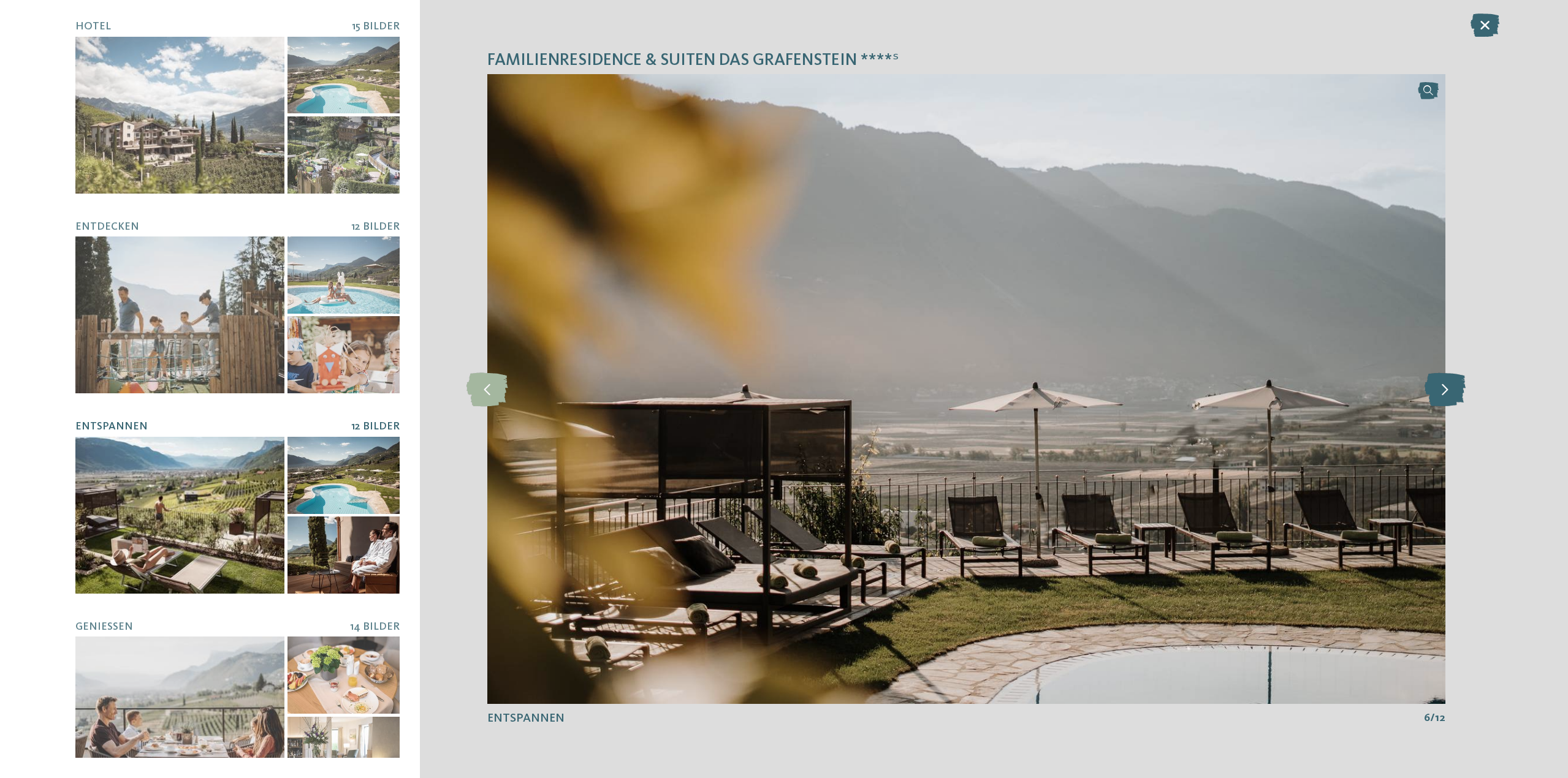
click at [1450, 384] on icon at bounding box center [1445, 389] width 41 height 34
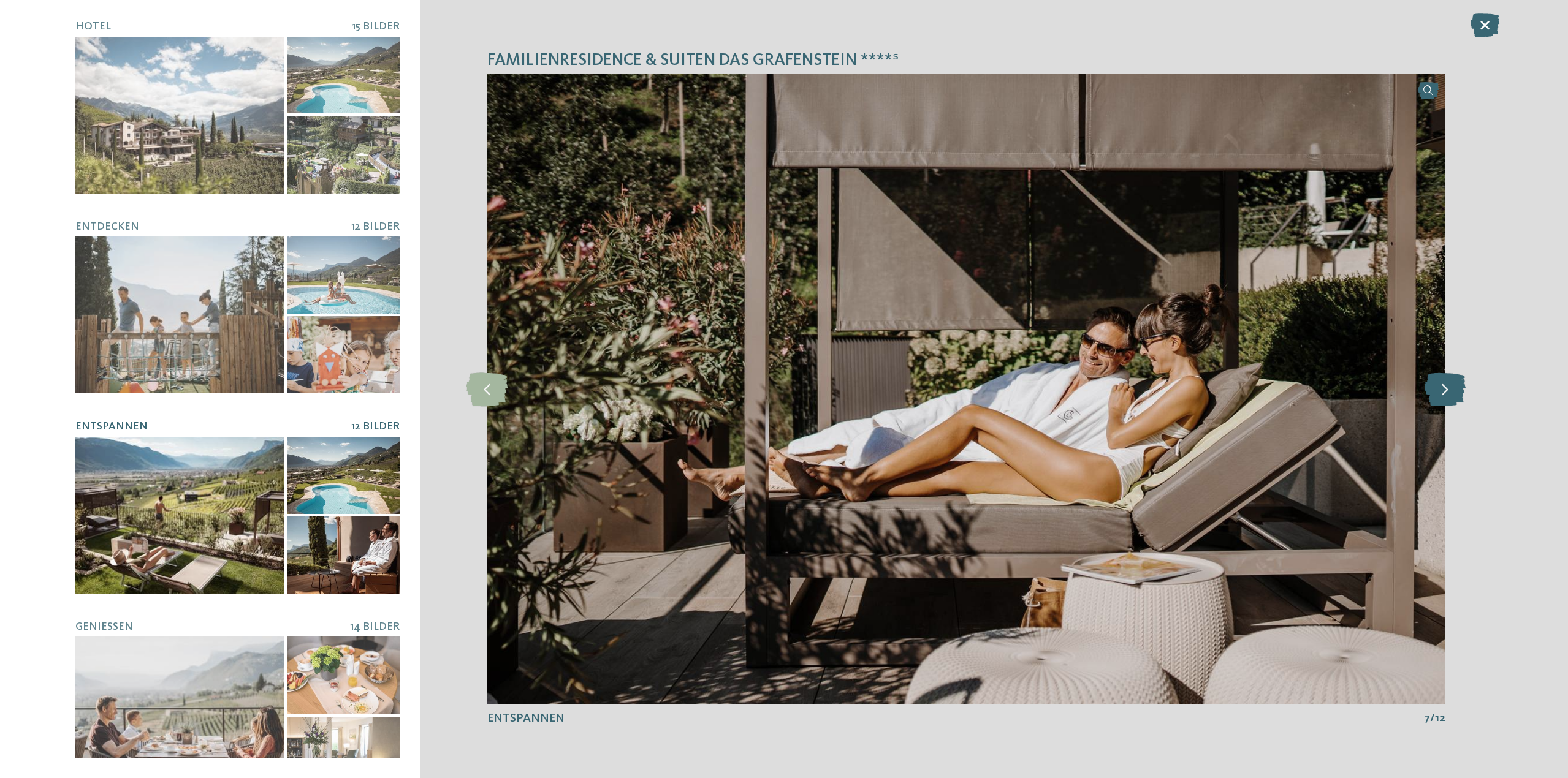
click at [1450, 384] on icon at bounding box center [1445, 389] width 41 height 34
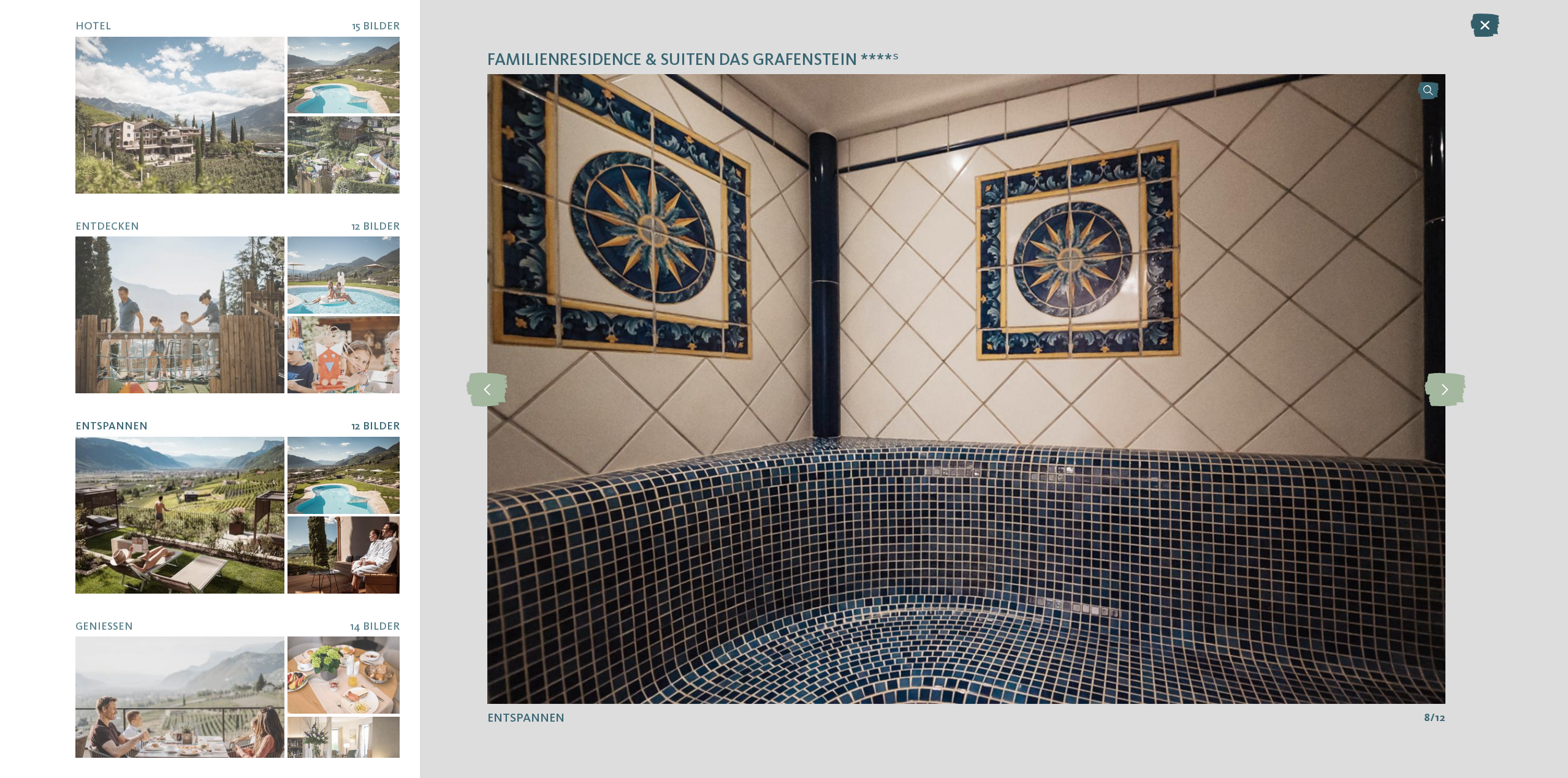
click at [1485, 26] on icon at bounding box center [1484, 25] width 29 height 23
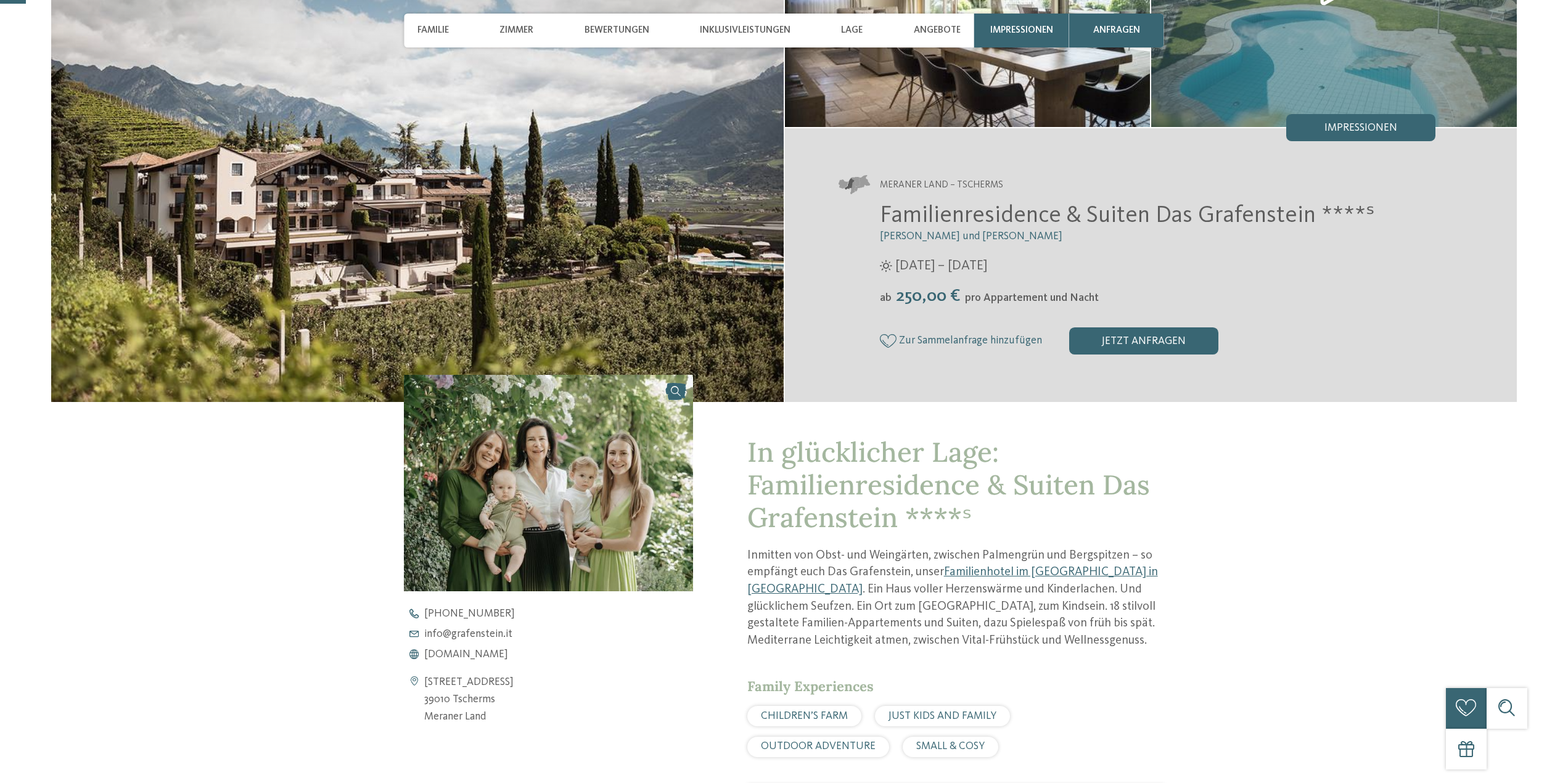
scroll to position [308, 0]
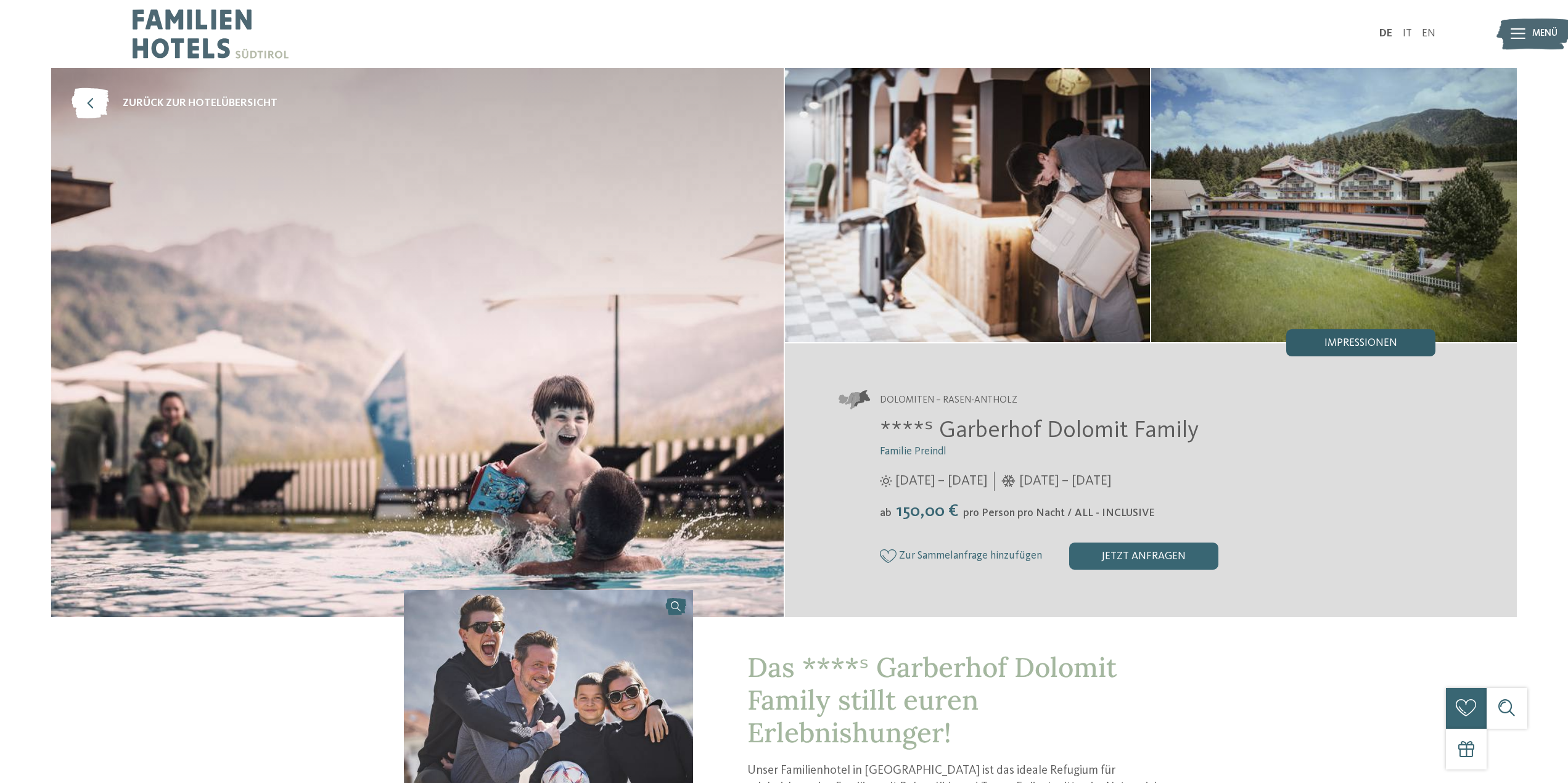
click at [1375, 350] on div "Impressionen" at bounding box center [1361, 343] width 149 height 27
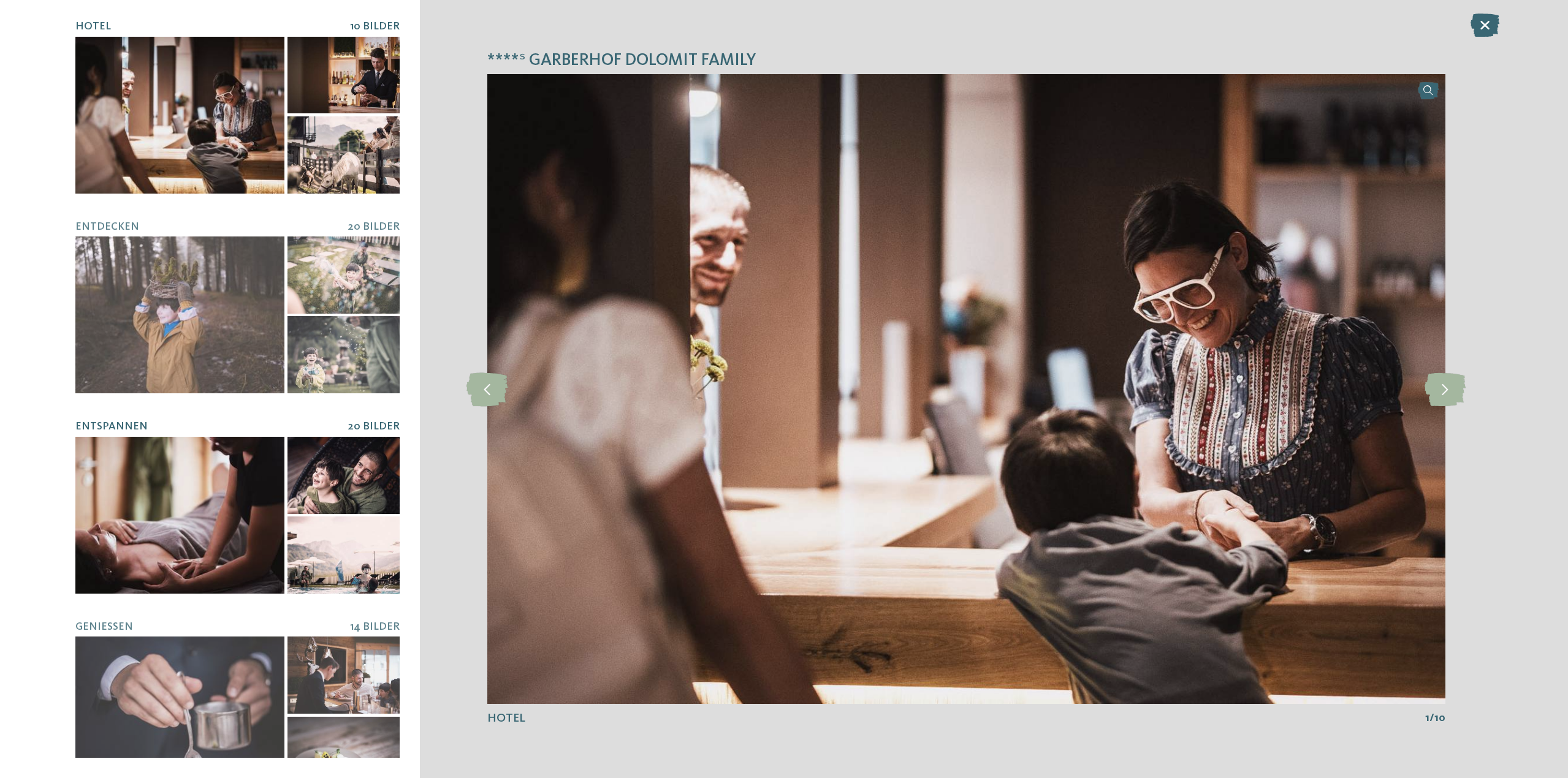
click at [169, 483] on div at bounding box center [180, 515] width 209 height 157
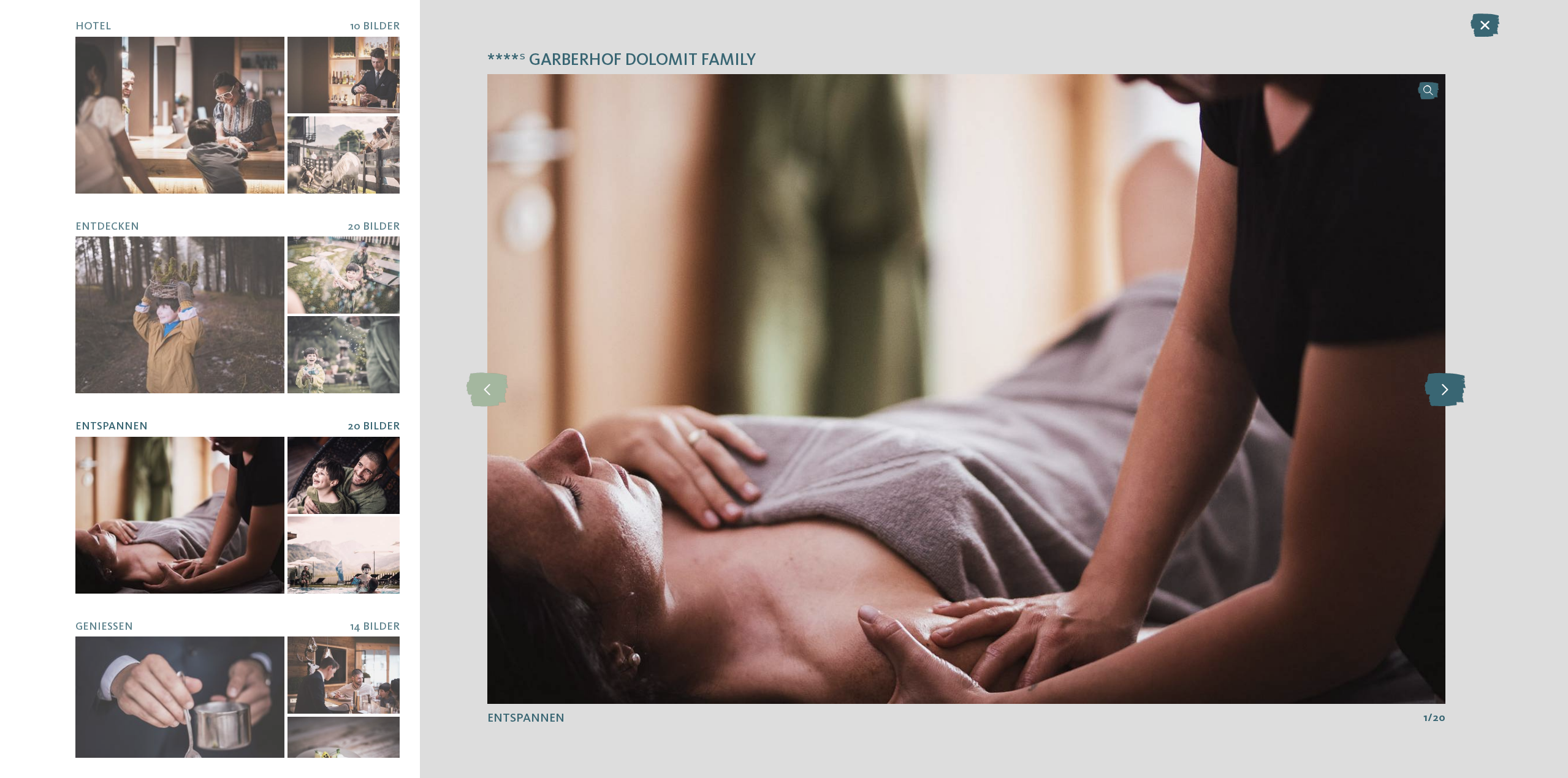
click at [1452, 389] on icon at bounding box center [1445, 389] width 41 height 34
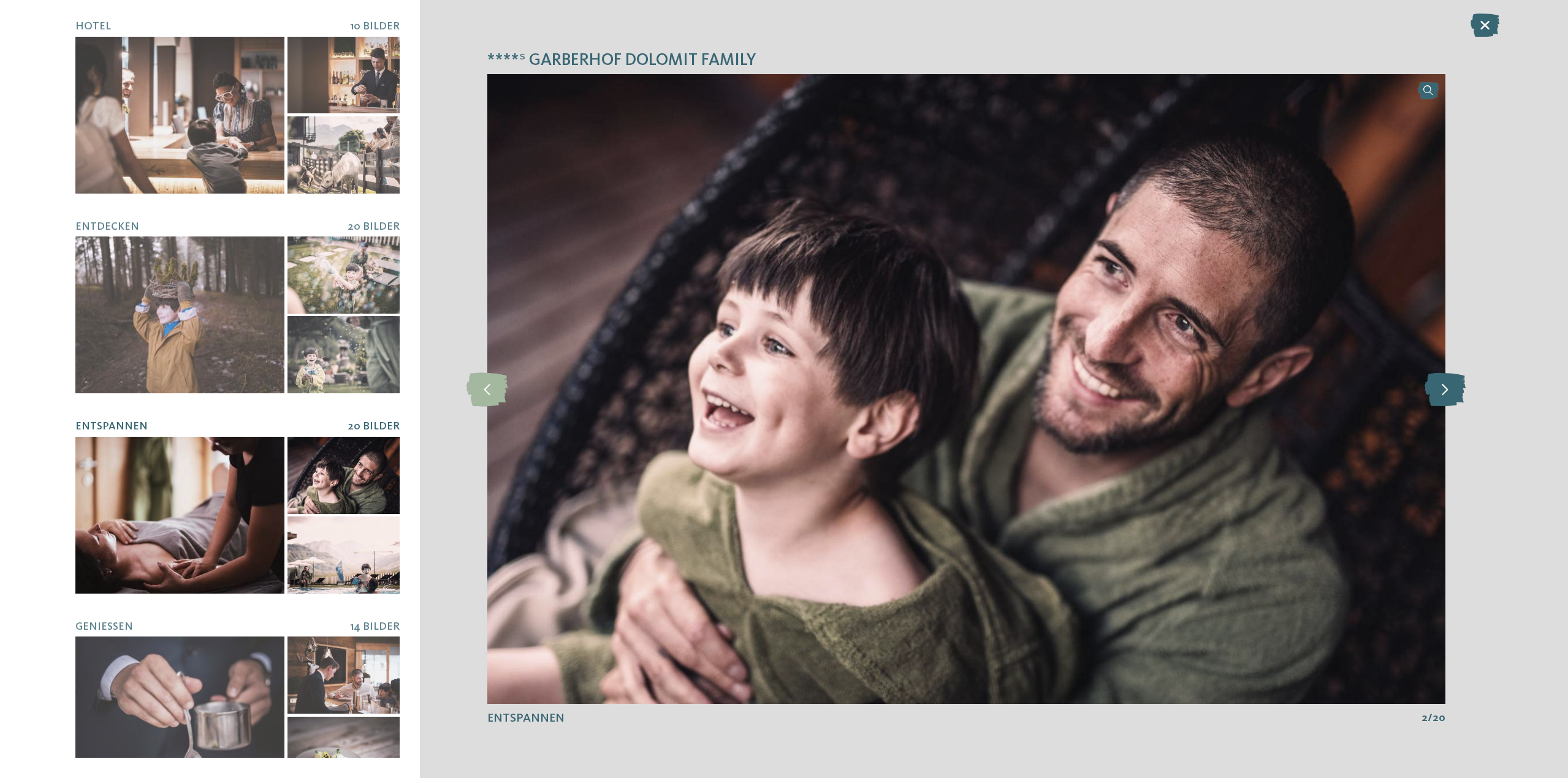
click at [1452, 389] on icon at bounding box center [1445, 389] width 41 height 34
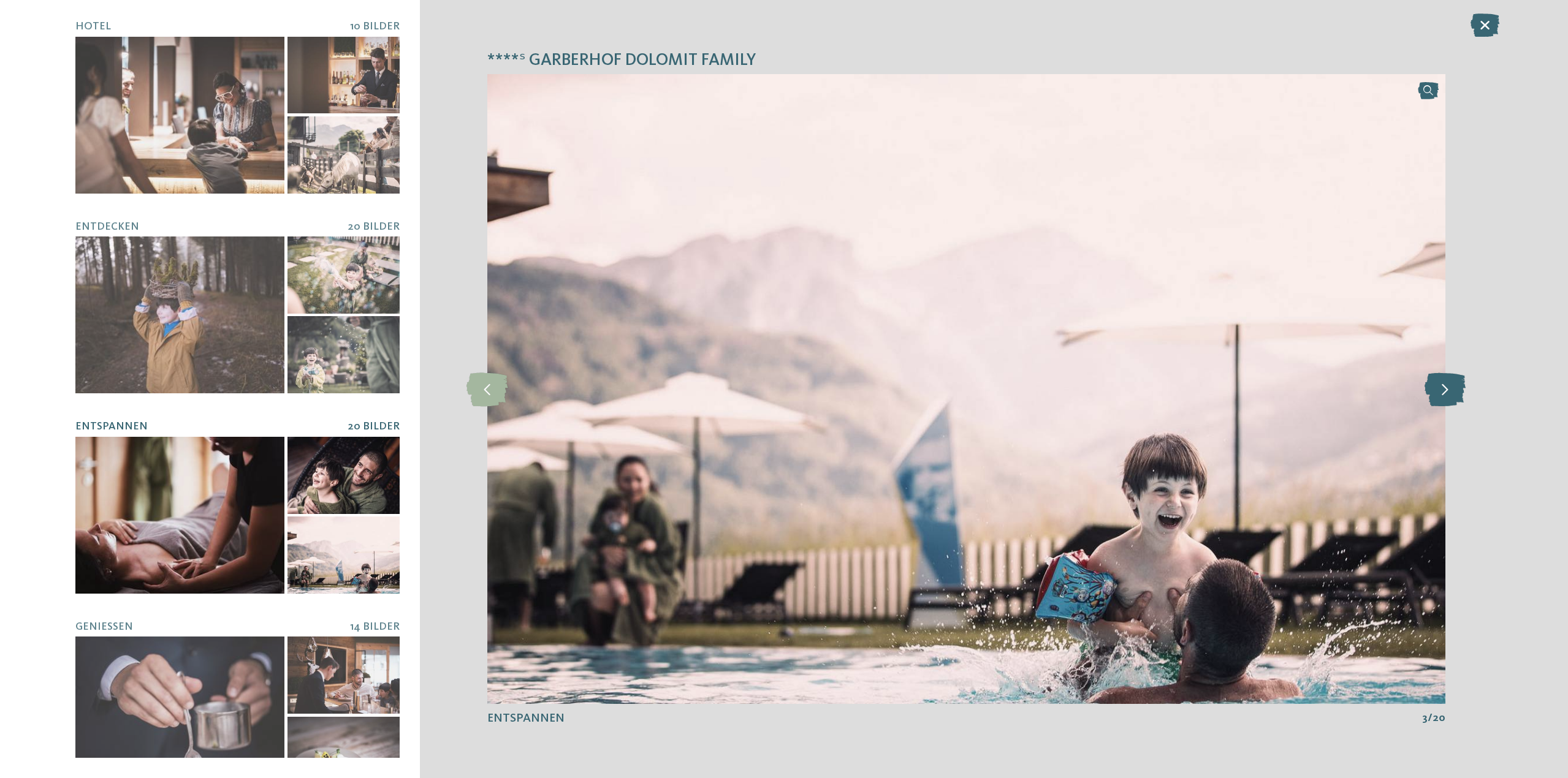
click at [1452, 389] on icon at bounding box center [1445, 389] width 41 height 34
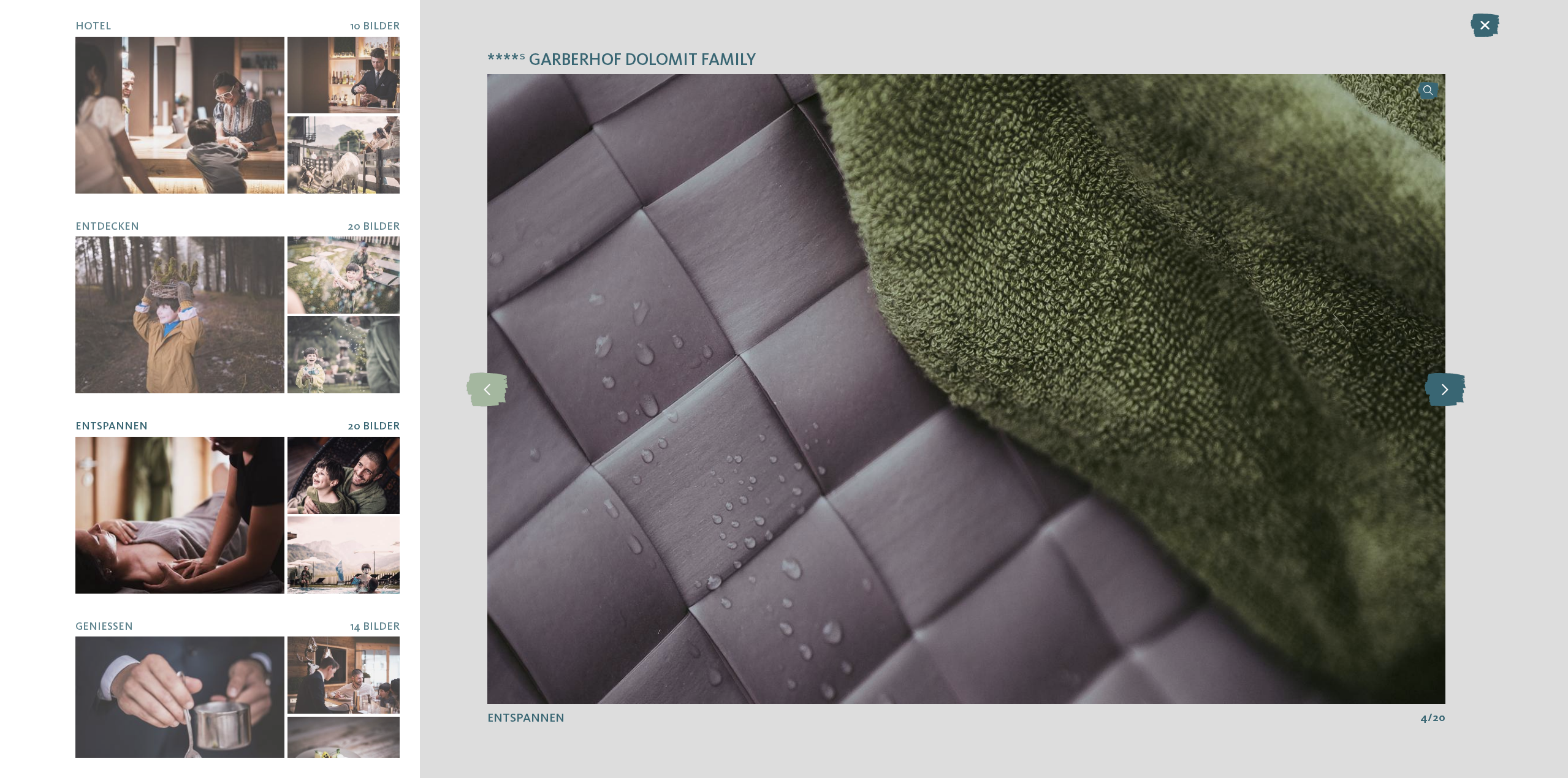
click at [1452, 389] on icon at bounding box center [1445, 389] width 41 height 34
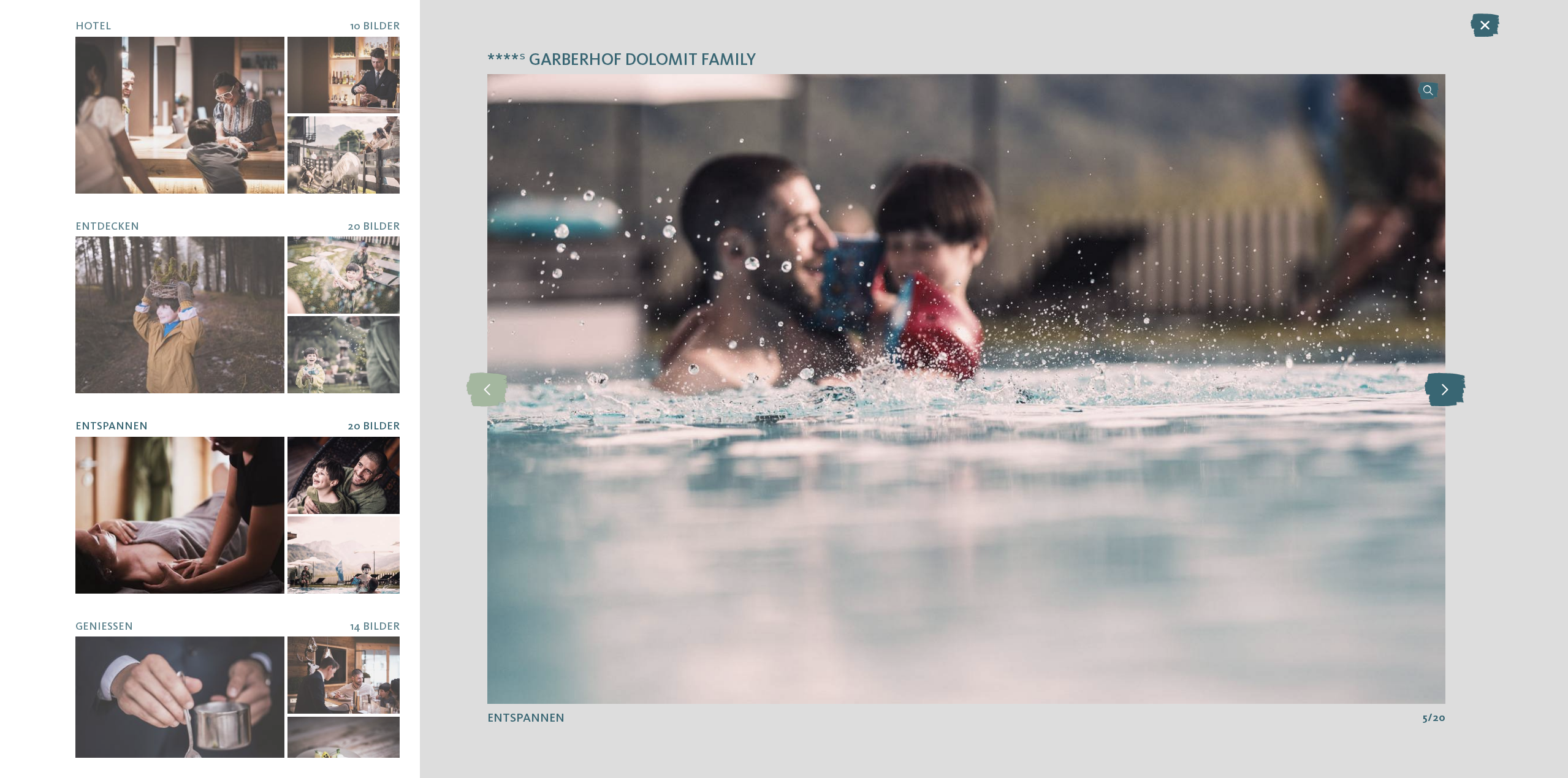
click at [1452, 389] on icon at bounding box center [1445, 389] width 41 height 34
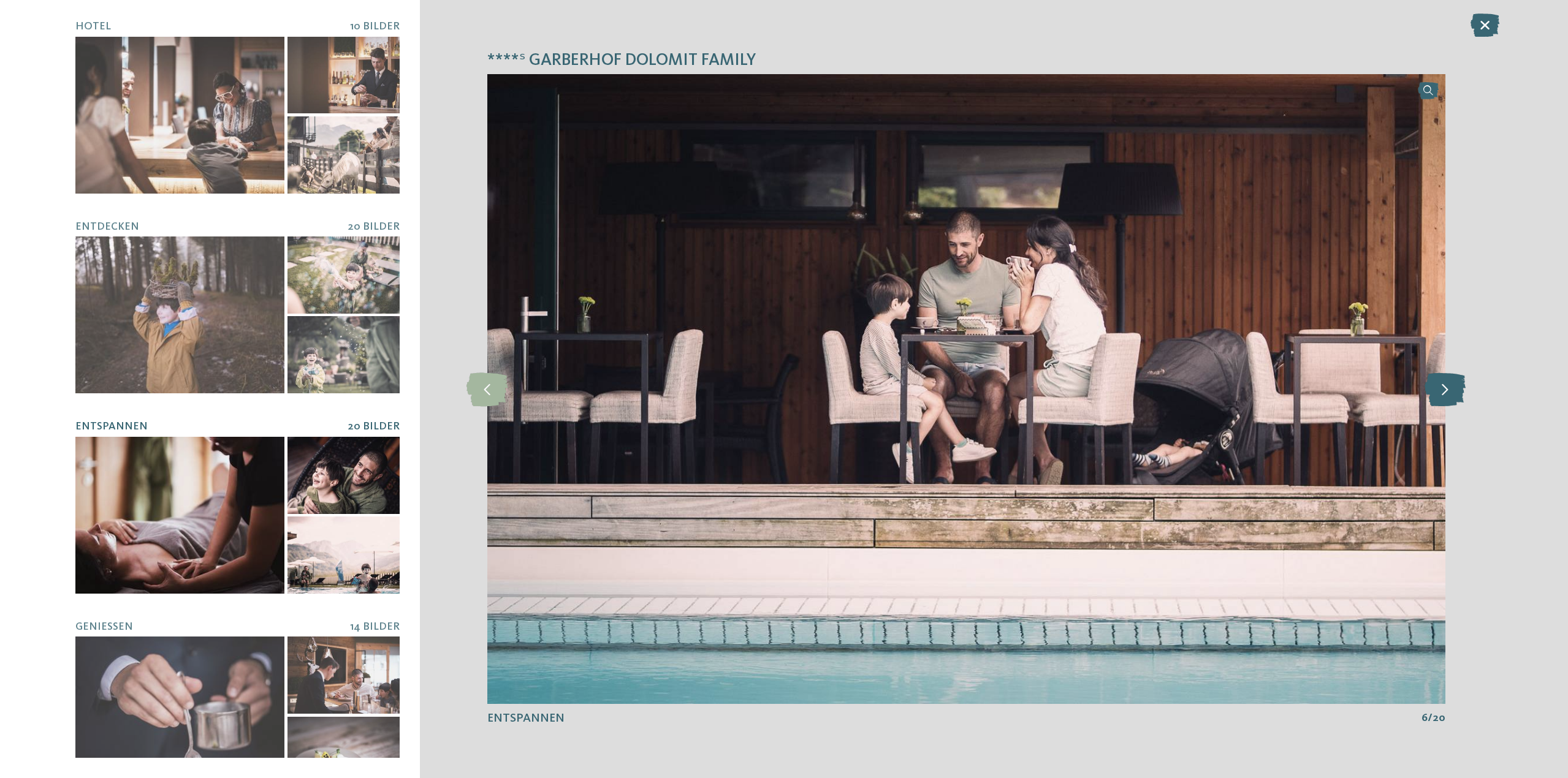
click at [1452, 389] on icon at bounding box center [1445, 389] width 41 height 34
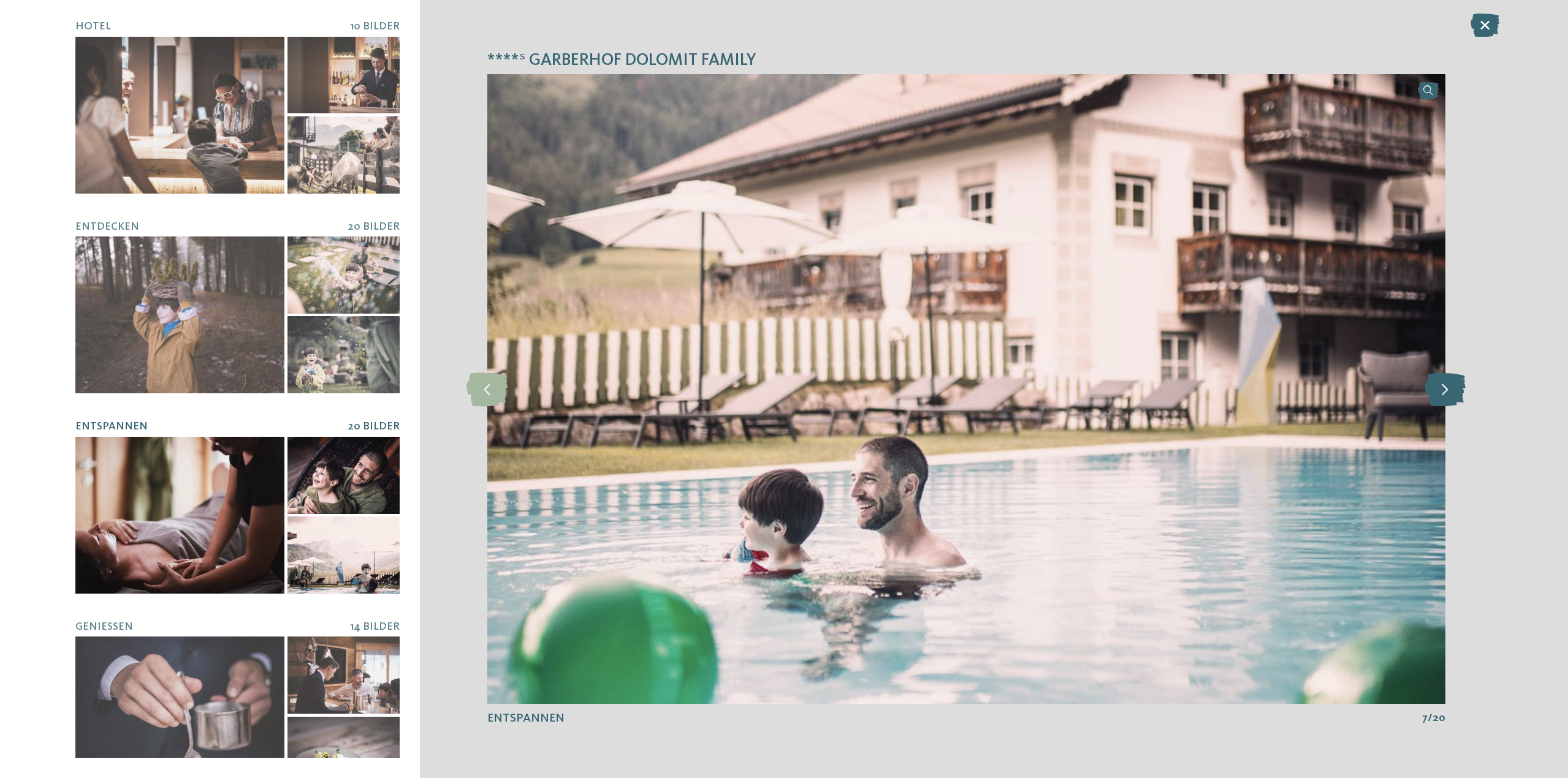
click at [1452, 389] on icon at bounding box center [1445, 389] width 41 height 34
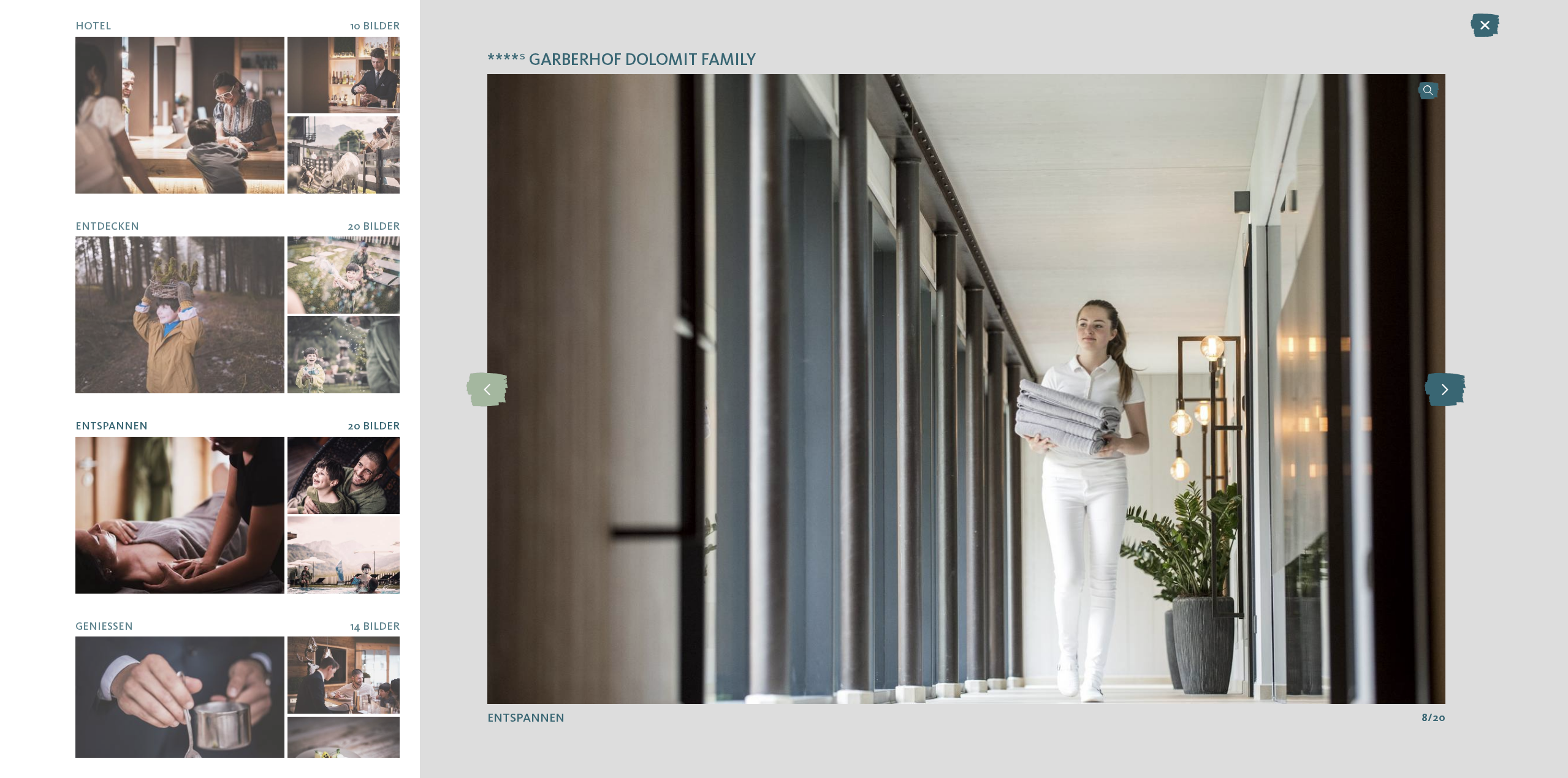
click at [1452, 389] on icon at bounding box center [1445, 389] width 41 height 34
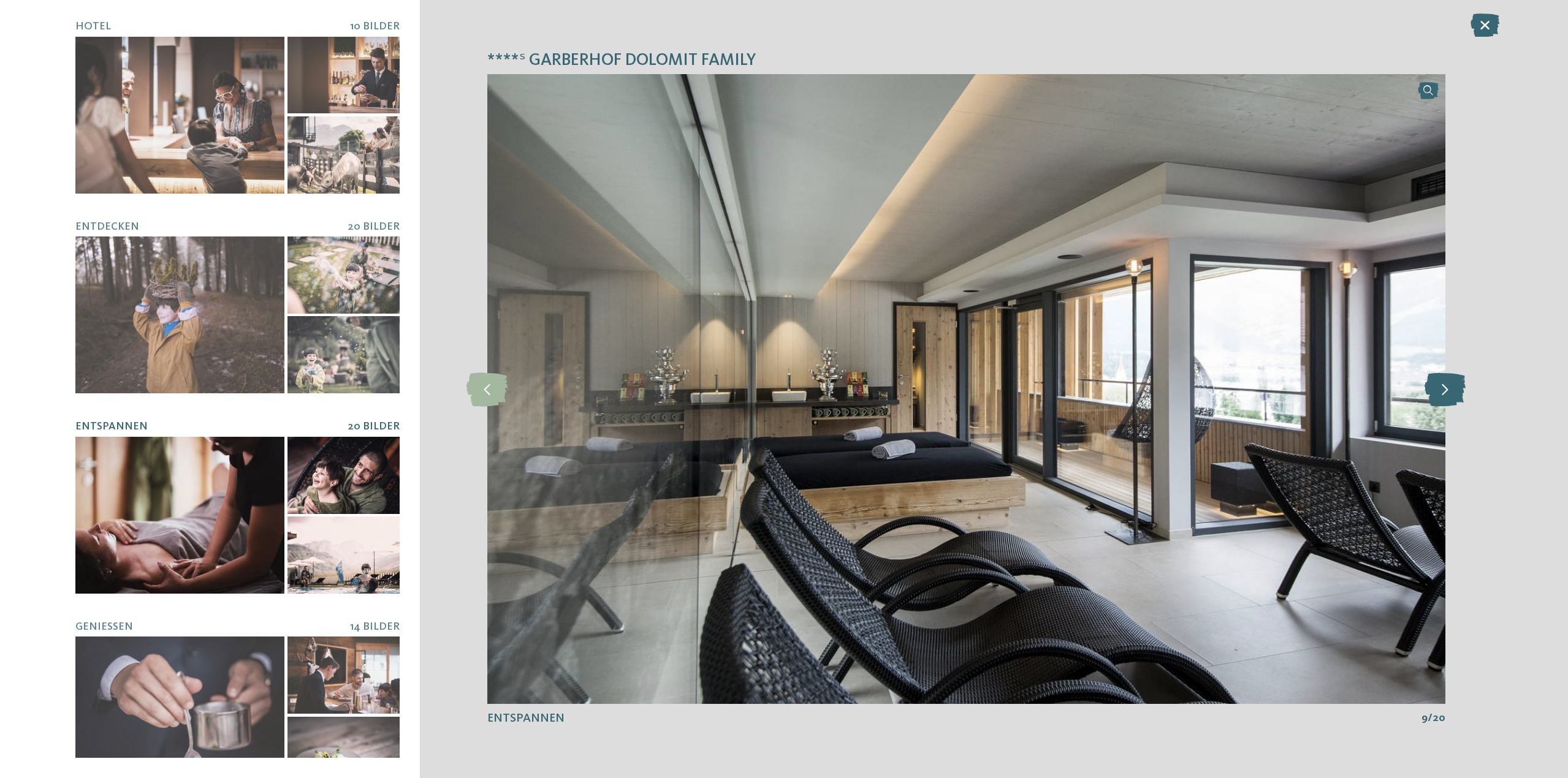
click at [1452, 389] on icon at bounding box center [1445, 389] width 41 height 34
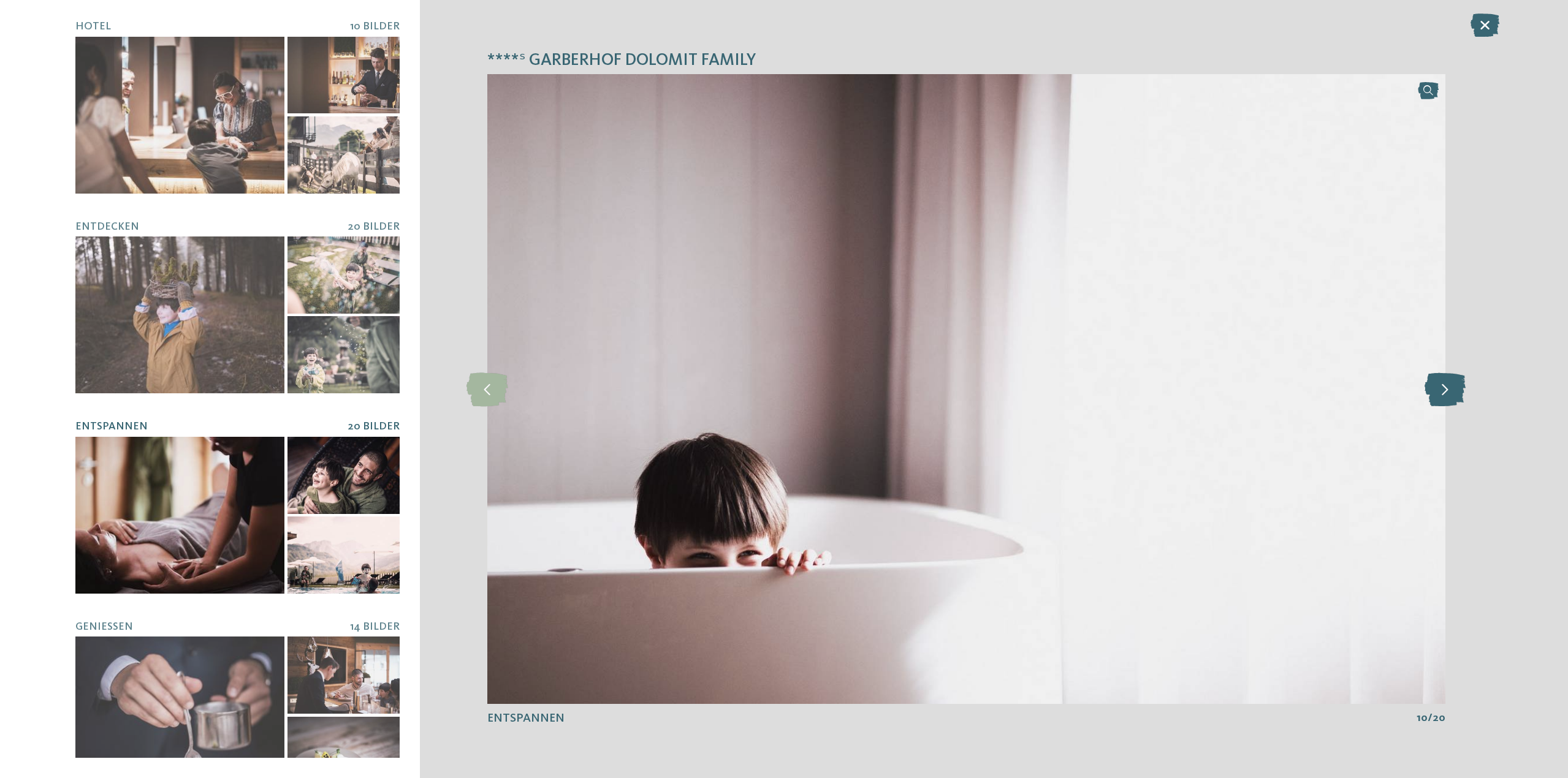
click at [1452, 389] on icon at bounding box center [1445, 389] width 41 height 34
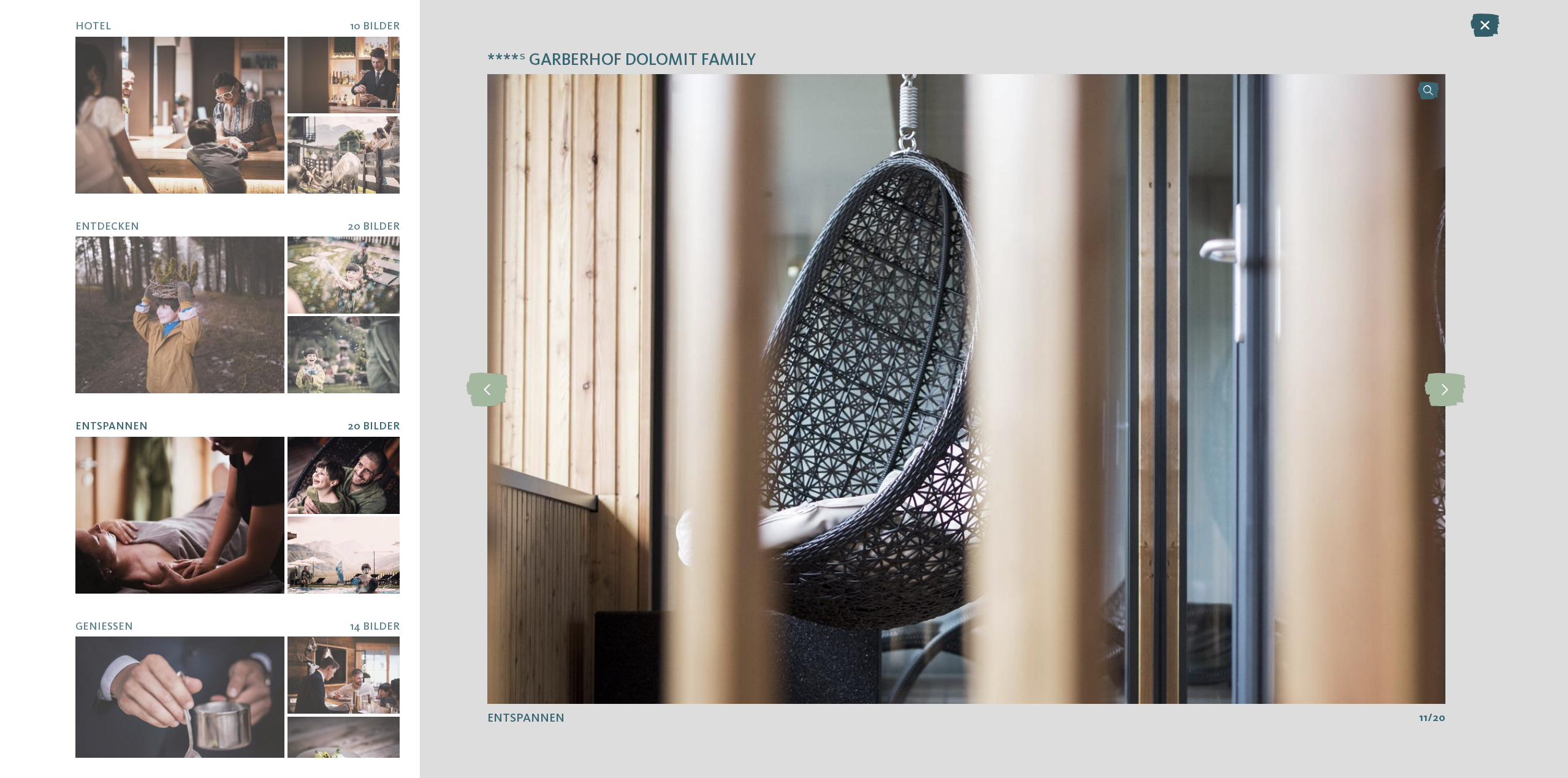
click at [1480, 18] on icon at bounding box center [1484, 25] width 29 height 23
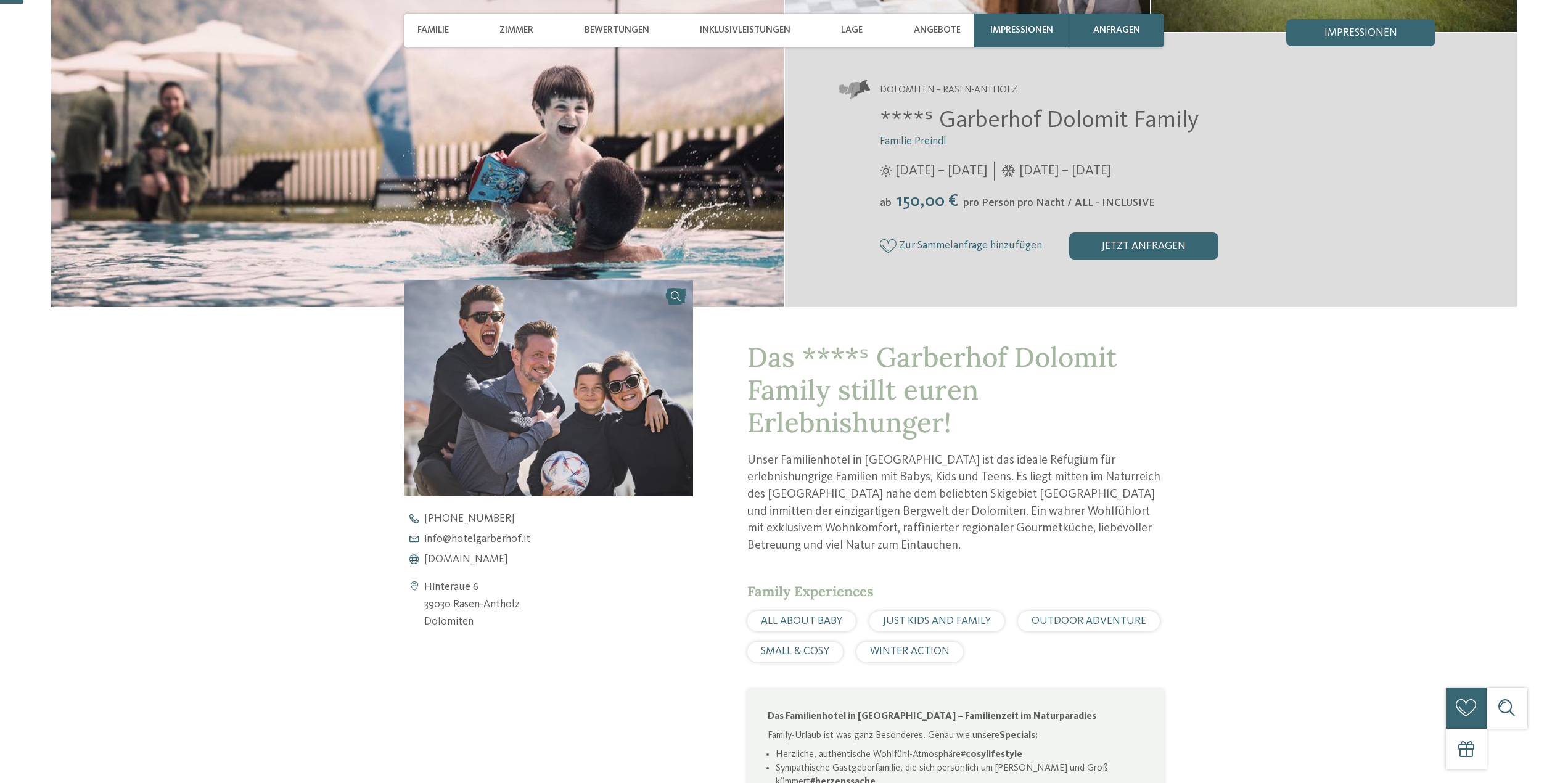
scroll to position [493, 0]
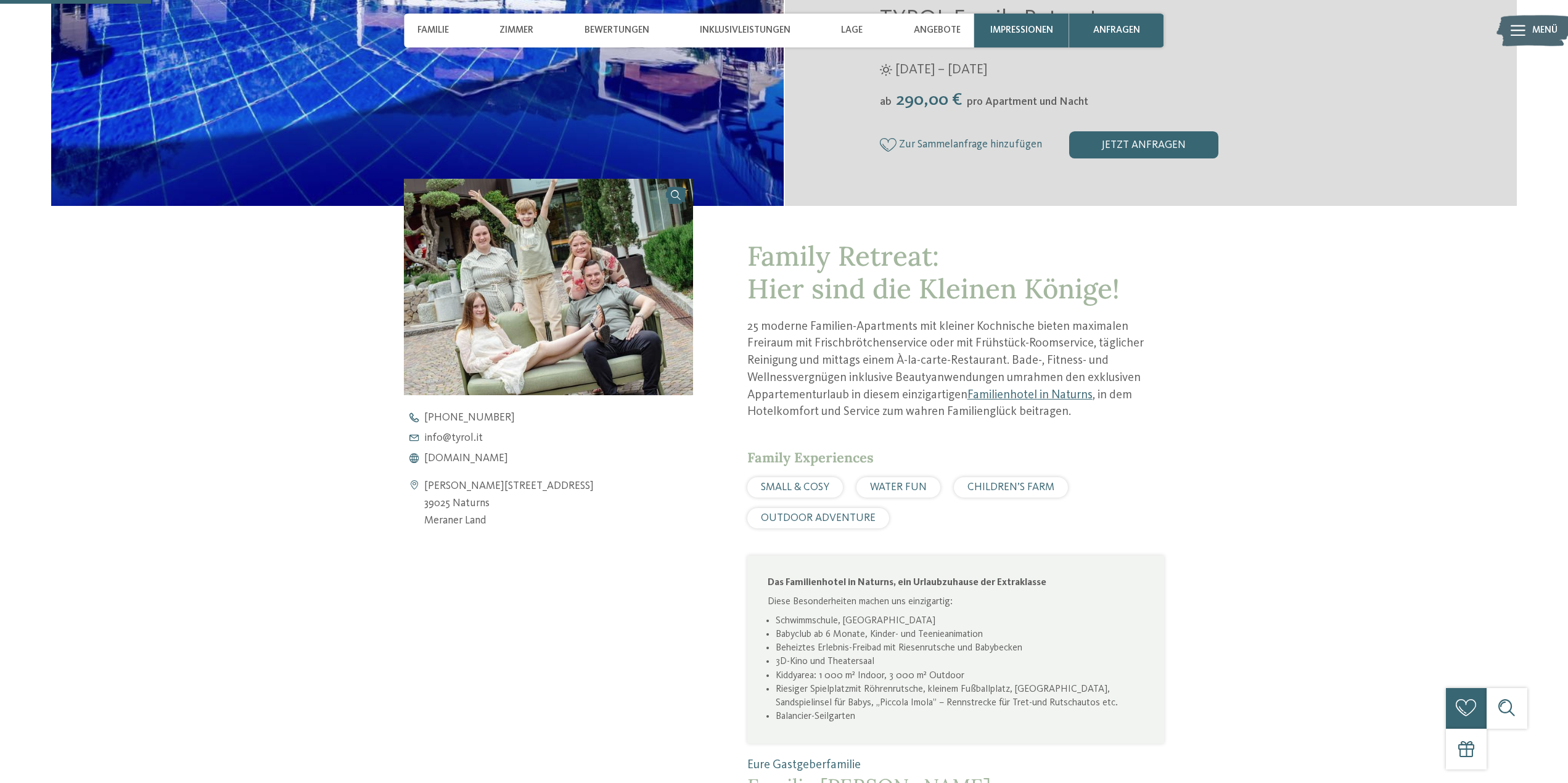
scroll to position [431, 0]
